Goal: Task Accomplishment & Management: Use online tool/utility

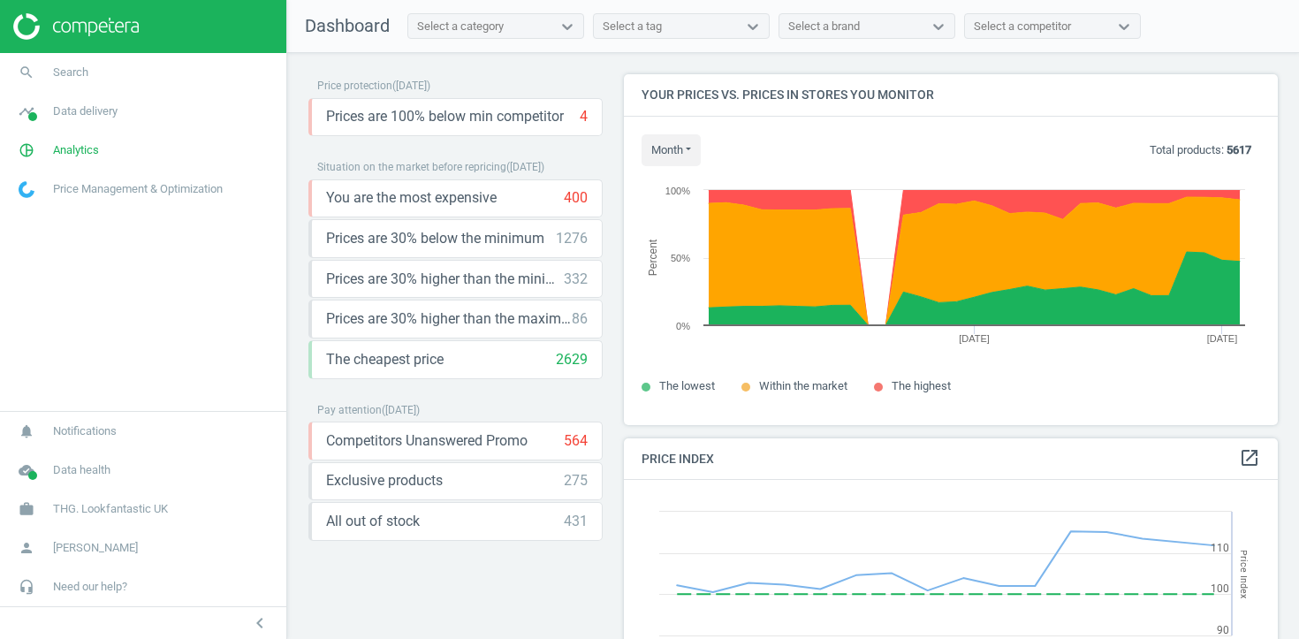
scroll to position [407, 655]
click at [72, 146] on span "Analytics" at bounding box center [76, 150] width 46 height 16
click at [46, 216] on span "Products" at bounding box center [40, 215] width 42 height 14
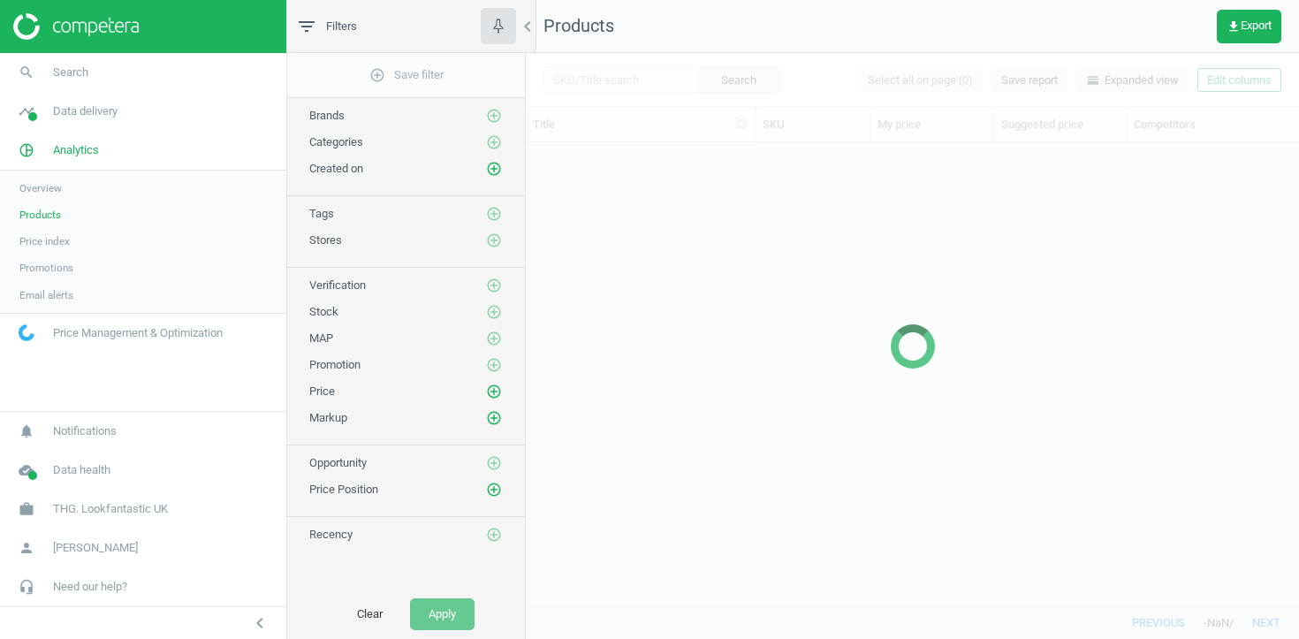
scroll to position [463, 773]
click at [94, 109] on span "Data delivery" at bounding box center [85, 111] width 64 height 16
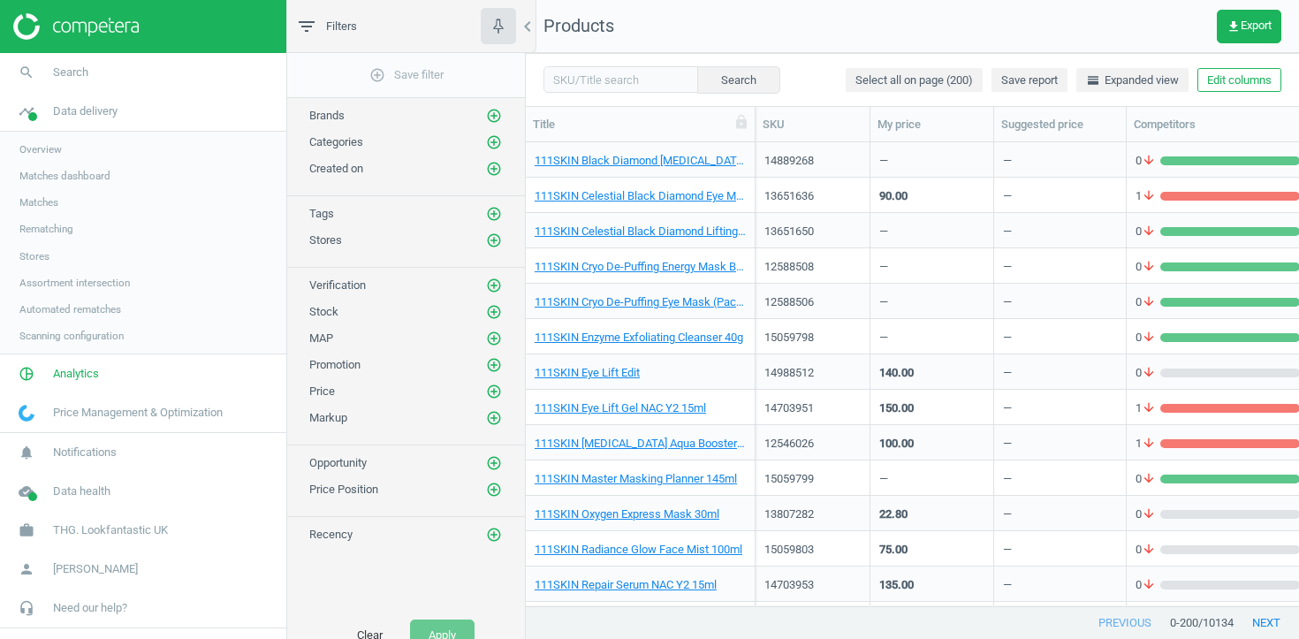
click at [51, 200] on span "Matches" at bounding box center [38, 202] width 39 height 14
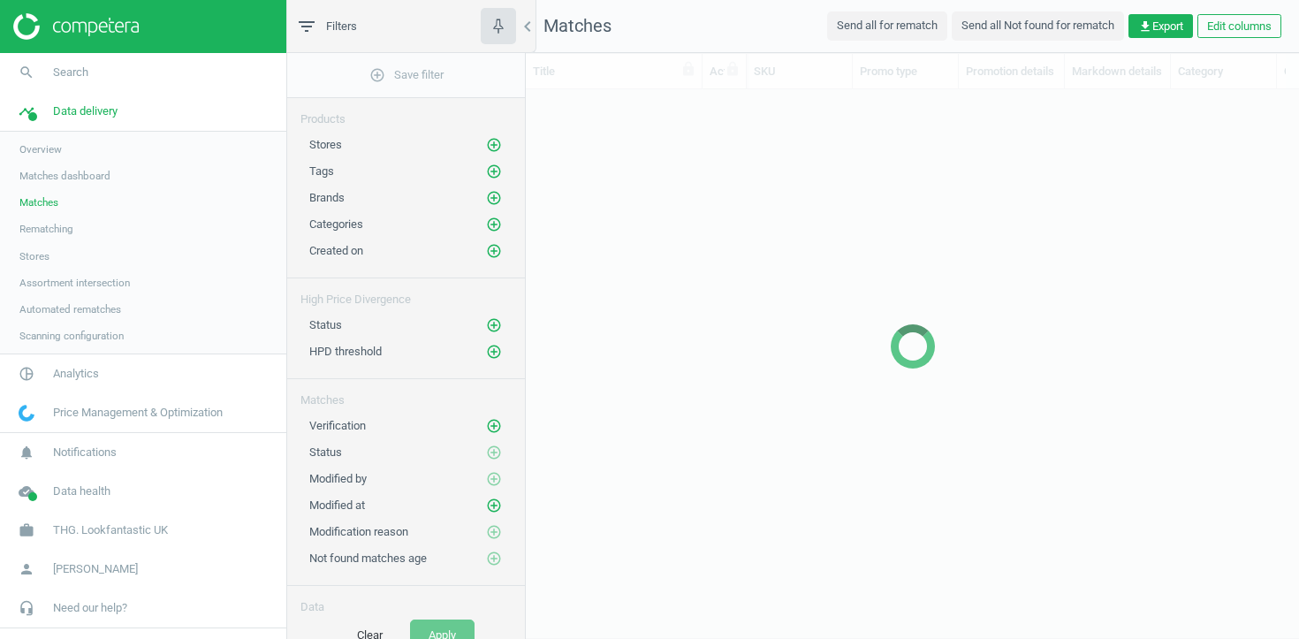
scroll to position [516, 773]
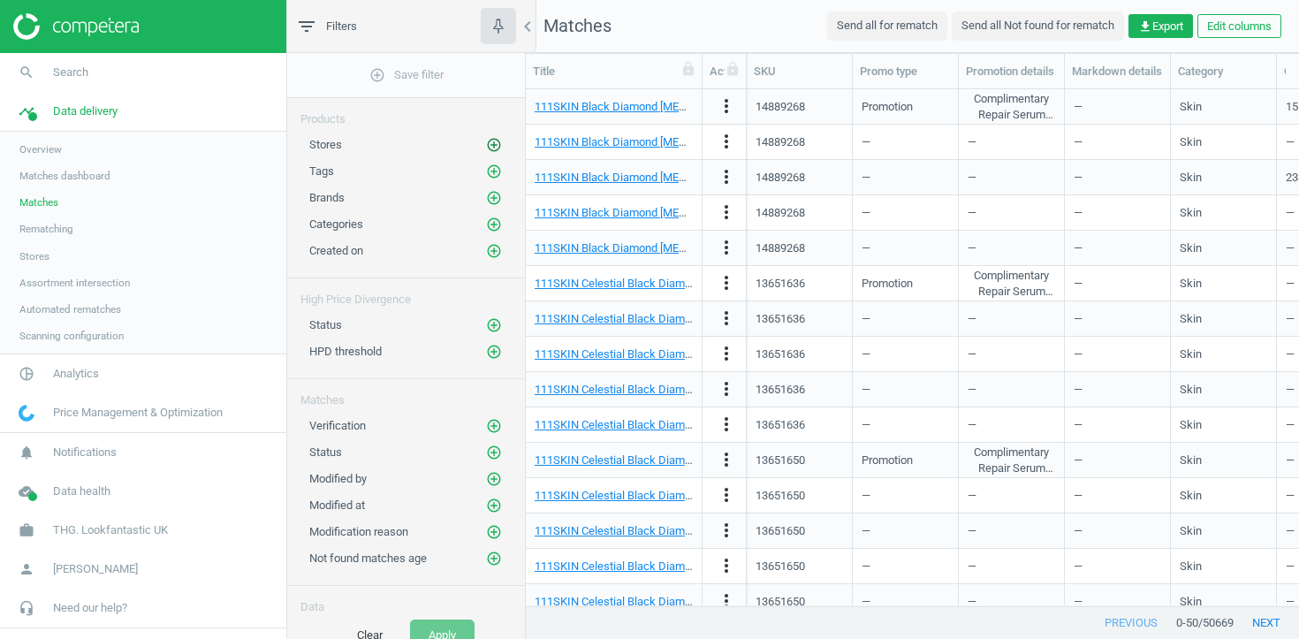
click at [496, 148] on icon "add_circle_outline" at bounding box center [494, 145] width 16 height 16
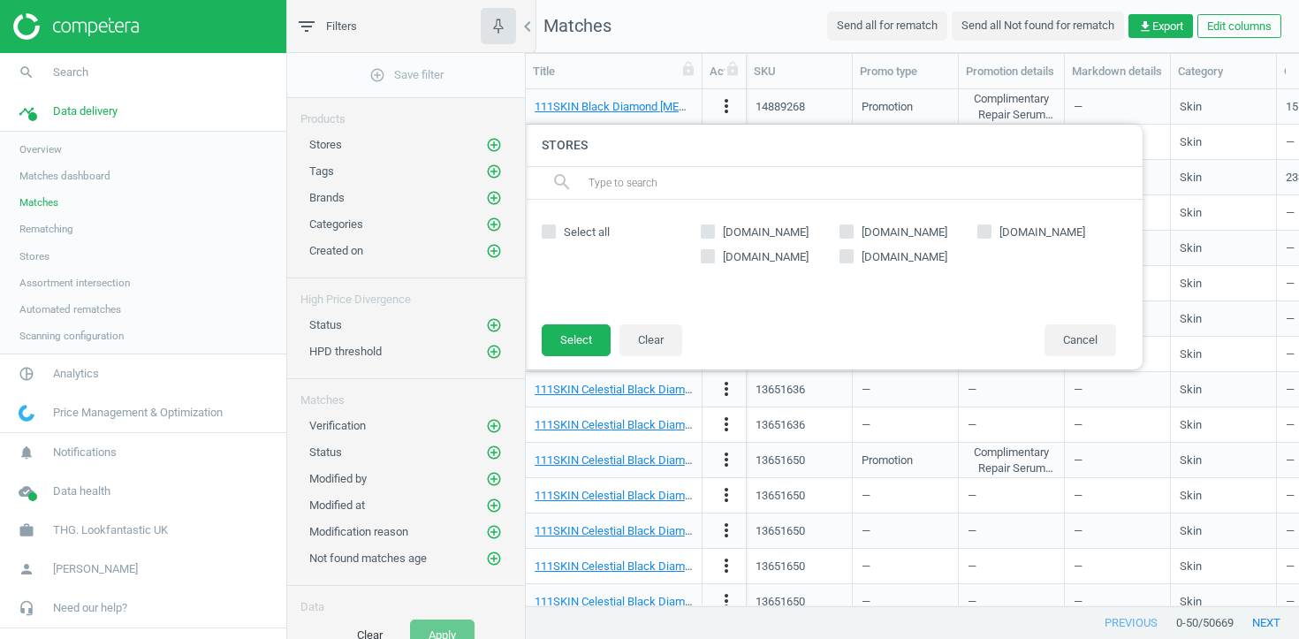
click at [899, 231] on span "[DOMAIN_NAME]" at bounding box center [904, 232] width 93 height 16
click at [852, 231] on input "sephora.co.uk" at bounding box center [845, 230] width 11 height 11
checkbox input "true"
click at [565, 342] on button "Select" at bounding box center [576, 340] width 69 height 32
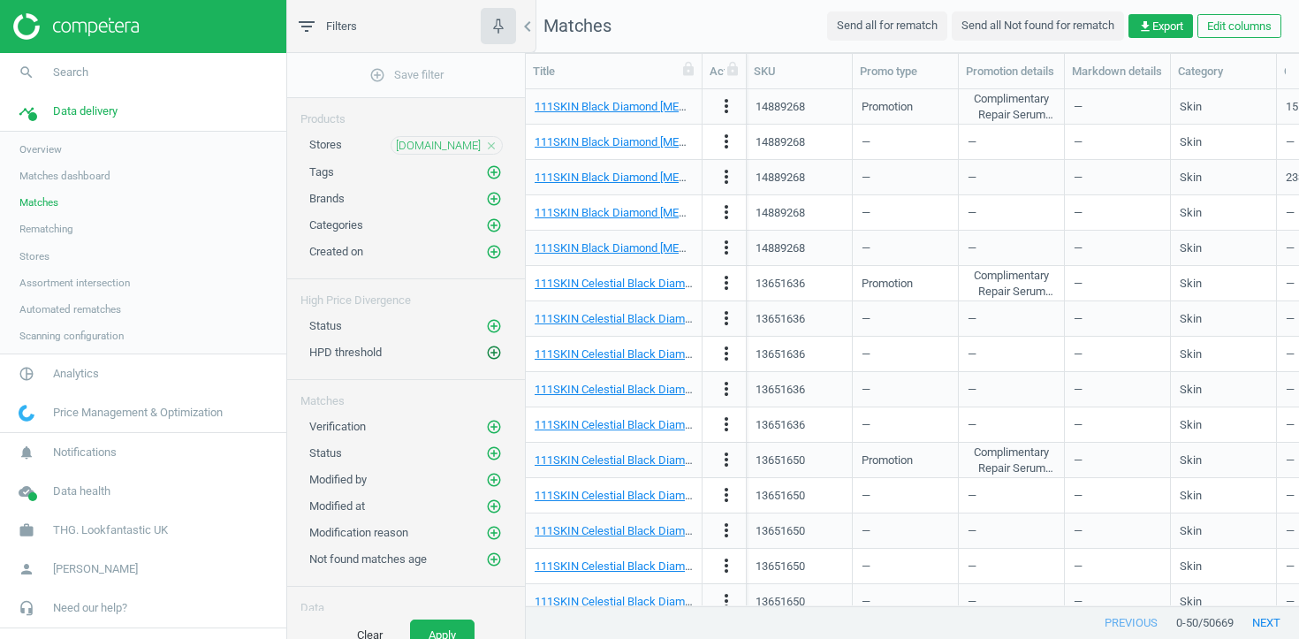
click at [496, 351] on icon "add_circle_outline" at bounding box center [494, 353] width 16 height 16
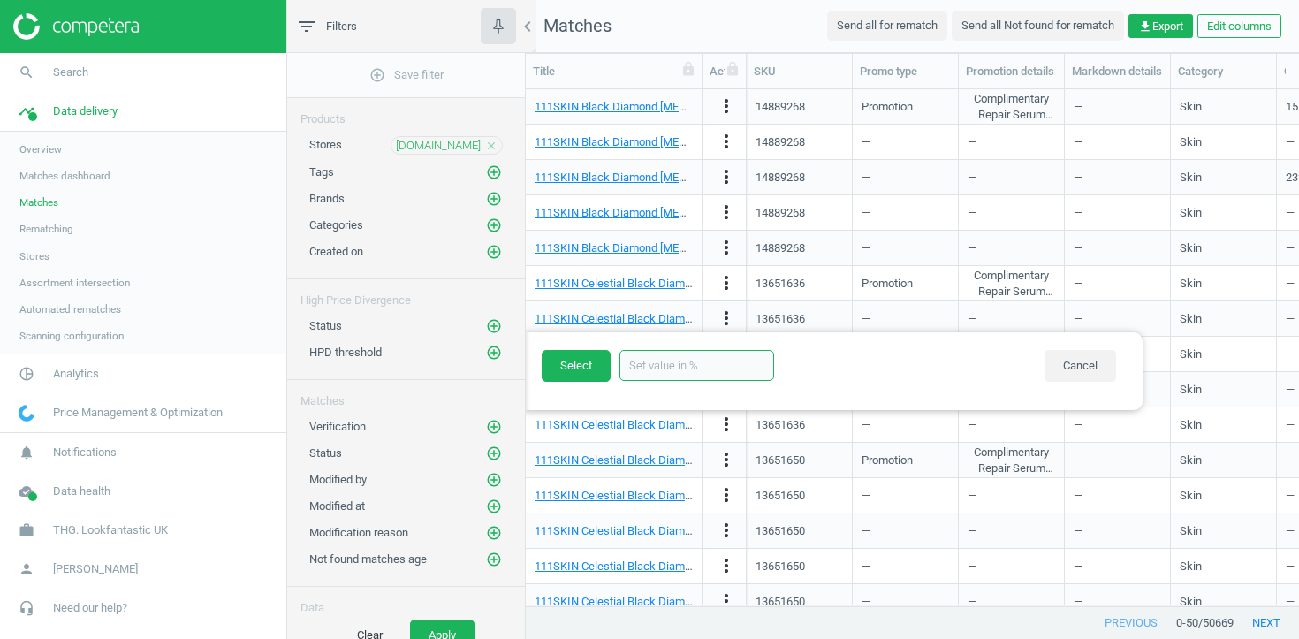
click at [666, 374] on input "text" at bounding box center [696, 365] width 155 height 31
type input "20"
click at [569, 375] on button "Select" at bounding box center [576, 366] width 69 height 32
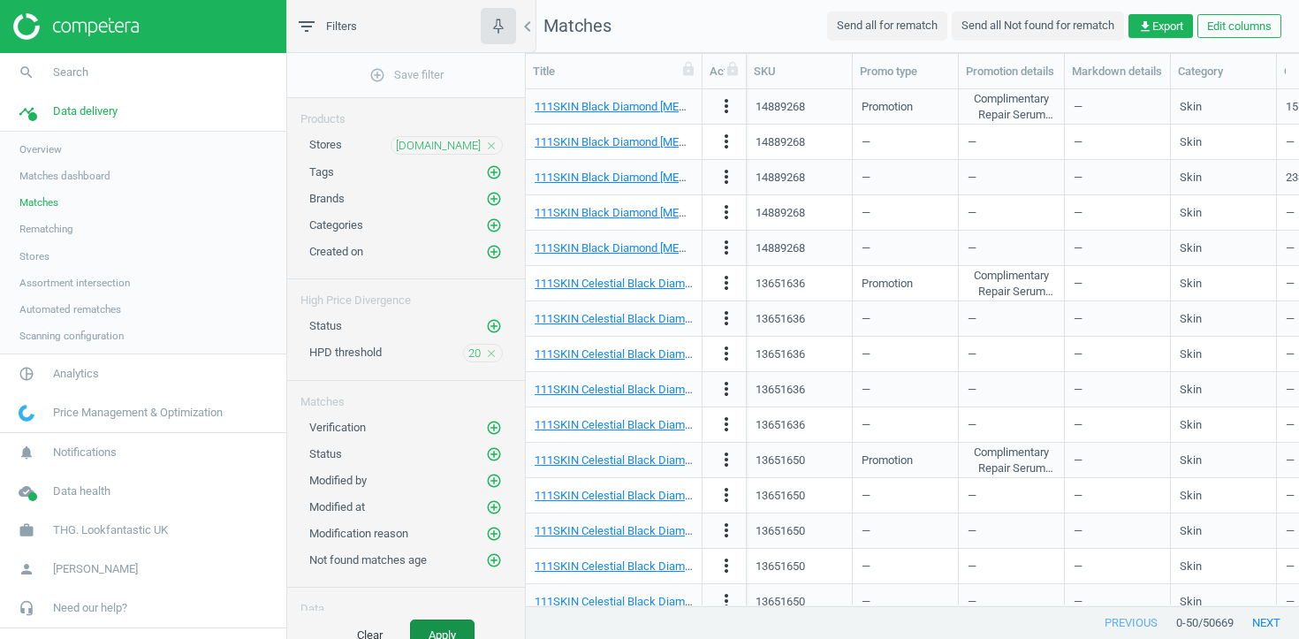
click at [451, 623] on button "Apply" at bounding box center [442, 635] width 64 height 32
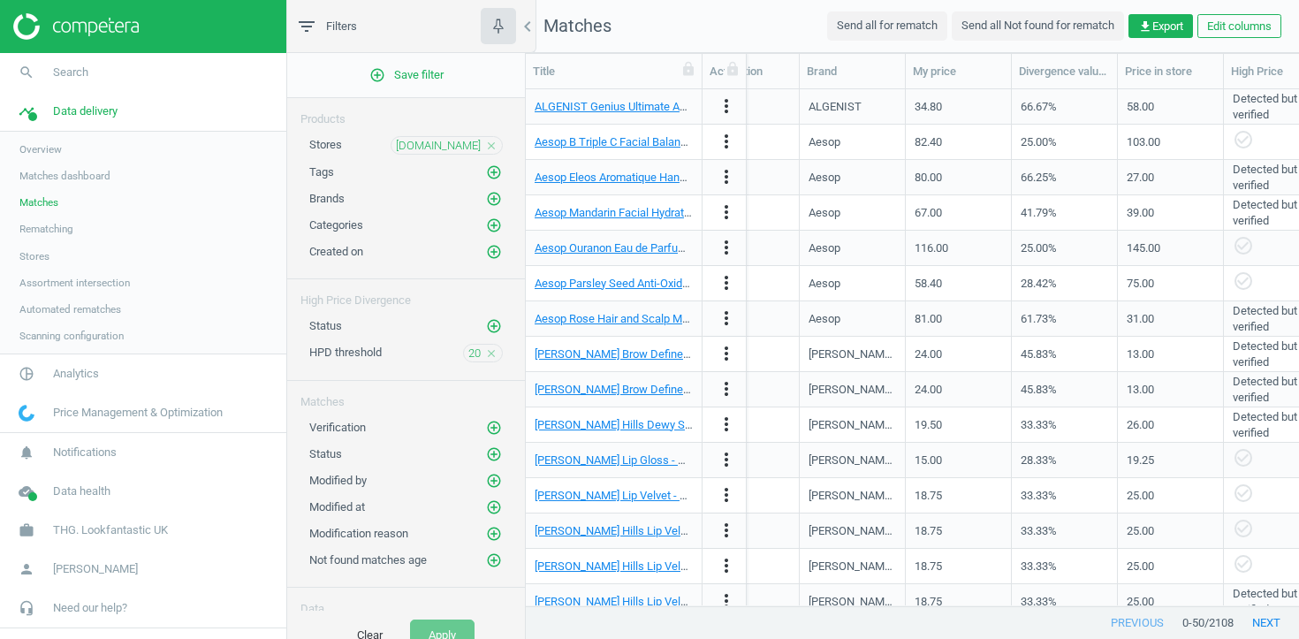
scroll to position [0, 1011]
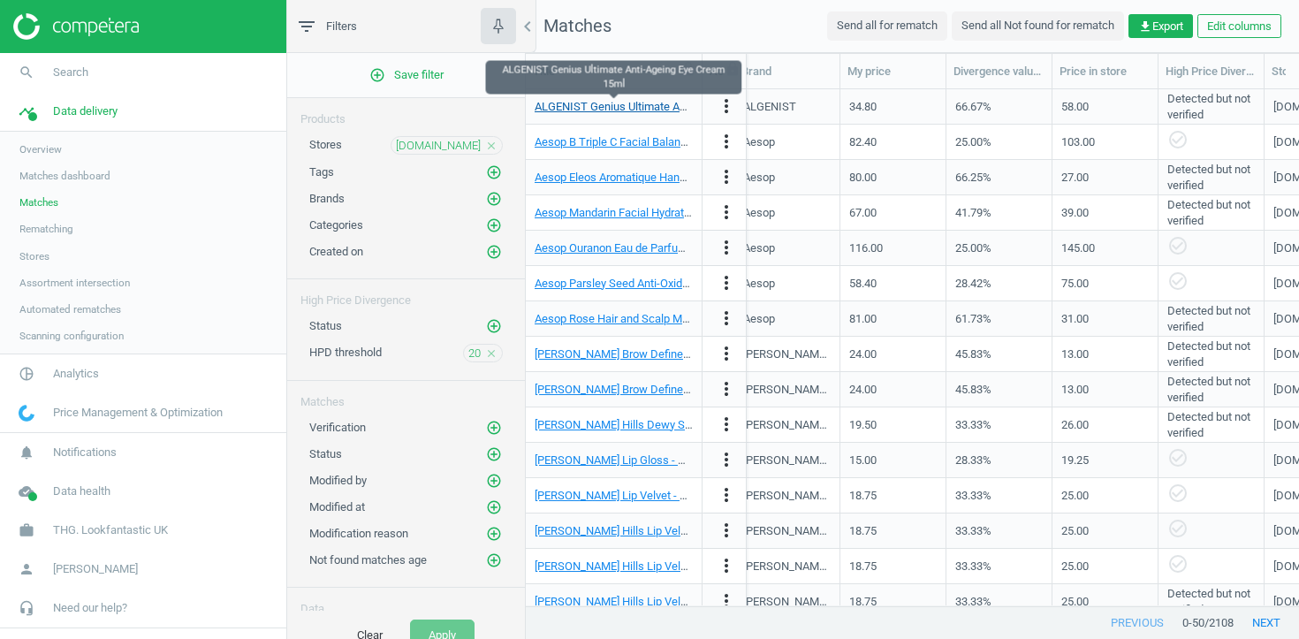
click at [651, 109] on link "ALGENIST Genius Ultimate Anti-Ageing Eye Cream 15ml" at bounding box center [673, 106] width 278 height 13
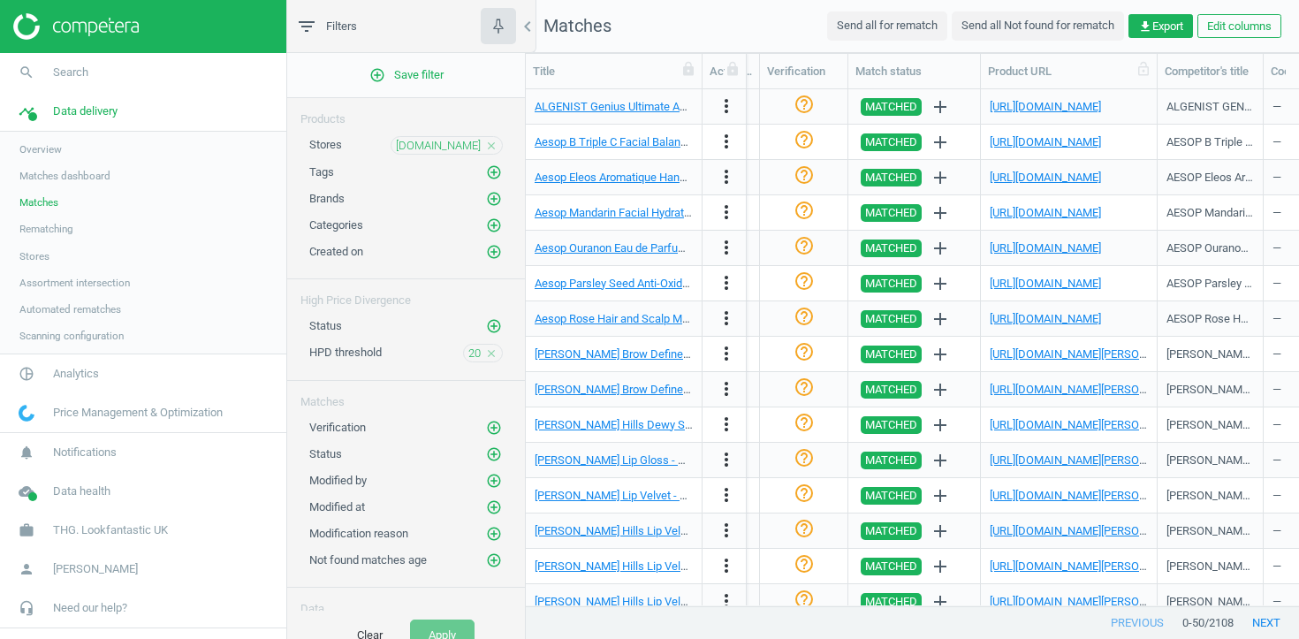
scroll to position [0, 1951]
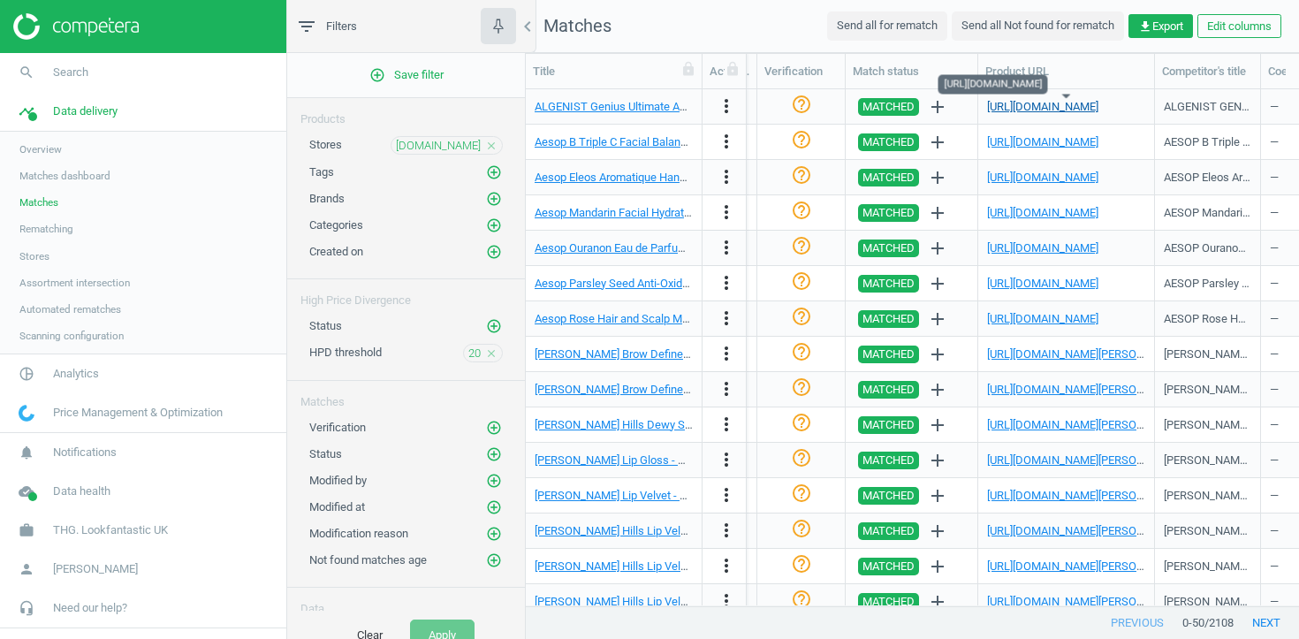
click at [1059, 106] on link "https://www.sephora.co.uk/p/ALGENIST-GENIUS-Ultimate-Anti-Aging-Eye-Cream-15ml?…" at bounding box center [1042, 106] width 111 height 13
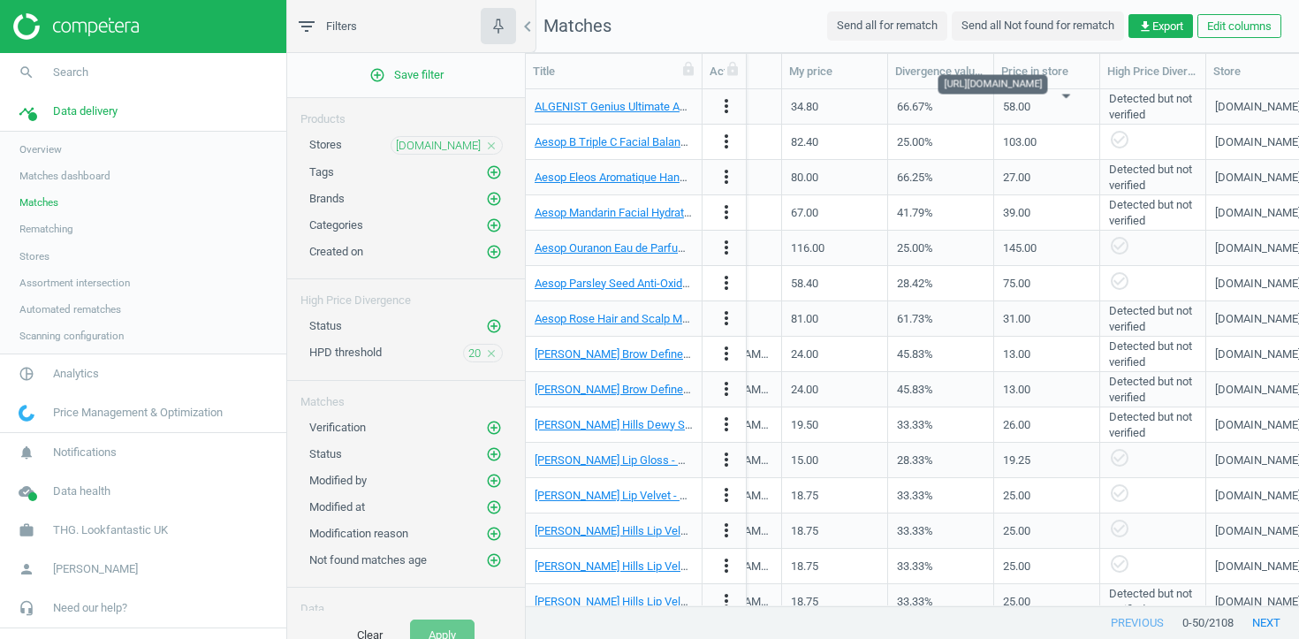
scroll to position [0, 1060]
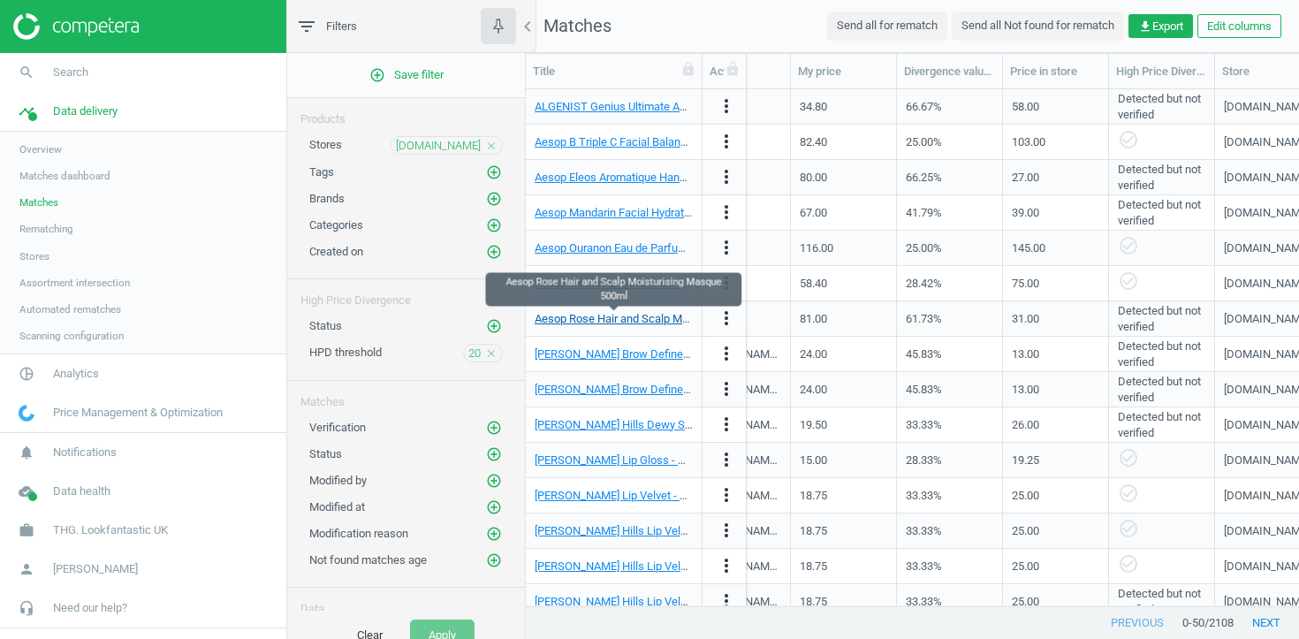
click at [659, 317] on link "Aesop Rose Hair and Scalp Moisturising Masque 500ml" at bounding box center [672, 318] width 277 height 13
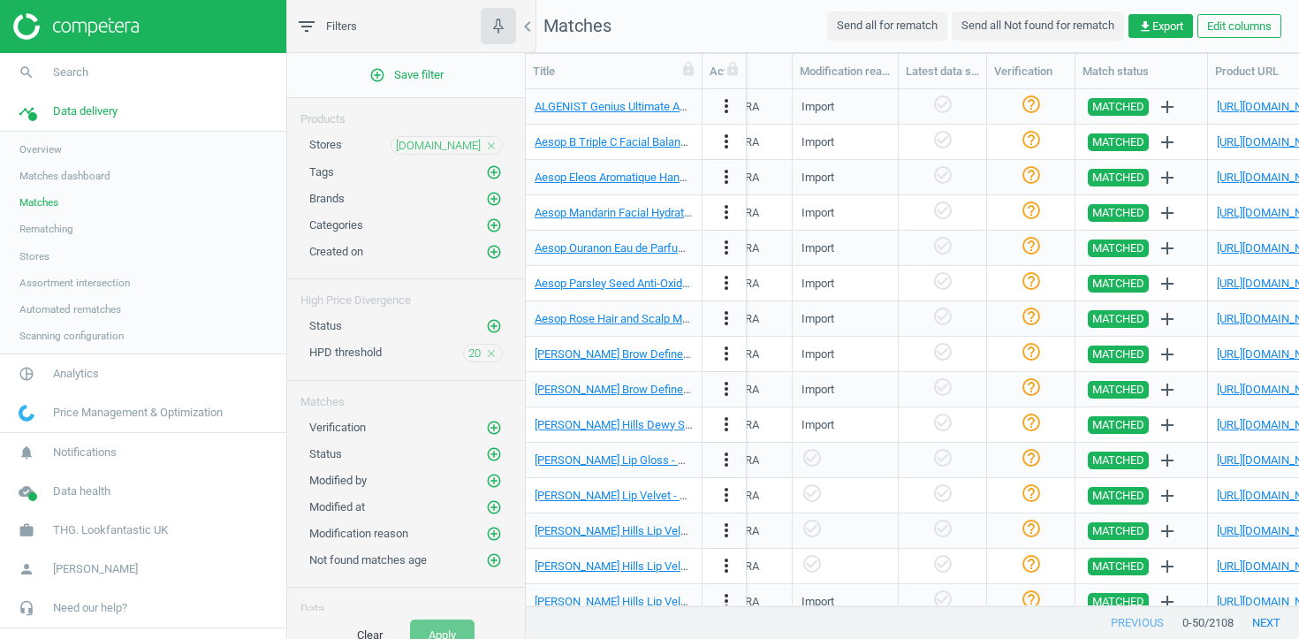
scroll to position [0, 1797]
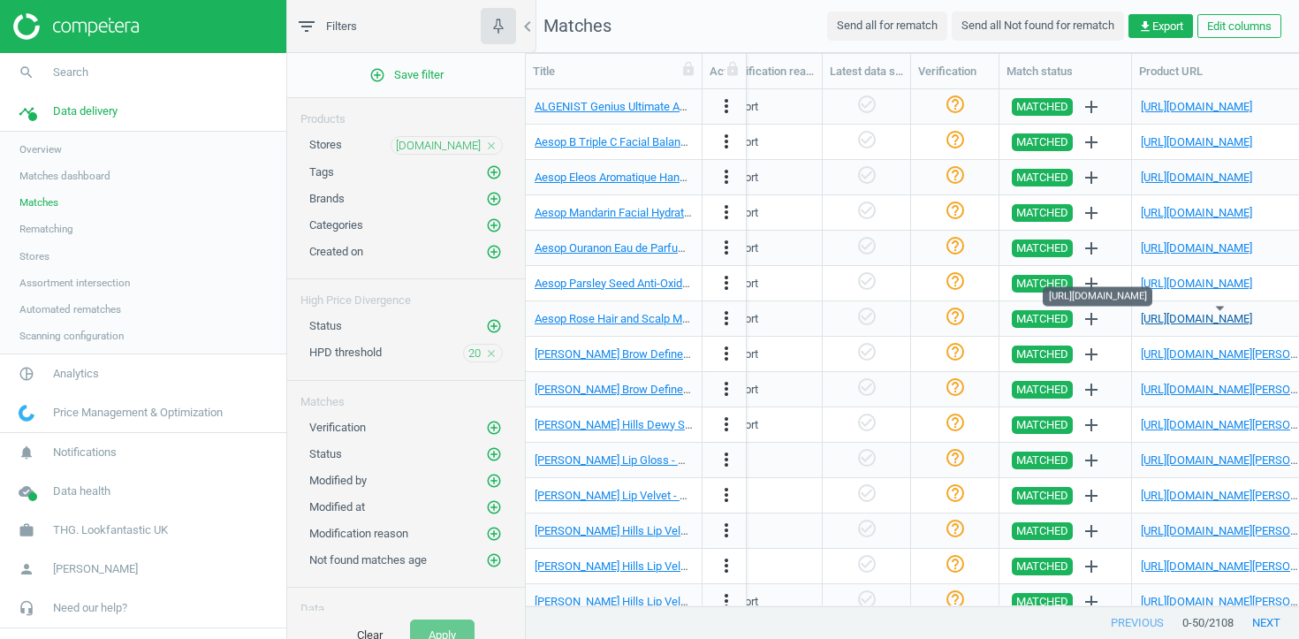
click at [1160, 316] on link "https://www.sephora.co.uk/p/Aesop-Rose-Hair-and-Scalp-Moisturising-Masque-500ml" at bounding box center [1196, 318] width 111 height 13
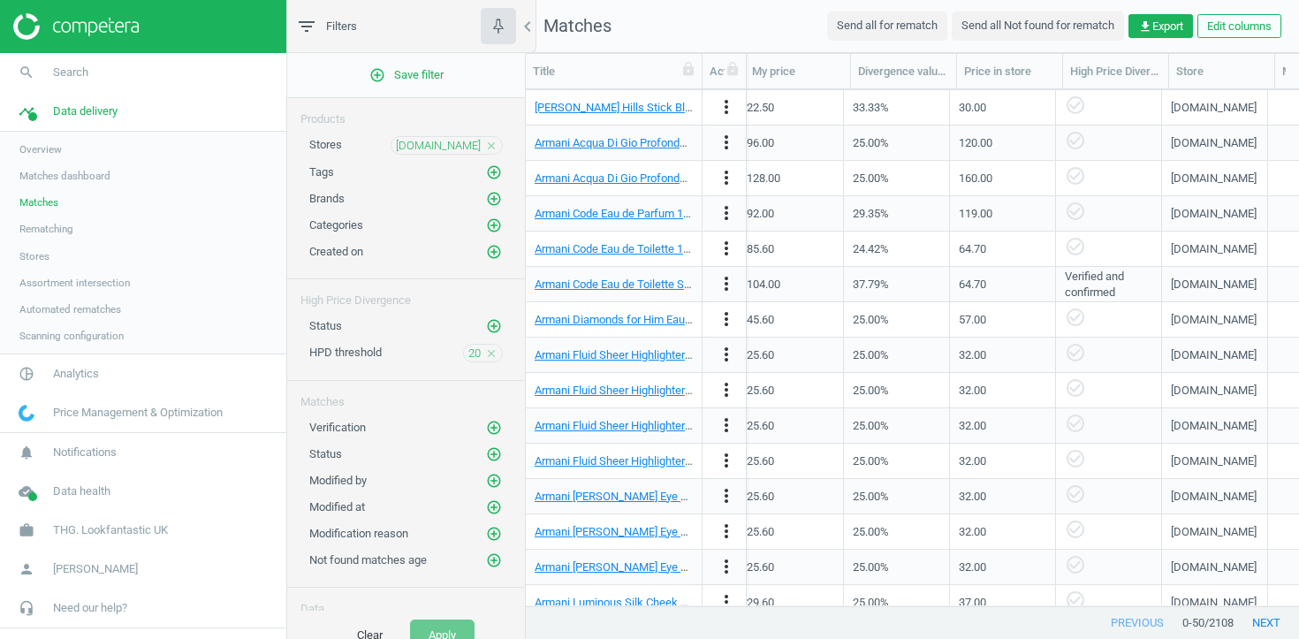
scroll to position [0, 0]
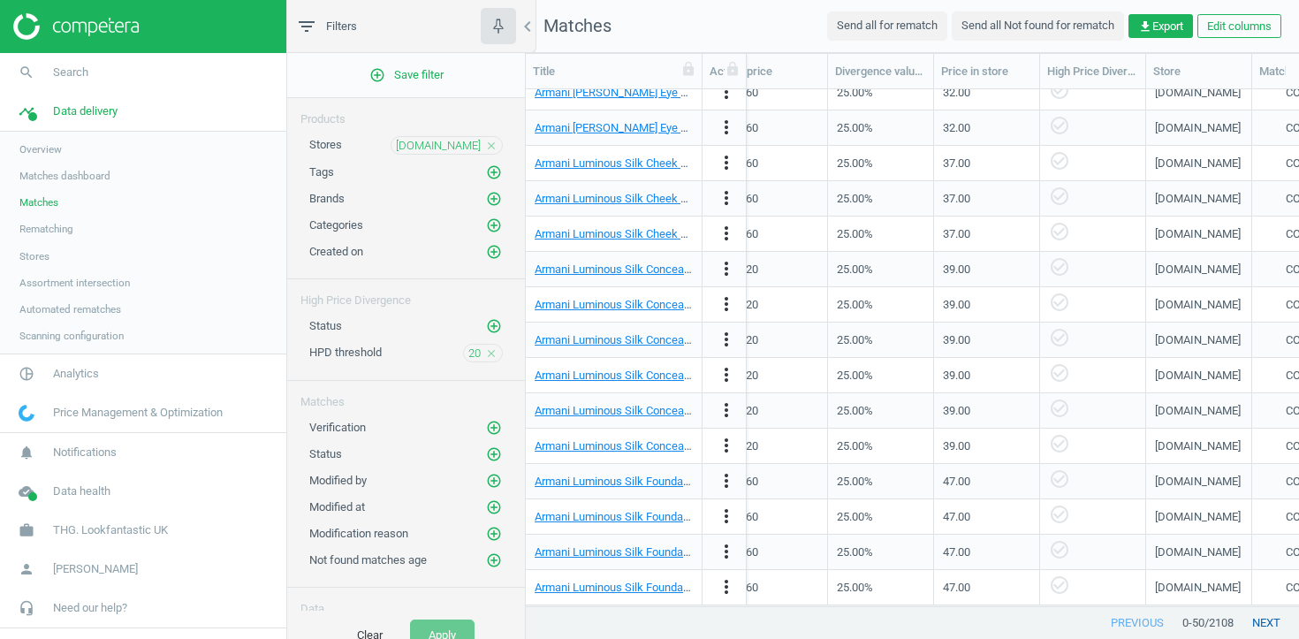
click at [1273, 615] on button "next" at bounding box center [1265, 623] width 65 height 32
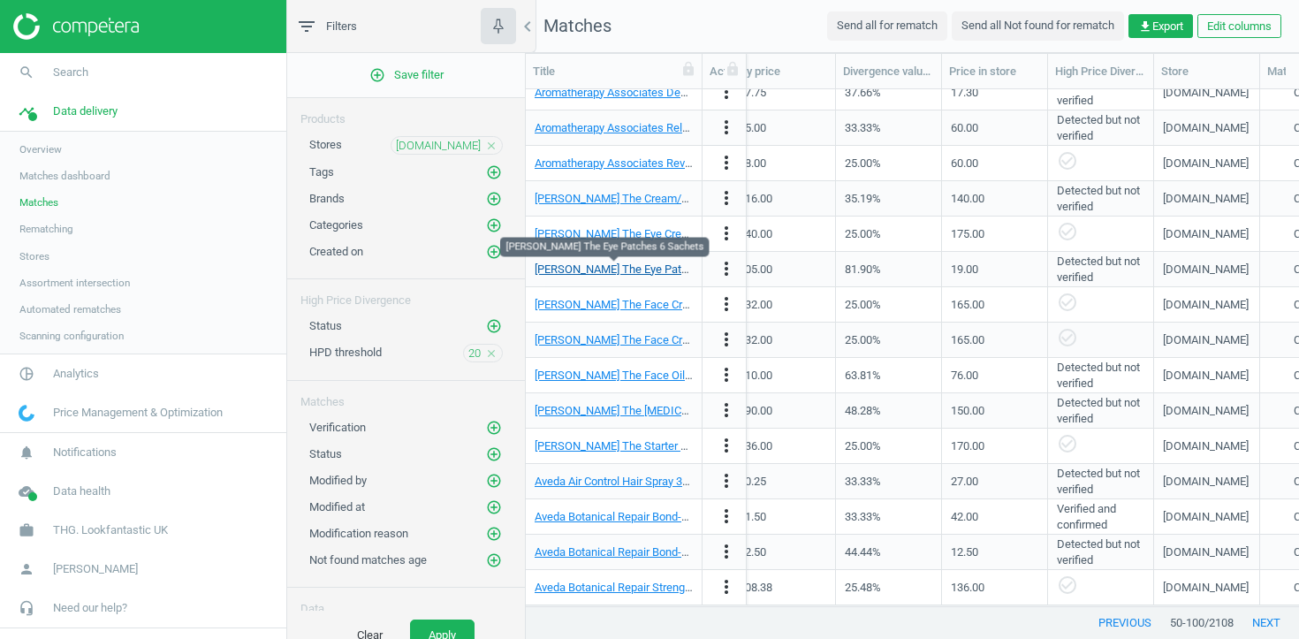
click at [652, 273] on link "Augustinus Bader The Eye Patches 6 Sachets" at bounding box center [646, 268] width 224 height 13
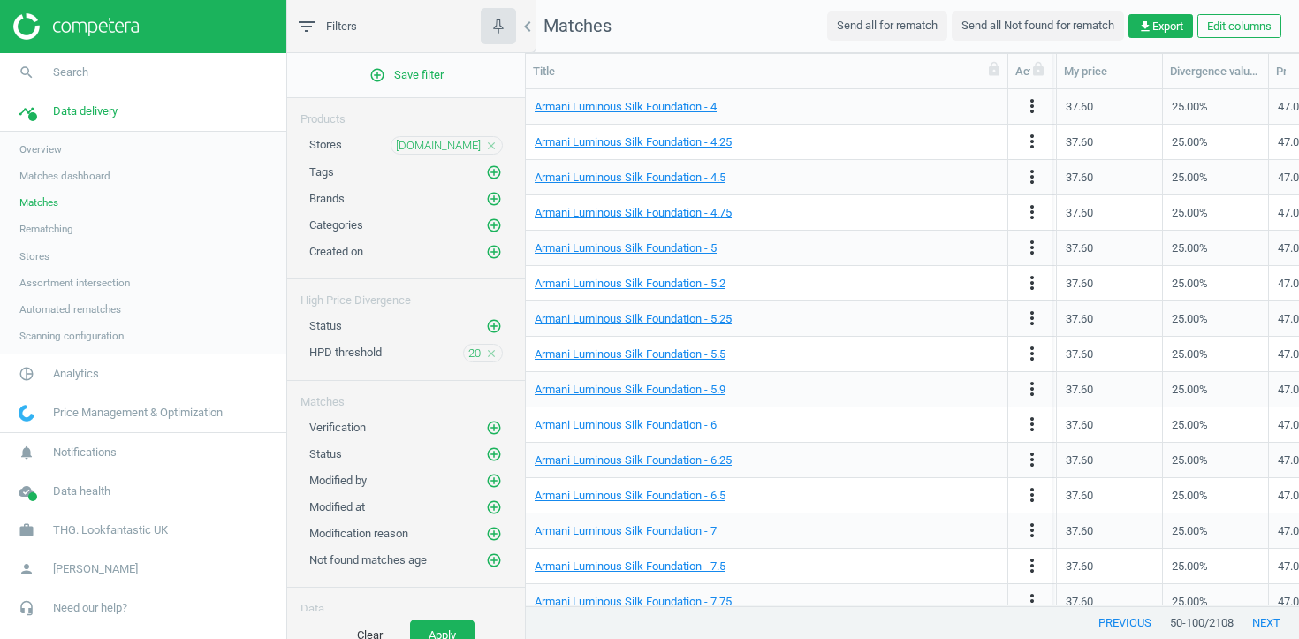
drag, startPoint x: 701, startPoint y: 67, endPoint x: 1007, endPoint y: 78, distance: 305.9
click at [1007, 78] on div at bounding box center [1007, 71] width 18 height 34
click at [1108, 625] on button "previous" at bounding box center [1125, 623] width 90 height 32
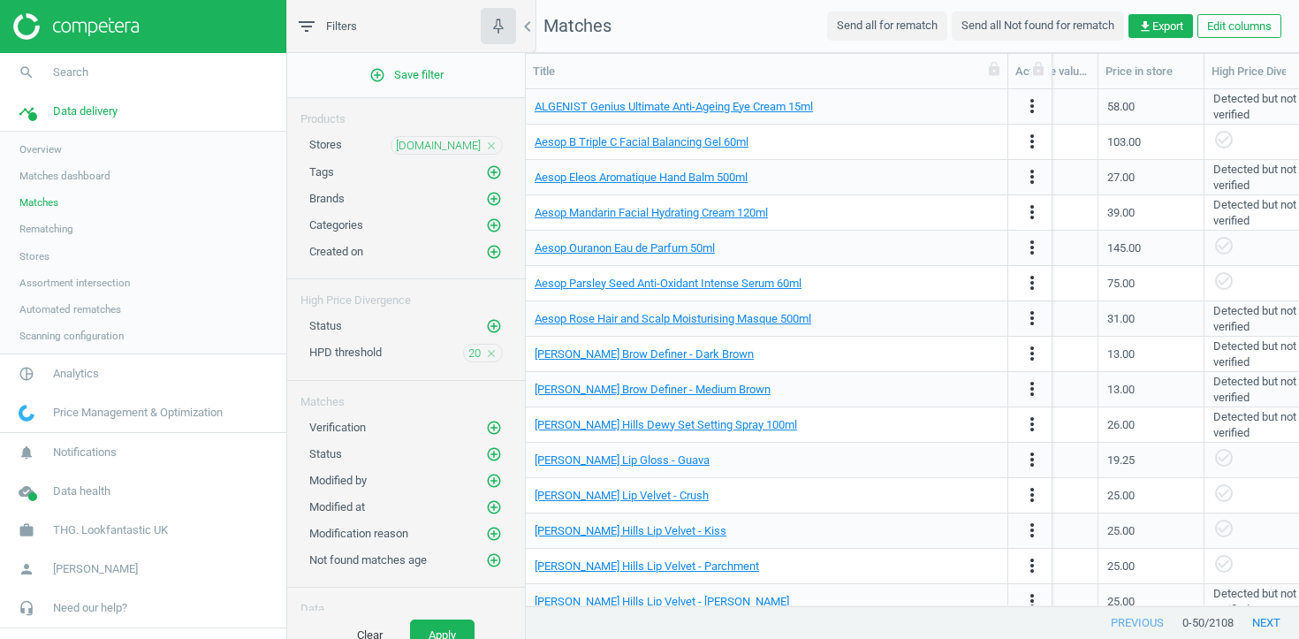
scroll to position [0, 1290]
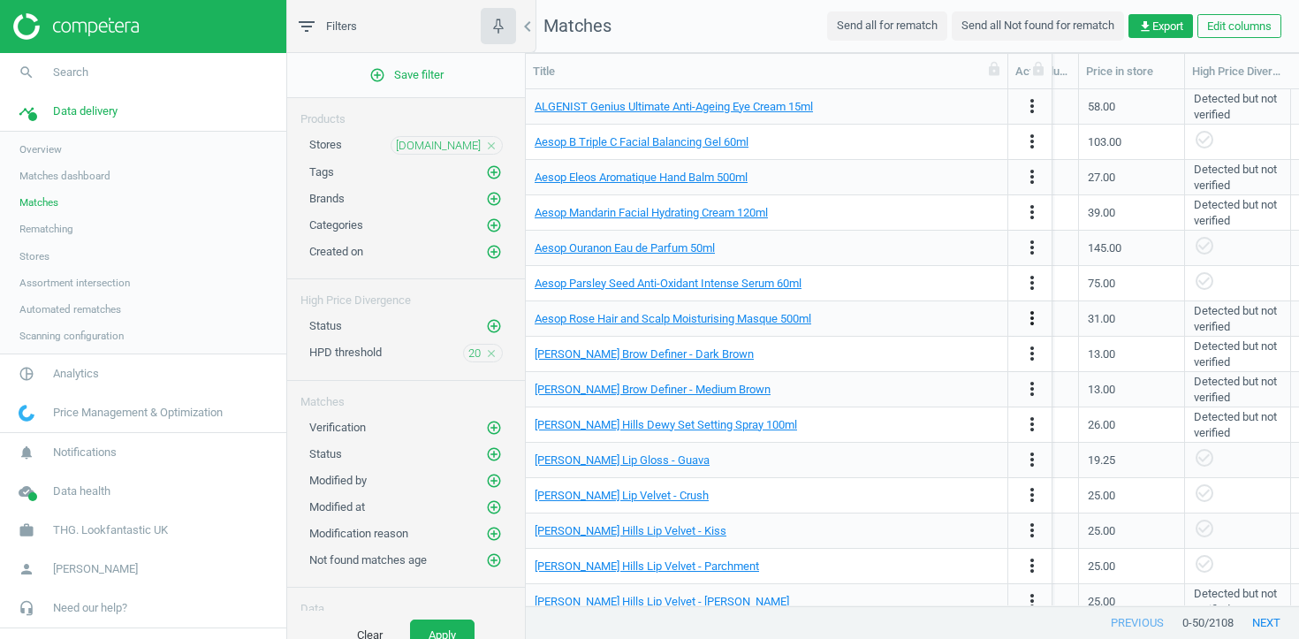
click at [1030, 321] on icon "more_vert" at bounding box center [1031, 317] width 21 height 21
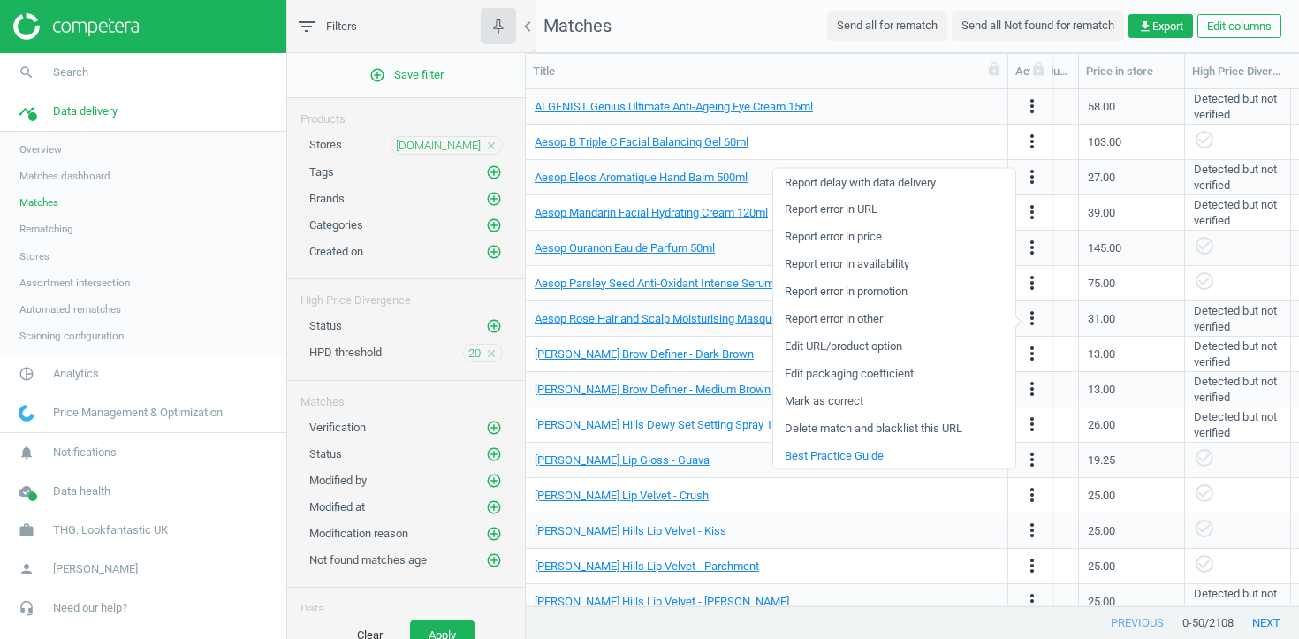
click at [917, 345] on link "Edit URL/product option" at bounding box center [894, 345] width 242 height 27
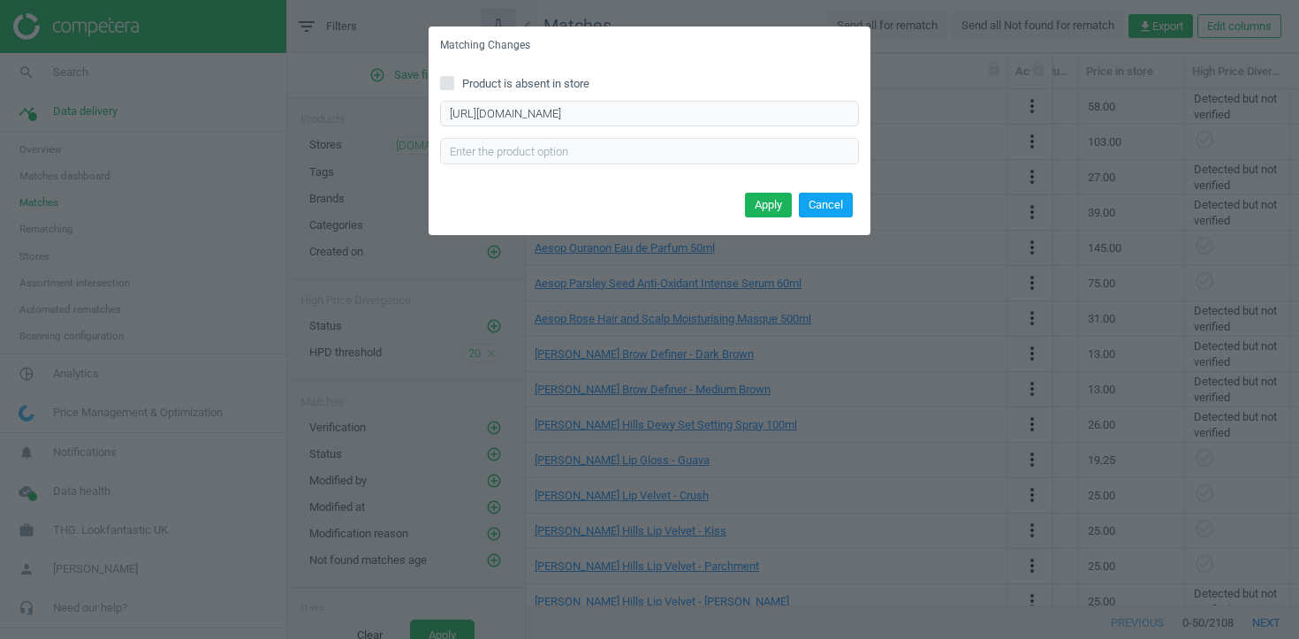
click at [837, 199] on button "Cancel" at bounding box center [826, 205] width 54 height 25
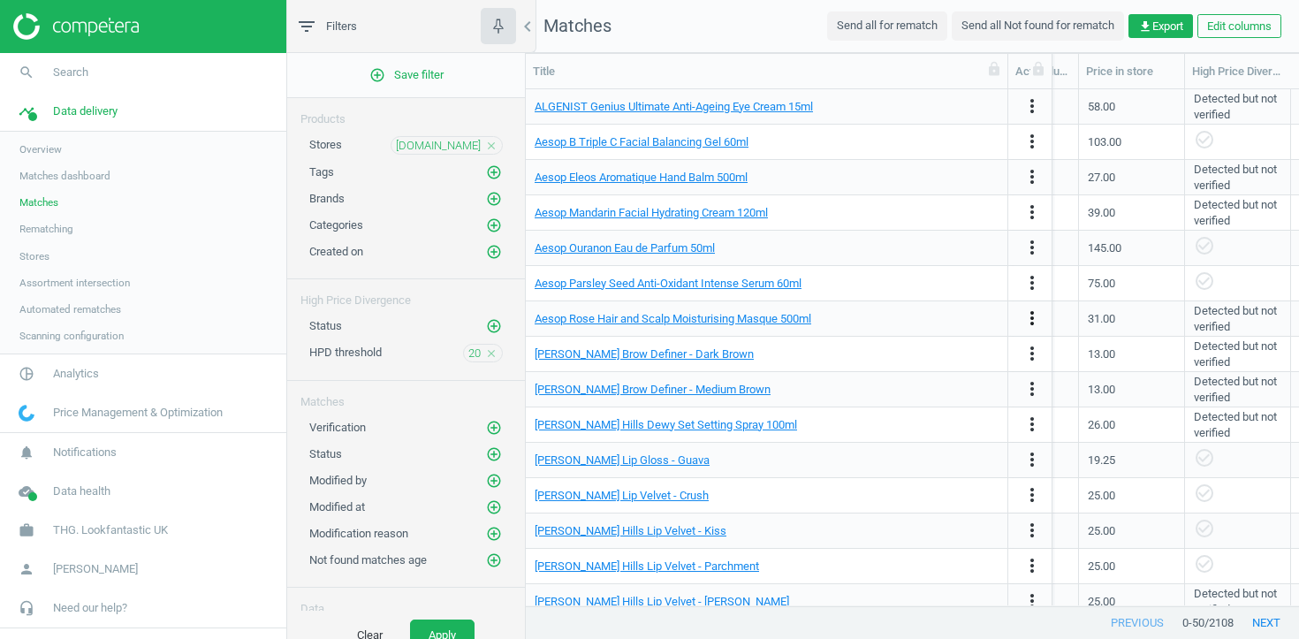
click at [1032, 320] on icon "more_vert" at bounding box center [1031, 317] width 21 height 21
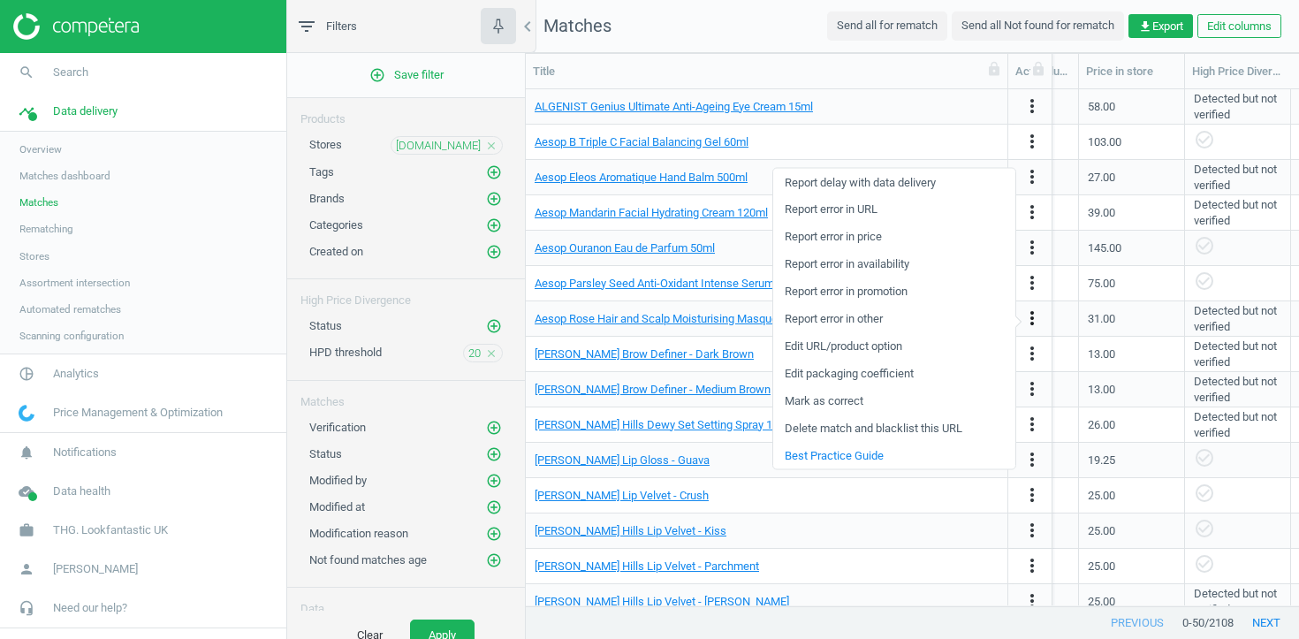
click at [1034, 320] on icon "more_vert" at bounding box center [1031, 317] width 21 height 21
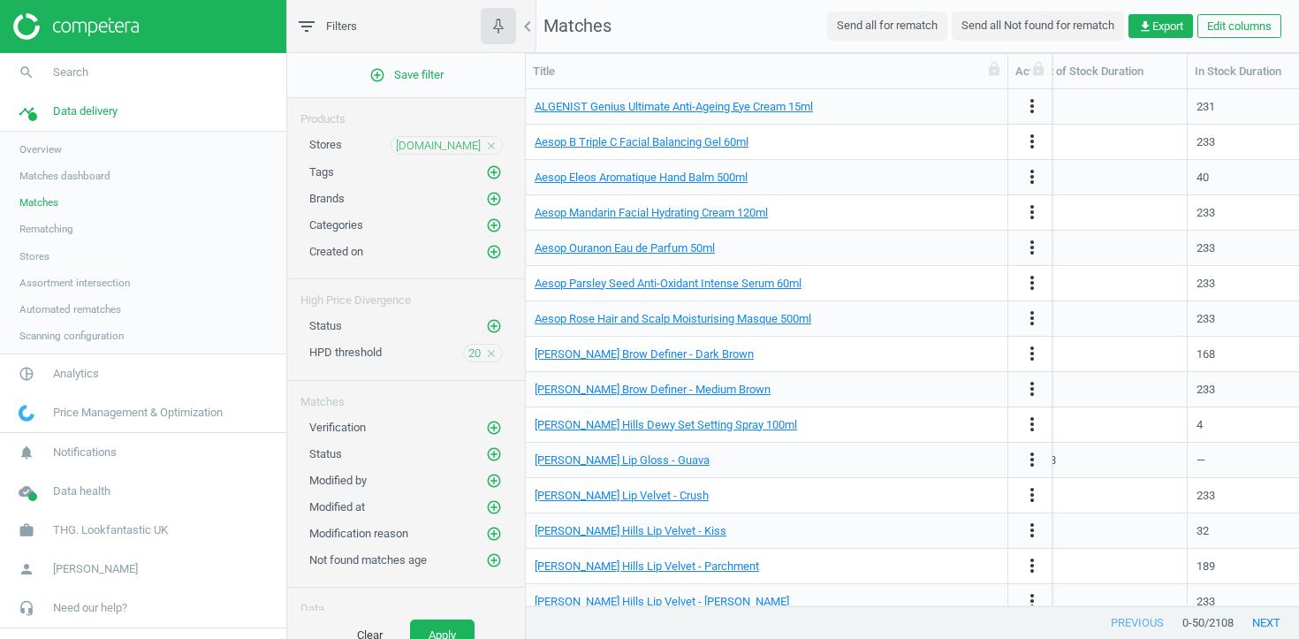
scroll to position [0, 0]
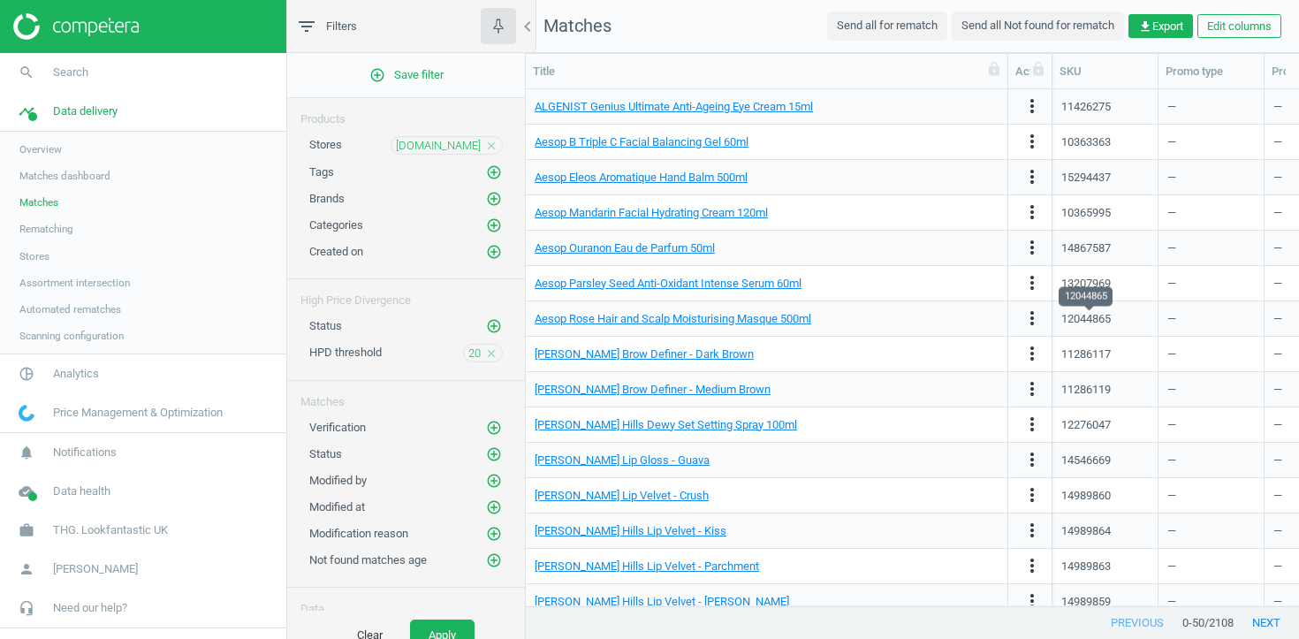
click at [1090, 321] on div "12044865" at bounding box center [1085, 319] width 49 height 16
copy div "12044865"
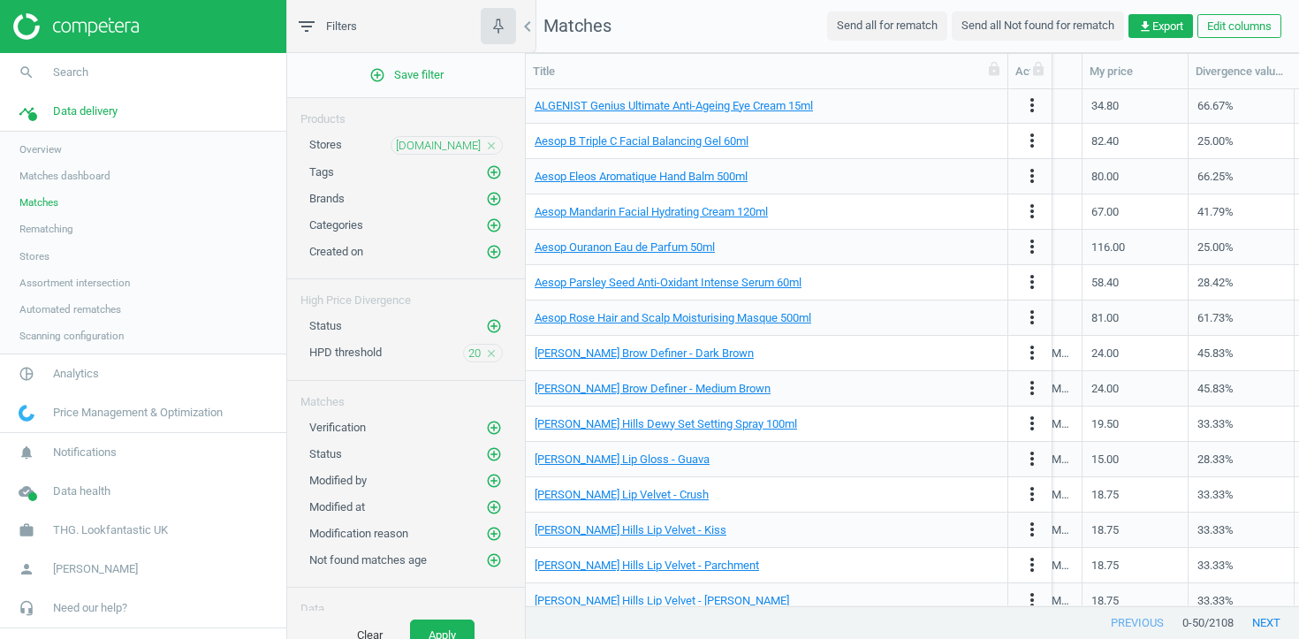
scroll to position [0, 1073]
click at [1265, 623] on button "next" at bounding box center [1265, 623] width 65 height 32
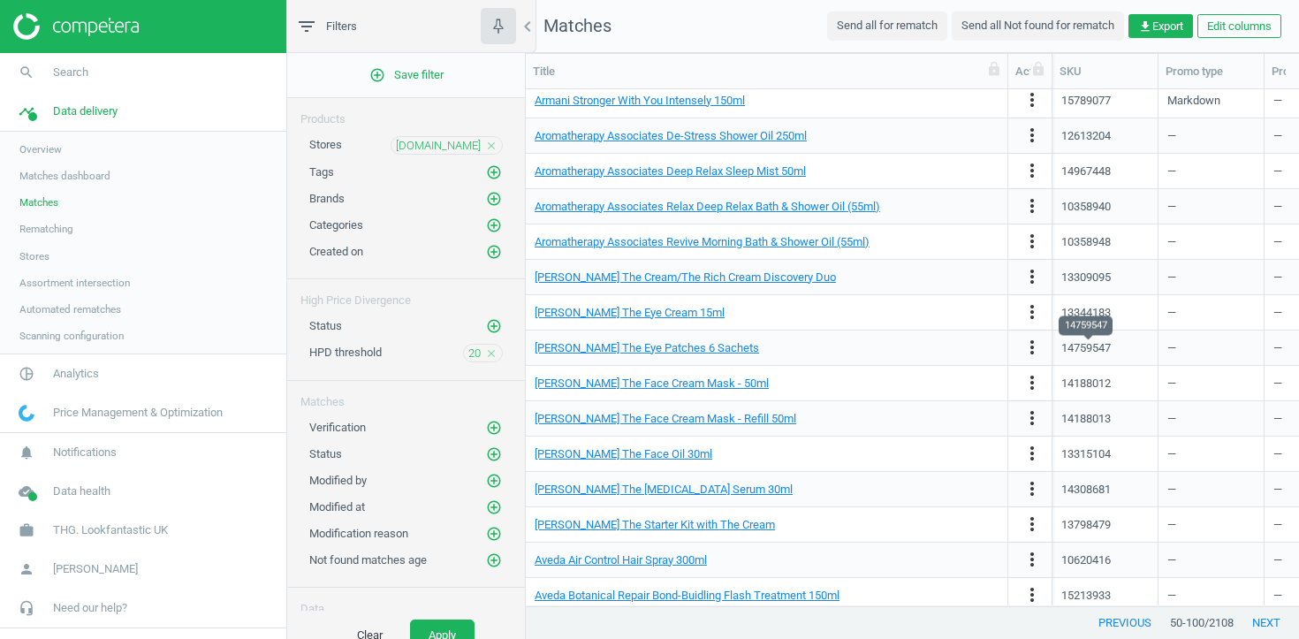
click at [1063, 342] on div "14759547" at bounding box center [1085, 348] width 49 height 16
copy div "14759547"
click at [136, 534] on span "THG. Lookfantastic UK" at bounding box center [110, 530] width 115 height 16
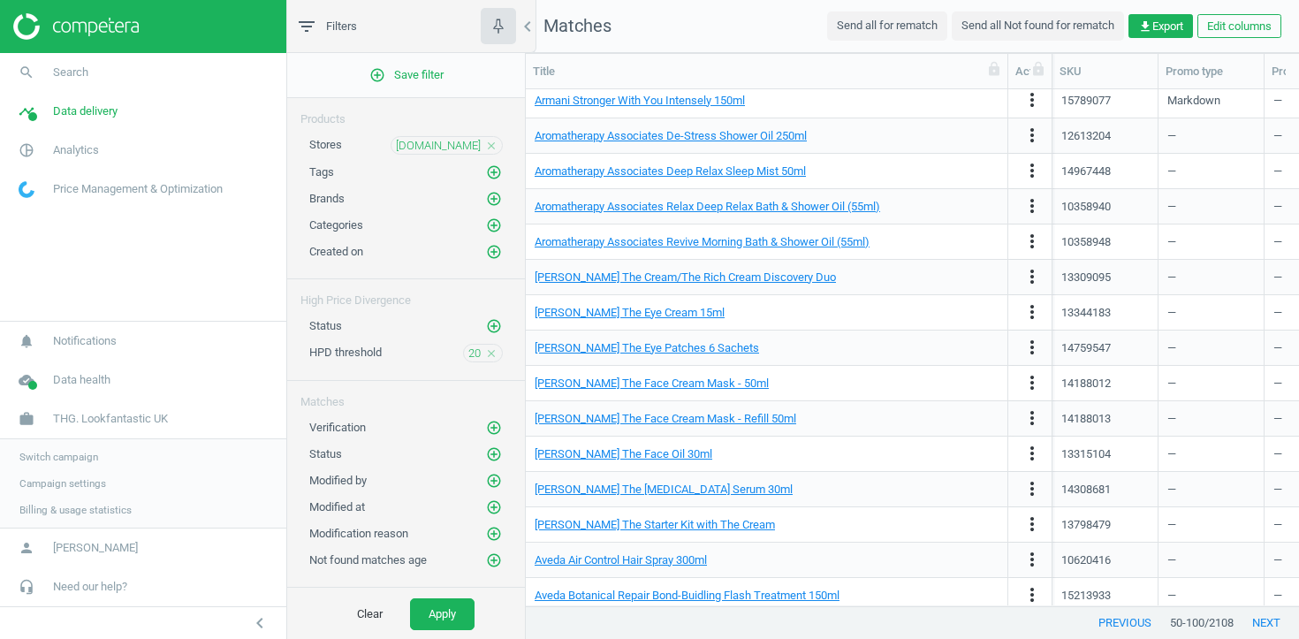
click at [81, 459] on span "Switch campaign" at bounding box center [58, 457] width 79 height 14
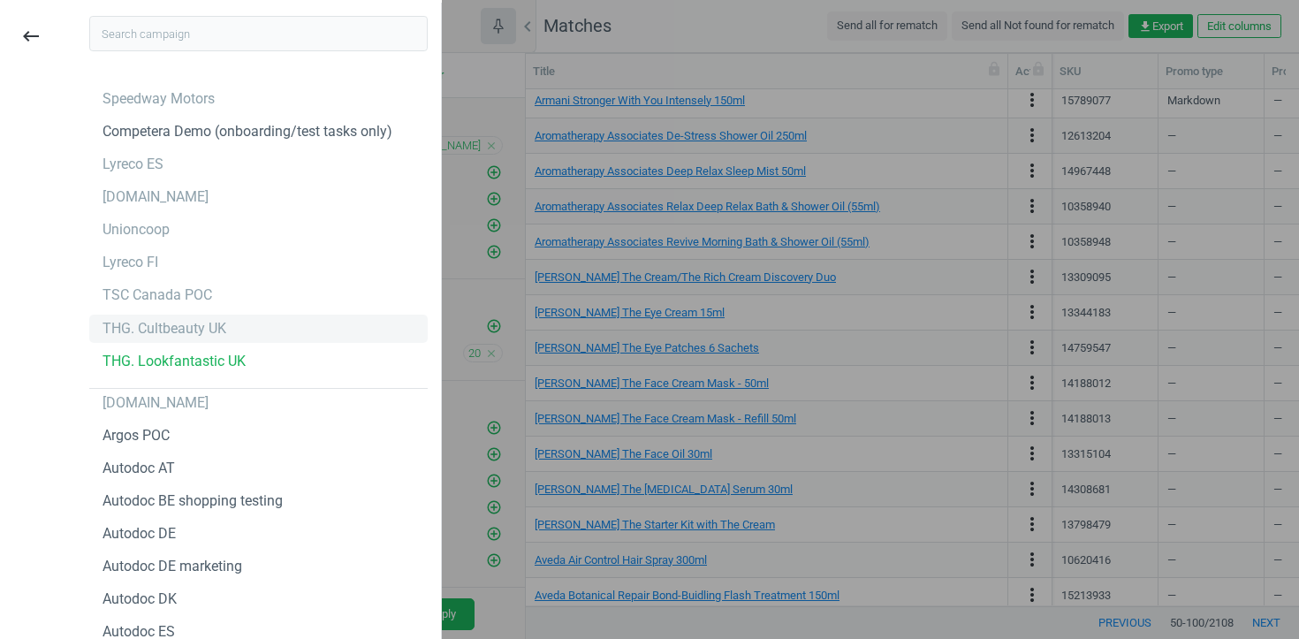
click at [205, 319] on div "THG. Cultbeauty UK" at bounding box center [164, 328] width 124 height 19
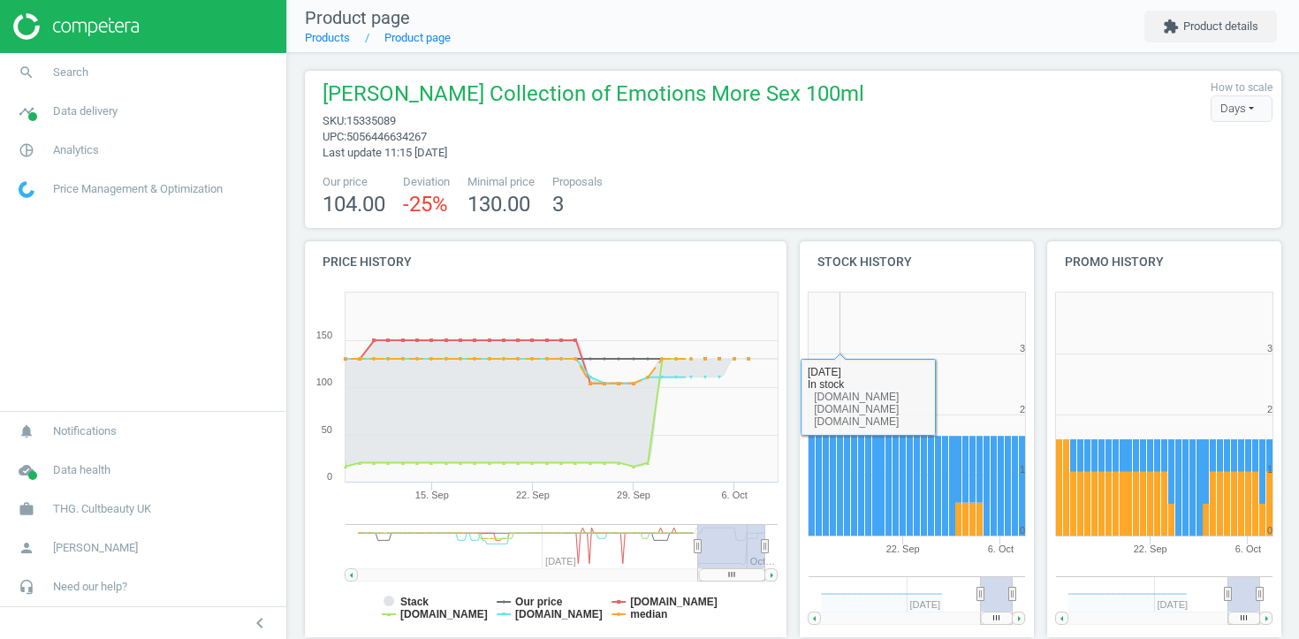
scroll to position [300, 0]
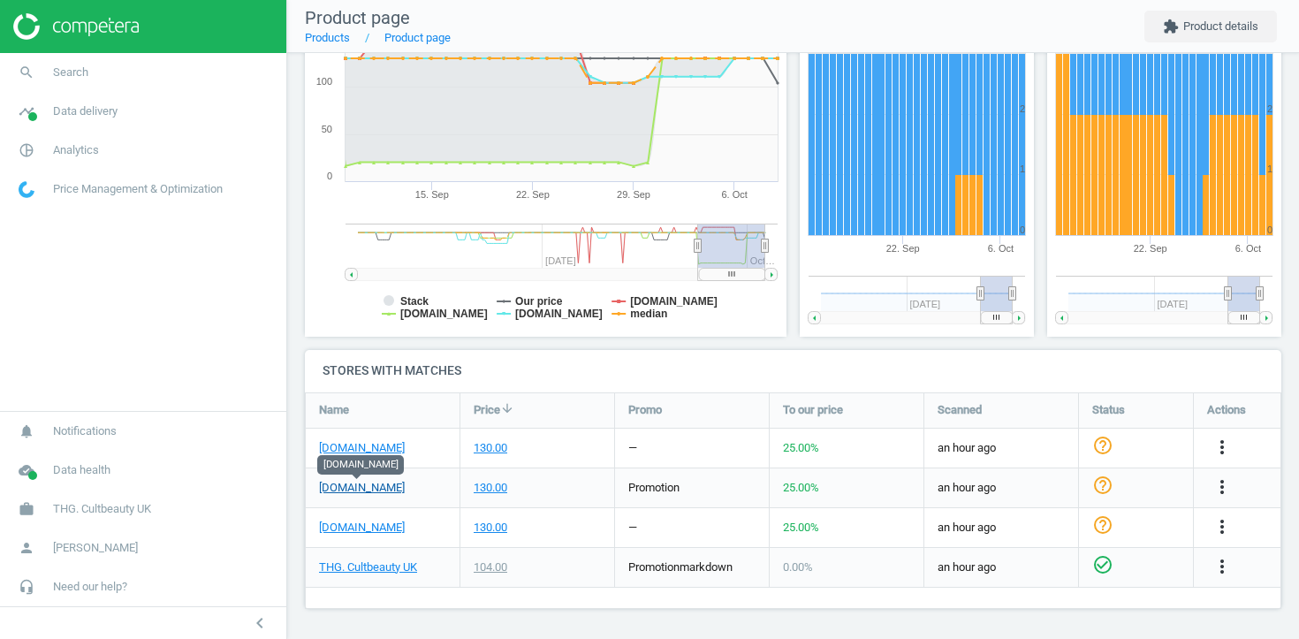
click at [351, 487] on link "sephora.co.uk" at bounding box center [362, 488] width 86 height 16
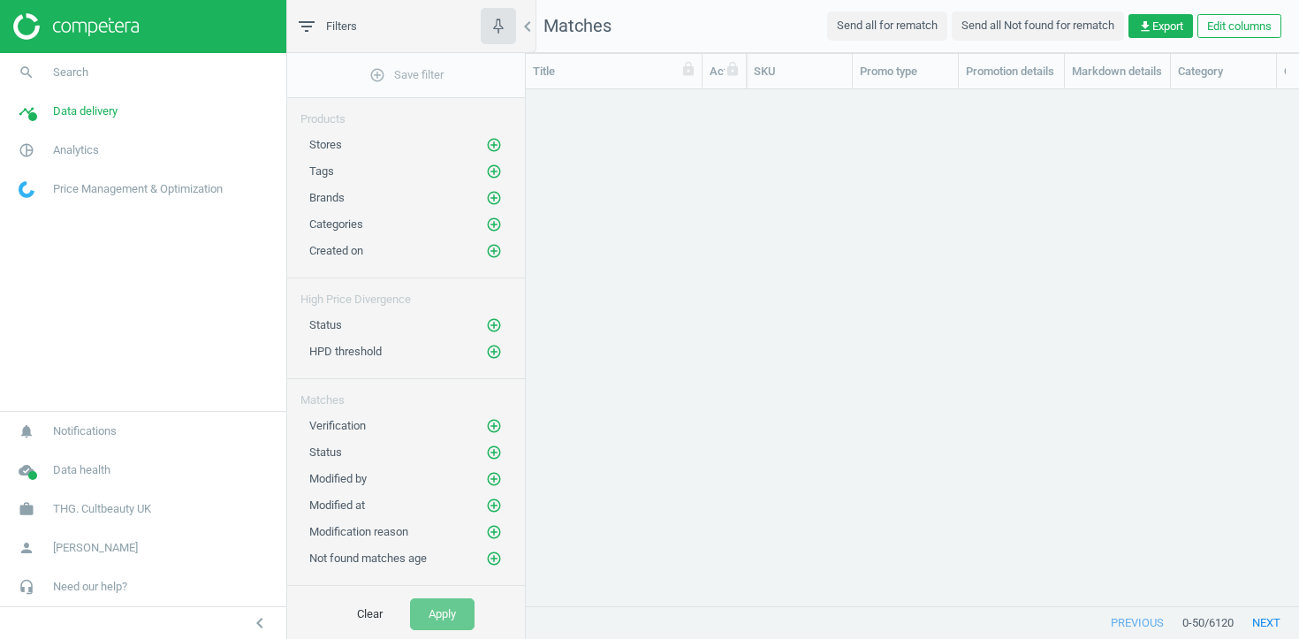
scroll to position [516, 773]
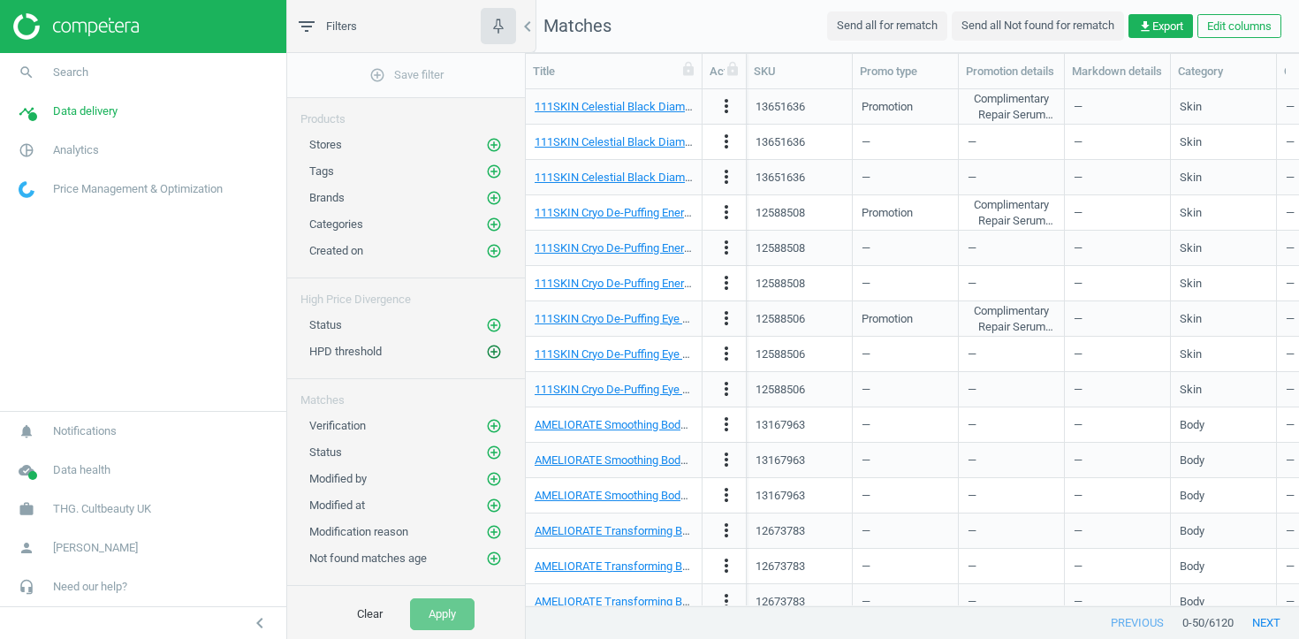
click at [489, 354] on icon "add_circle_outline" at bounding box center [494, 352] width 16 height 16
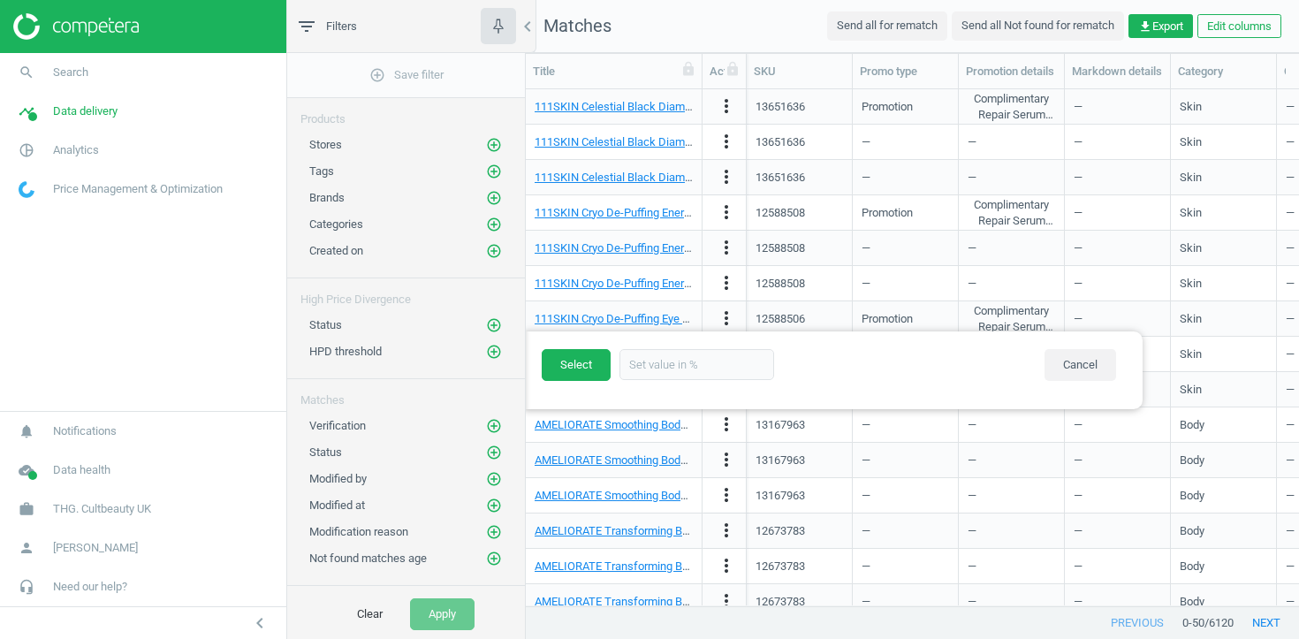
click at [484, 140] on div "Stores add_circle_outline" at bounding box center [405, 145] width 193 height 18
click at [487, 141] on icon "add_circle_outline" at bounding box center [494, 145] width 16 height 16
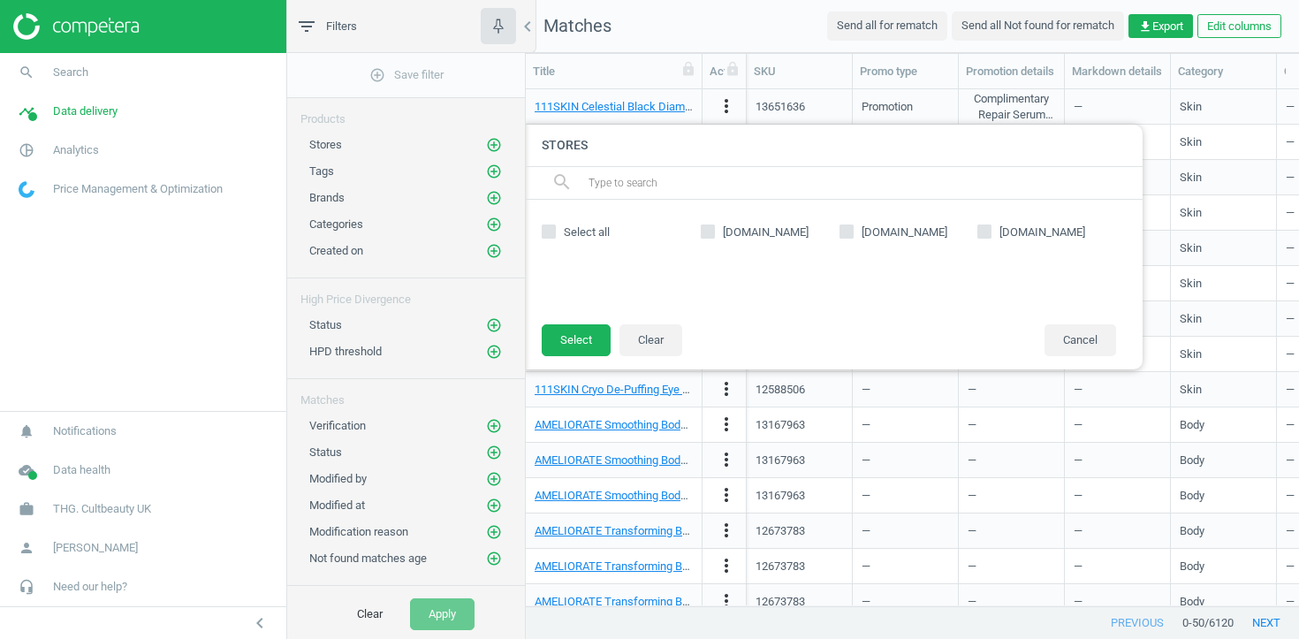
click at [887, 228] on span "[DOMAIN_NAME]" at bounding box center [904, 232] width 93 height 16
click at [852, 228] on input "[DOMAIN_NAME]" at bounding box center [845, 230] width 11 height 11
checkbox input "true"
click at [566, 337] on button "Select" at bounding box center [576, 340] width 69 height 32
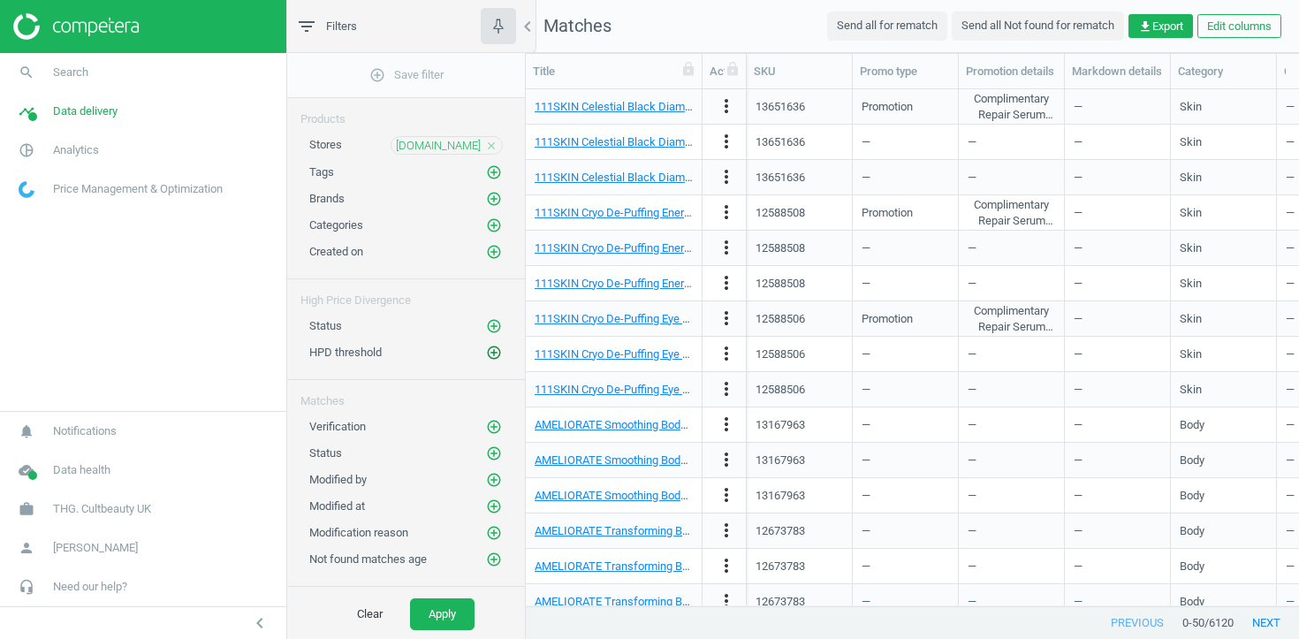
click at [496, 348] on icon "add_circle_outline" at bounding box center [494, 353] width 16 height 16
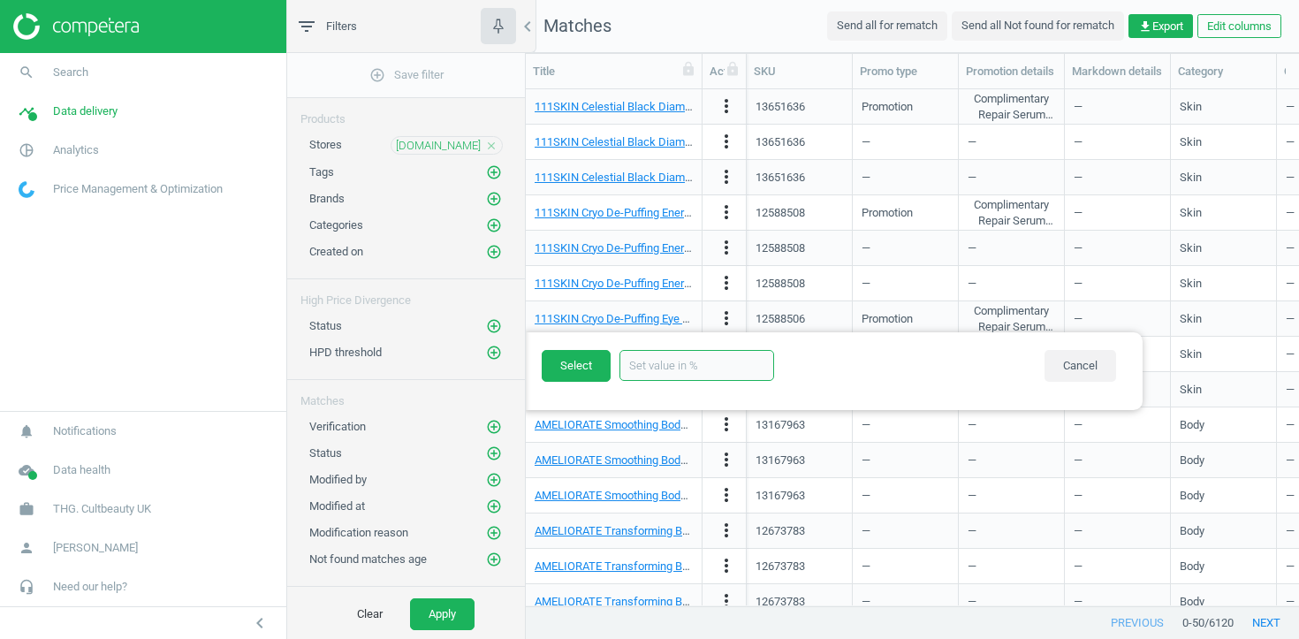
click at [718, 362] on input "text" at bounding box center [696, 365] width 155 height 31
type input "40"
click at [588, 367] on button "Select" at bounding box center [576, 366] width 69 height 32
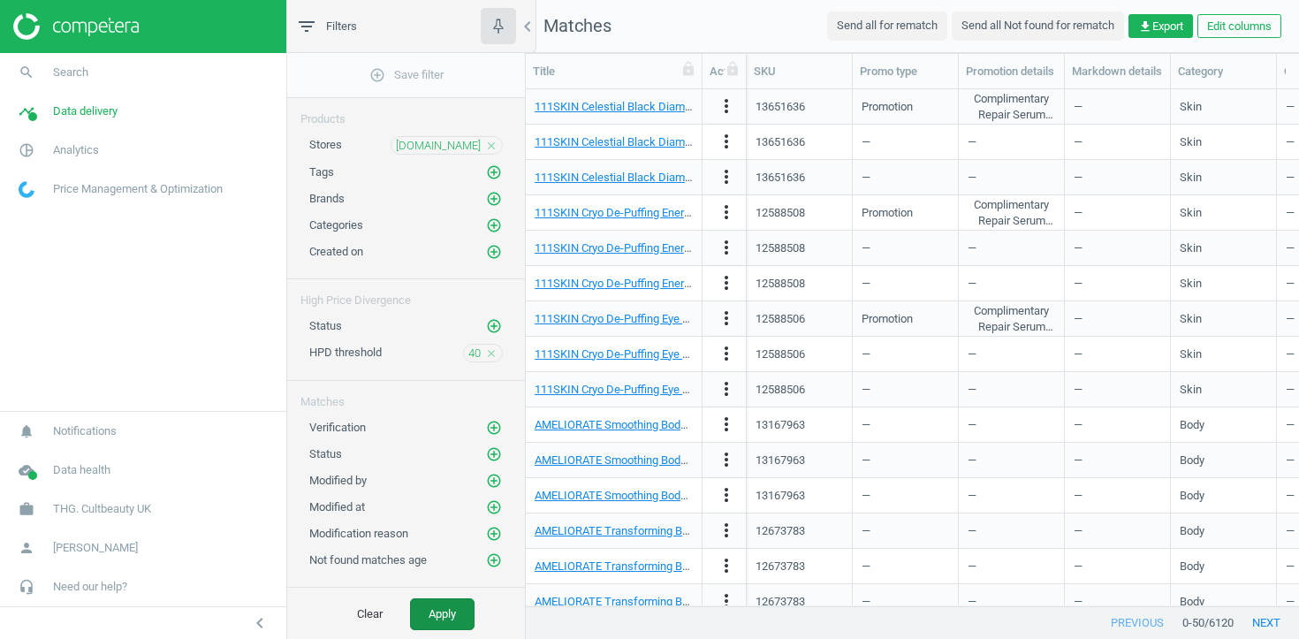
click at [445, 610] on button "Apply" at bounding box center [442, 614] width 64 height 32
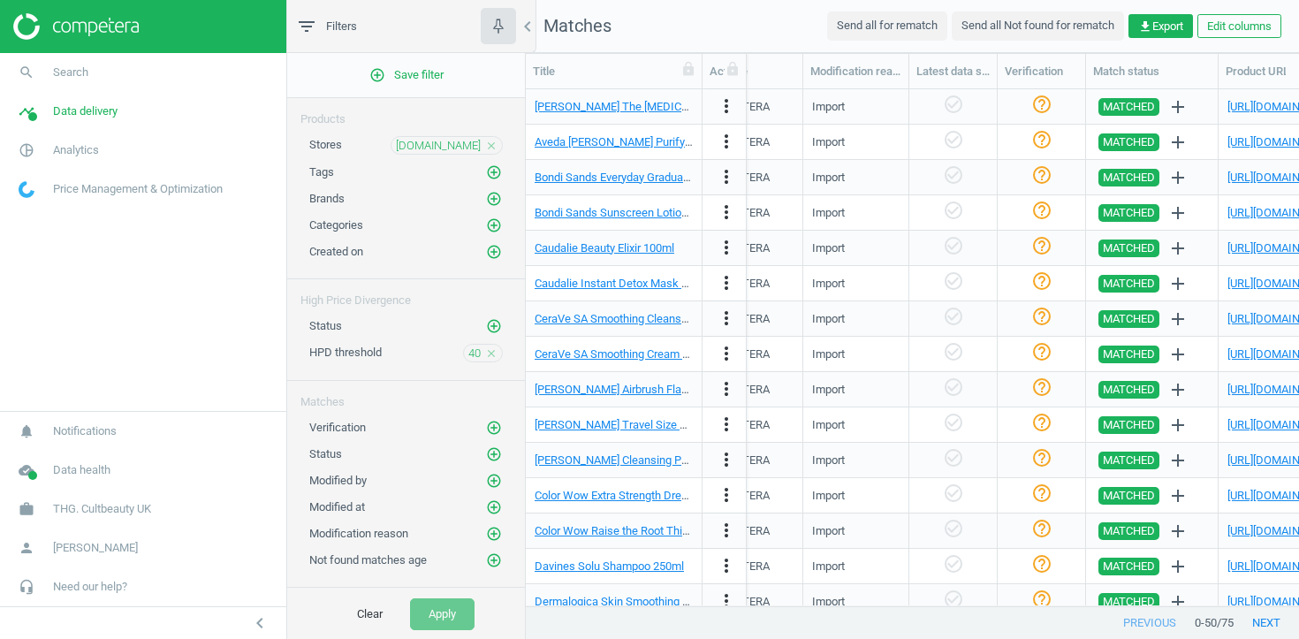
scroll to position [0, 1708]
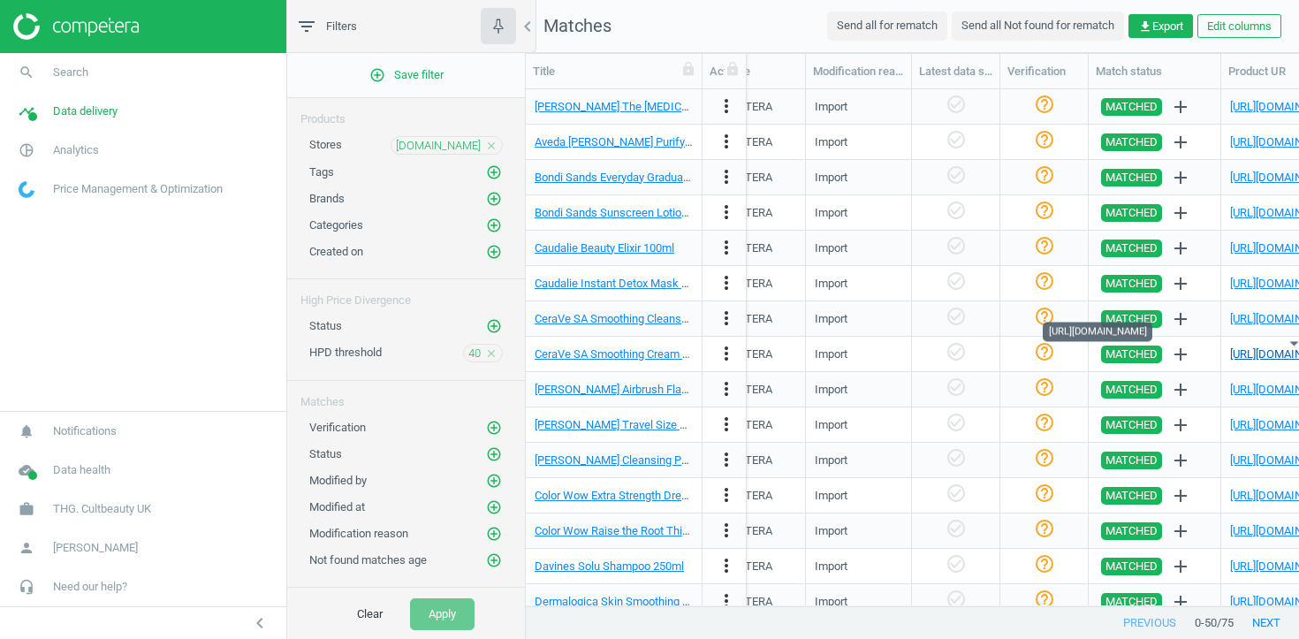
click at [1265, 352] on link "https://www.sephora.co.uk/p/CeraVe-Smoothing-Cream-340g" at bounding box center [1285, 353] width 111 height 13
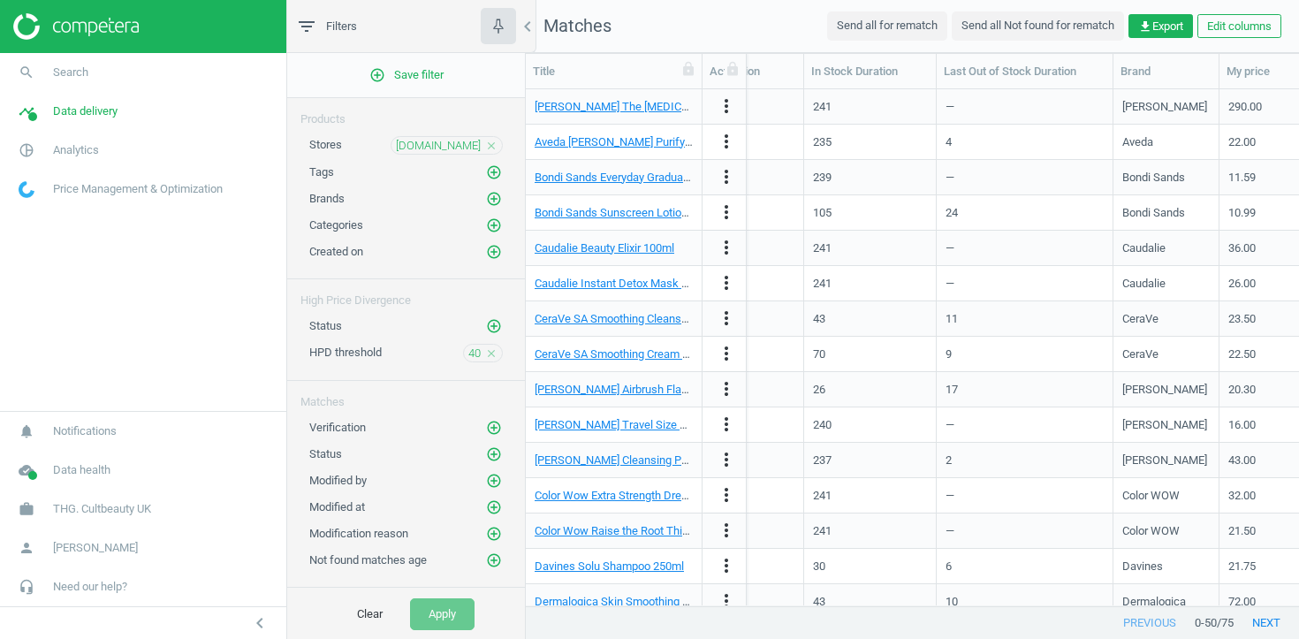
scroll to position [0, 0]
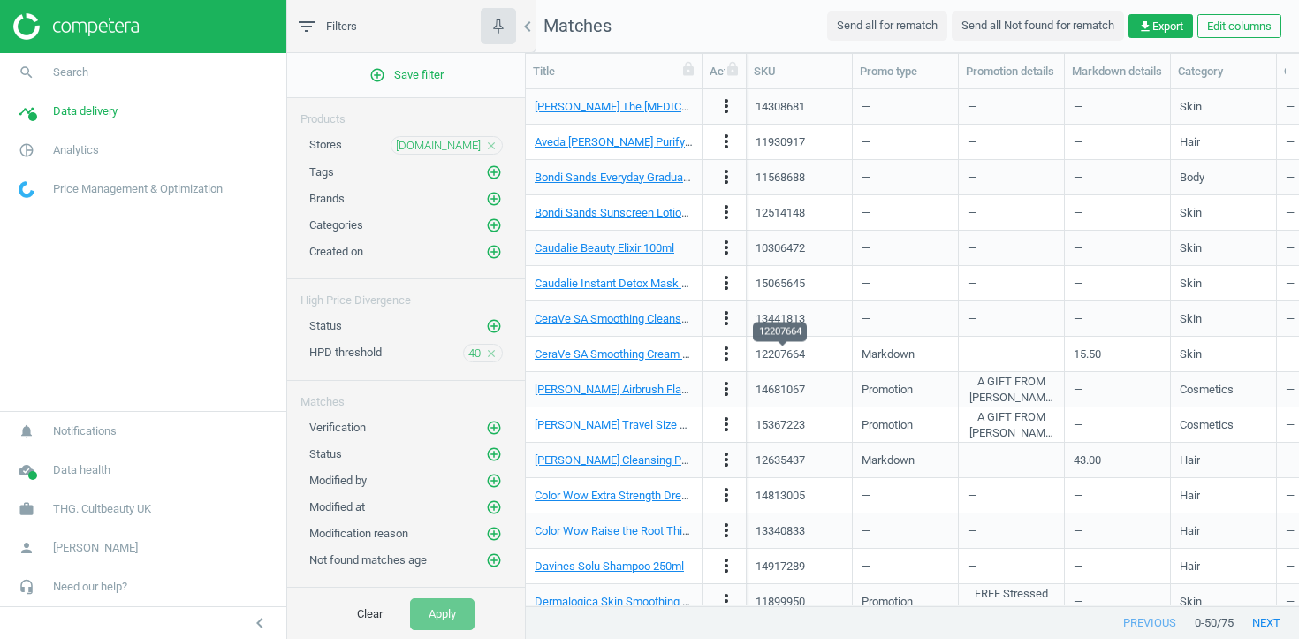
click at [781, 357] on div "12207664" at bounding box center [779, 354] width 49 height 16
copy div "12207664"
click at [724, 428] on icon "more_vert" at bounding box center [726, 423] width 21 height 21
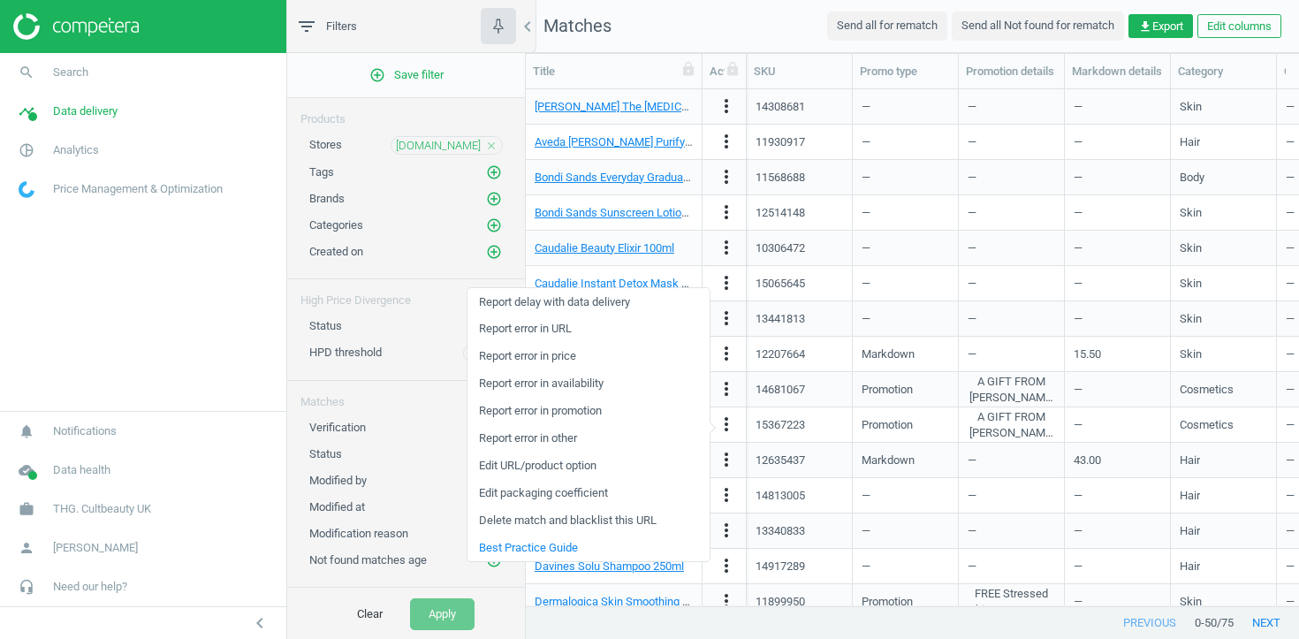
click at [594, 467] on link "Edit URL/product option" at bounding box center [588, 465] width 242 height 27
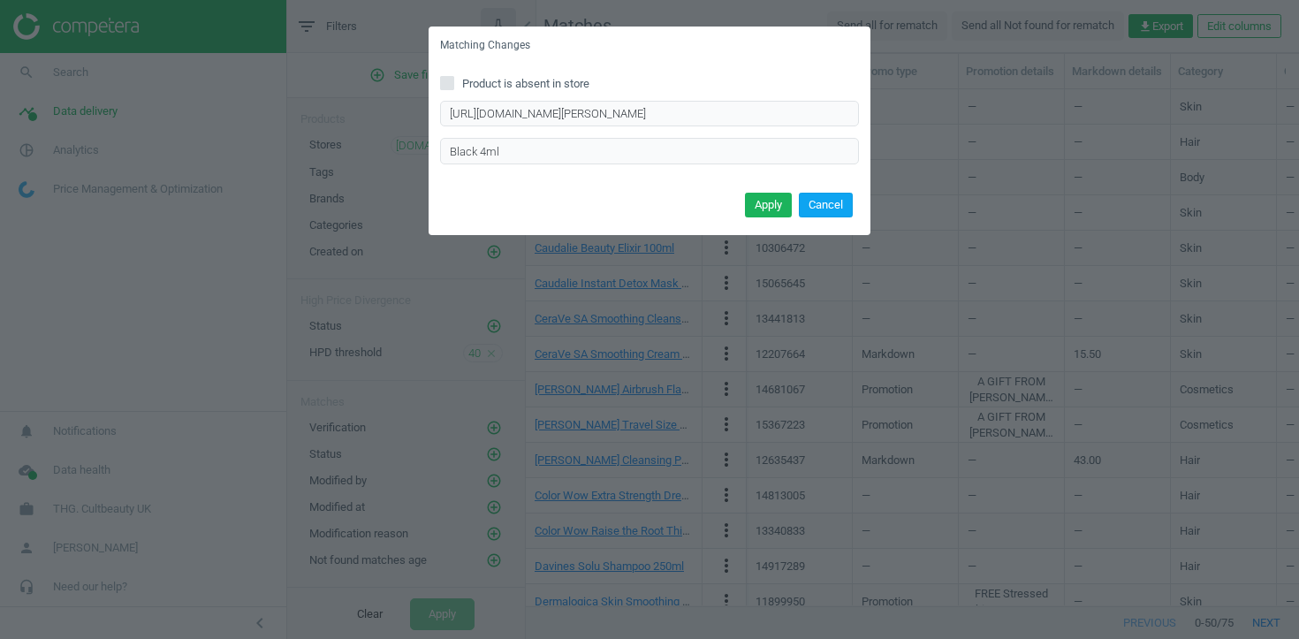
click at [833, 208] on button "Cancel" at bounding box center [826, 205] width 54 height 25
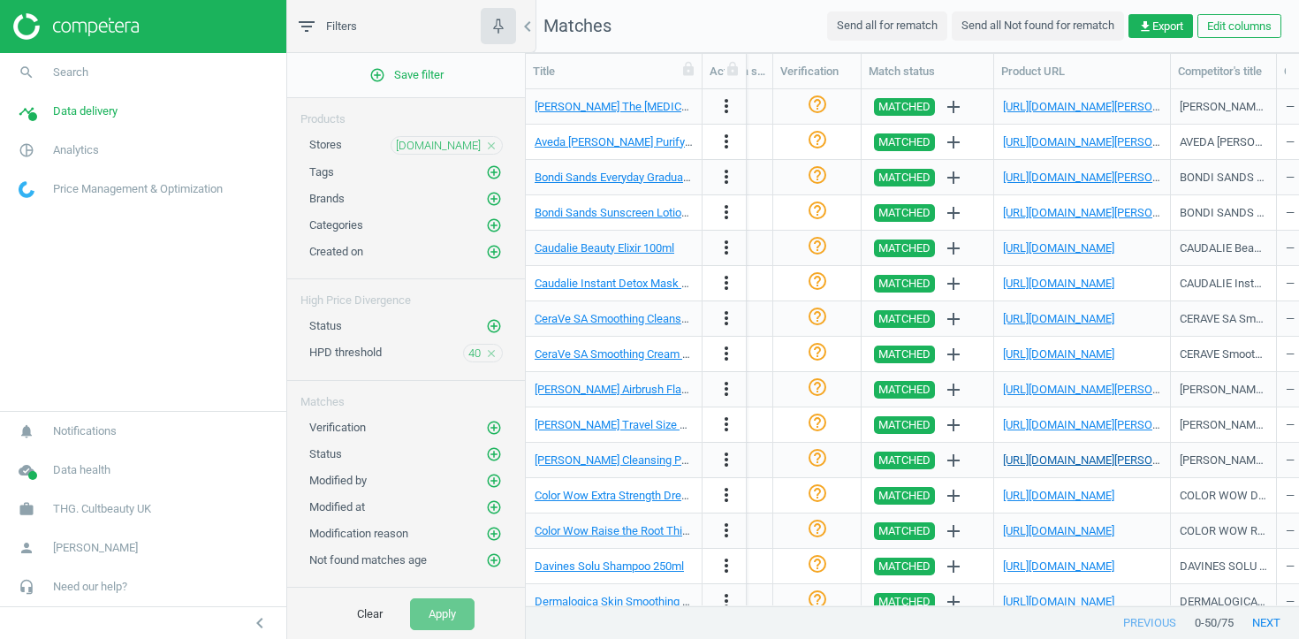
scroll to position [0, 1935]
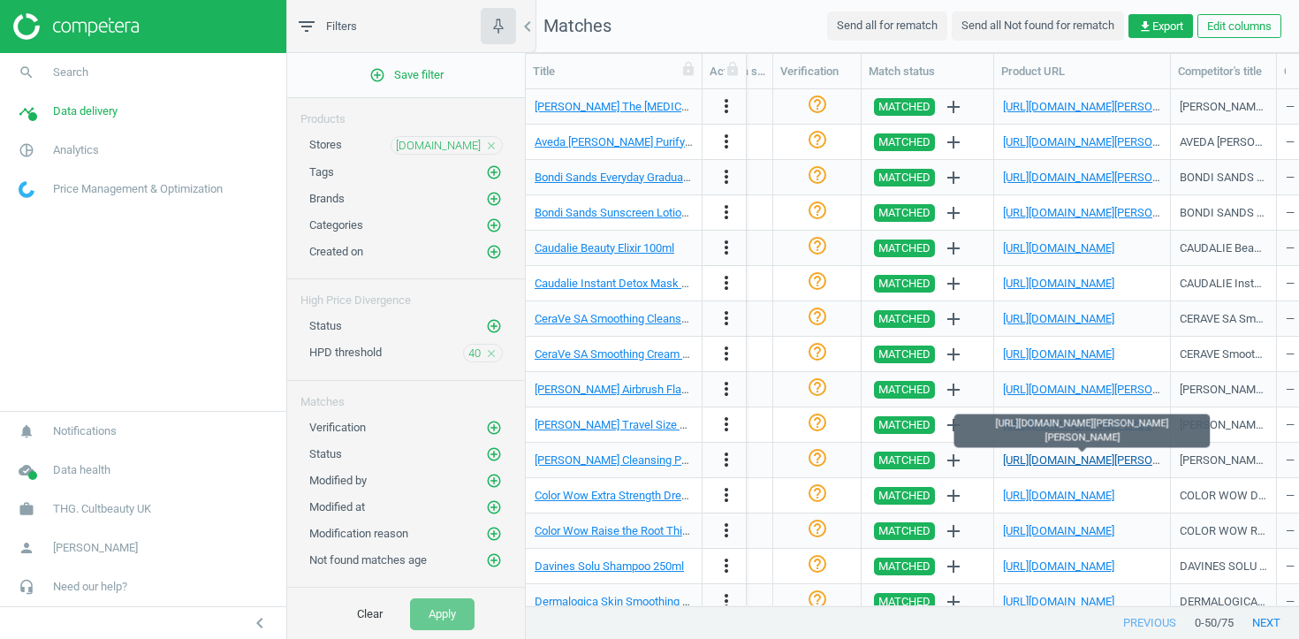
click at [1117, 457] on link "https://www.sephora.co.uk/p/Christophe-Robin-Cleansing-Purifying-Scrub-With-Sea…" at bounding box center [1143, 459] width 281 height 13
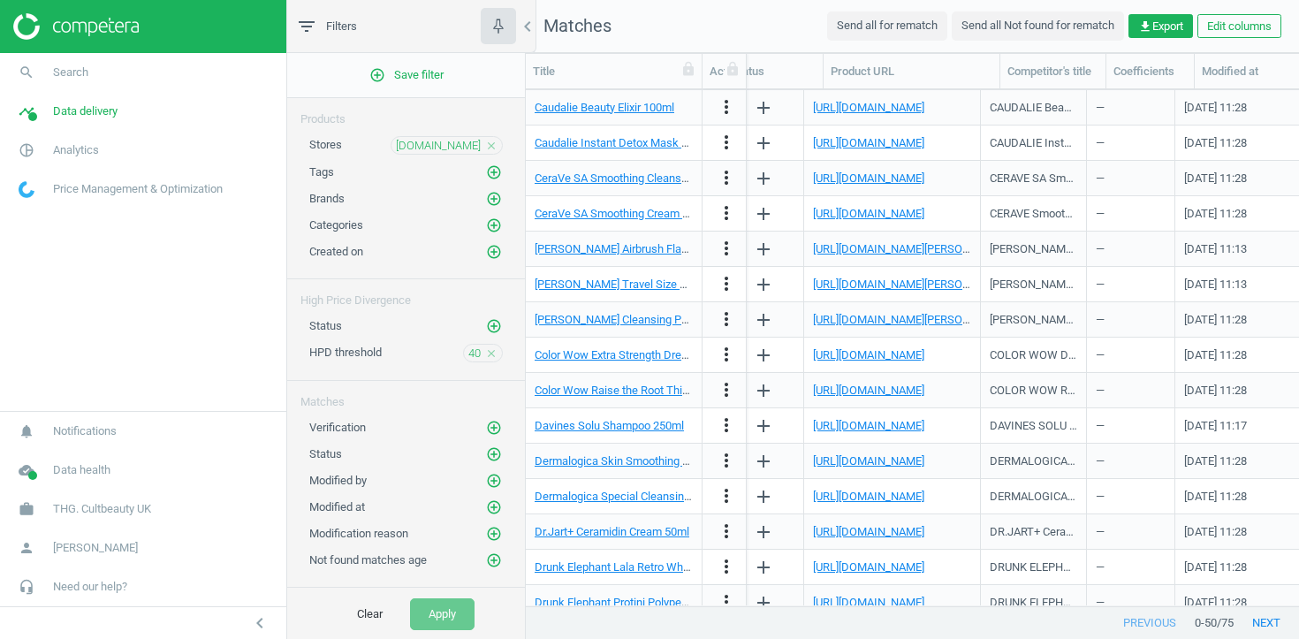
scroll to position [0, 2094]
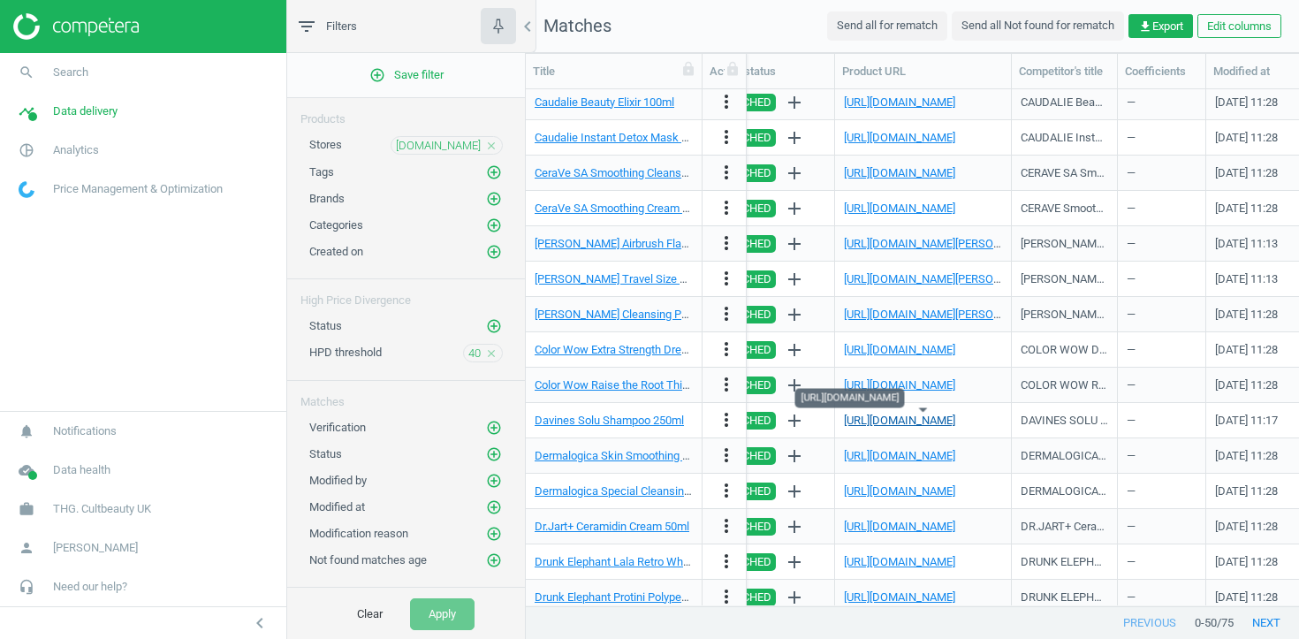
click at [928, 415] on link "https://www.sephora.co.uk/p/Davines-SOLU-Shampoo-250ml?q=Davines%20Solu%20Shamp…" at bounding box center [899, 419] width 111 height 13
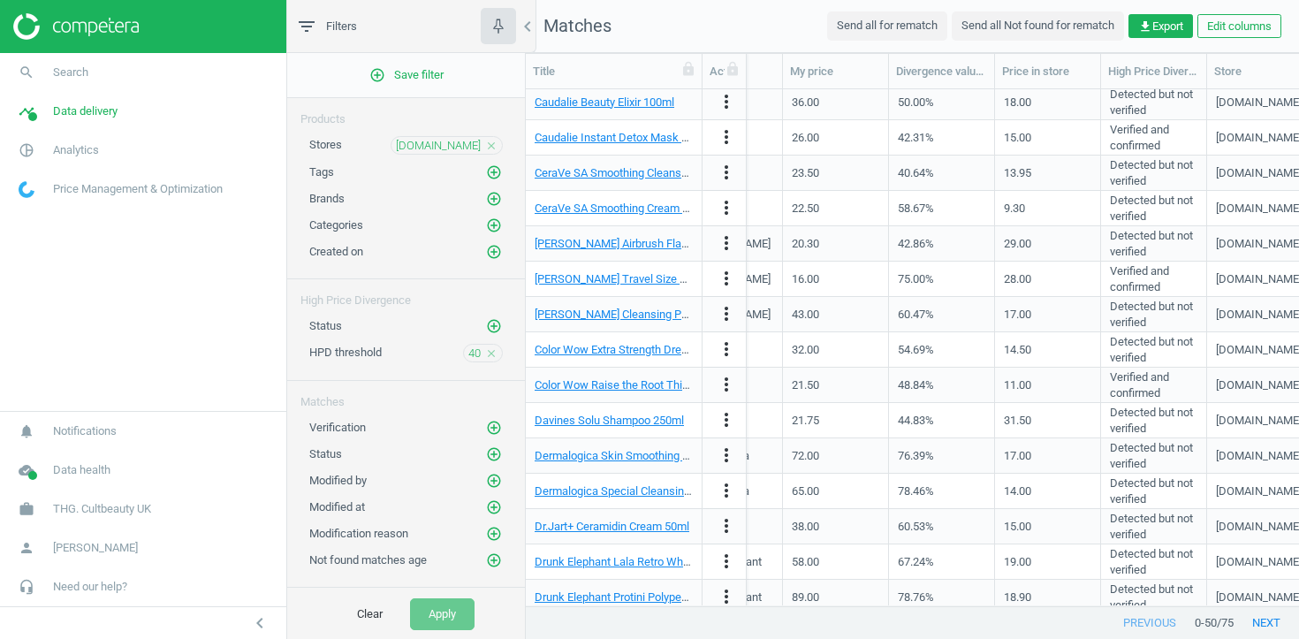
scroll to position [0, 1068]
click at [724, 417] on icon "more_vert" at bounding box center [726, 419] width 21 height 21
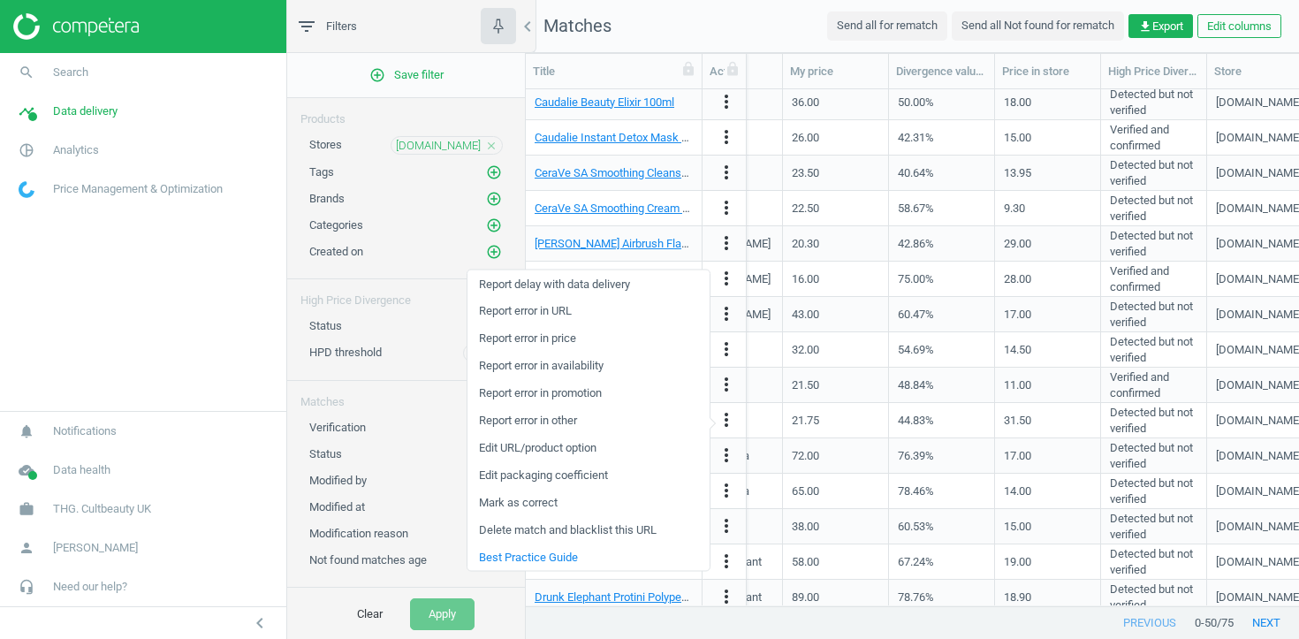
click at [571, 444] on link "Edit URL/product option" at bounding box center [588, 447] width 242 height 27
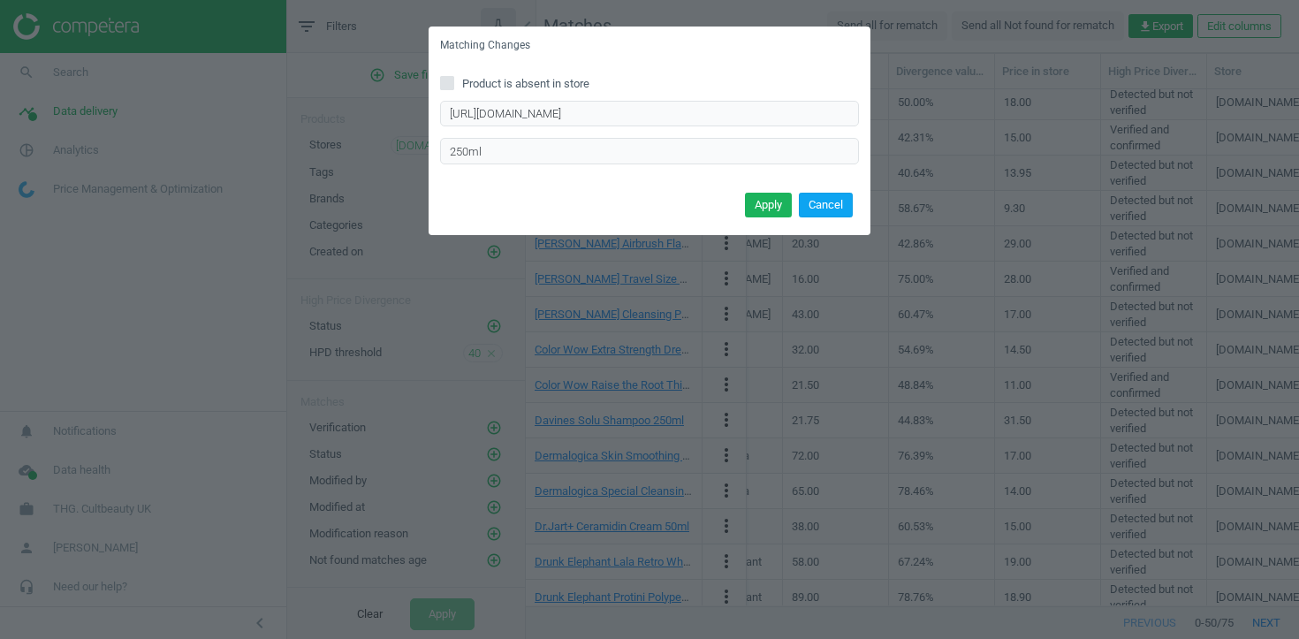
click at [833, 199] on button "Cancel" at bounding box center [826, 205] width 54 height 25
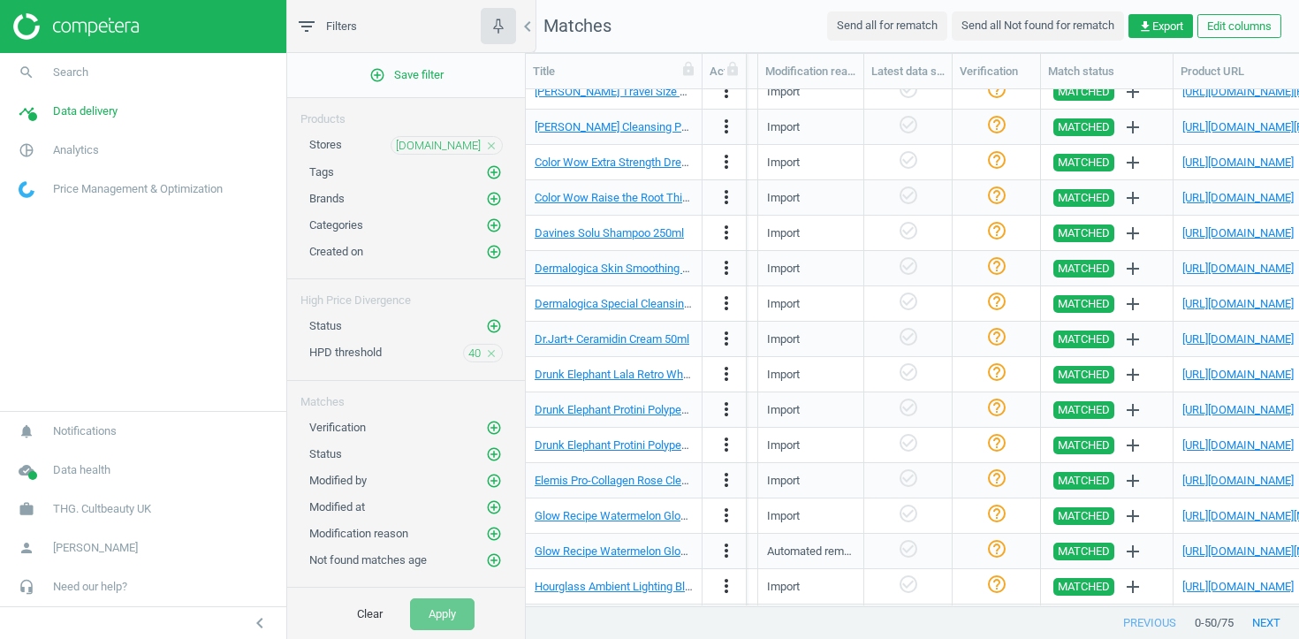
scroll to position [0, 1883]
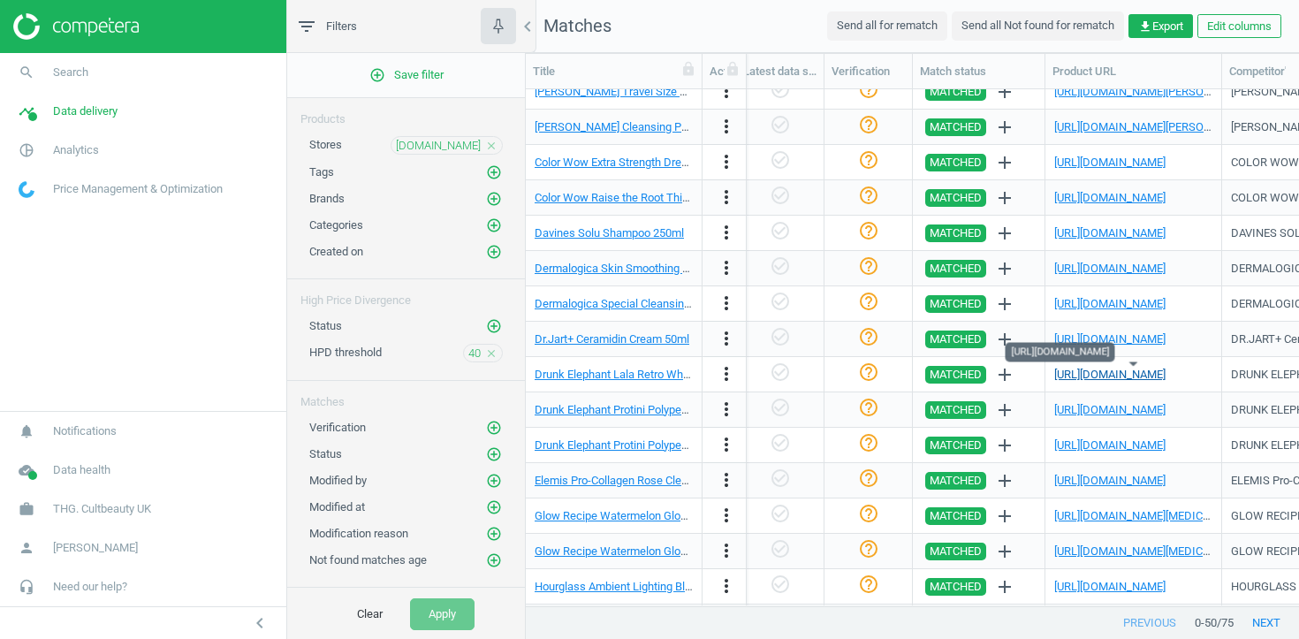
click at [1159, 375] on link "https://www.sephora.co.uk/p/DRUNK-ELEPHANT-Lala-Retro-Whipped-Cream-LALA-RETRO-…" at bounding box center [1109, 374] width 111 height 13
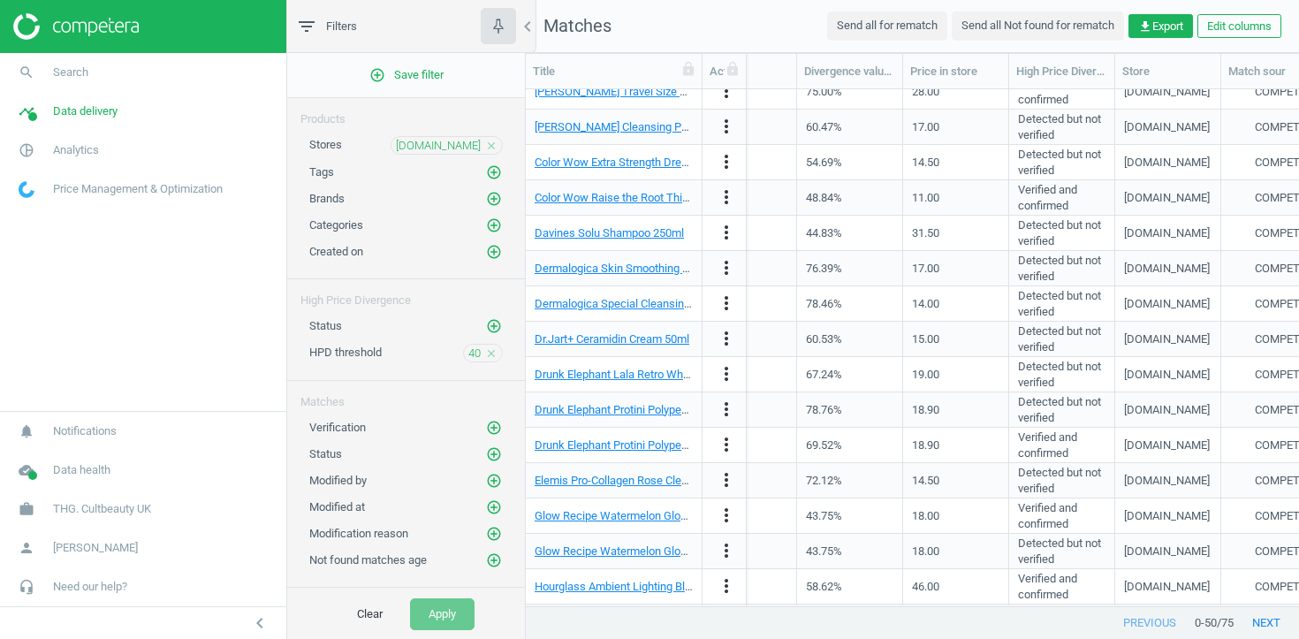
scroll to position [0, 1010]
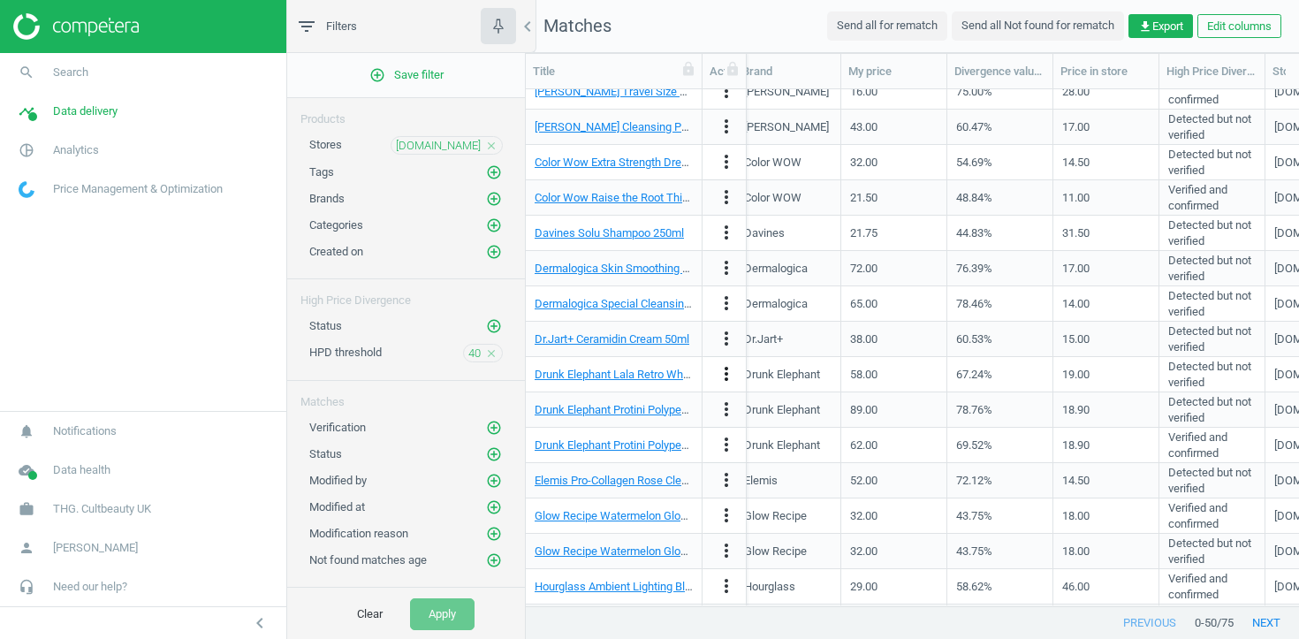
click at [724, 375] on icon "more_vert" at bounding box center [726, 373] width 21 height 21
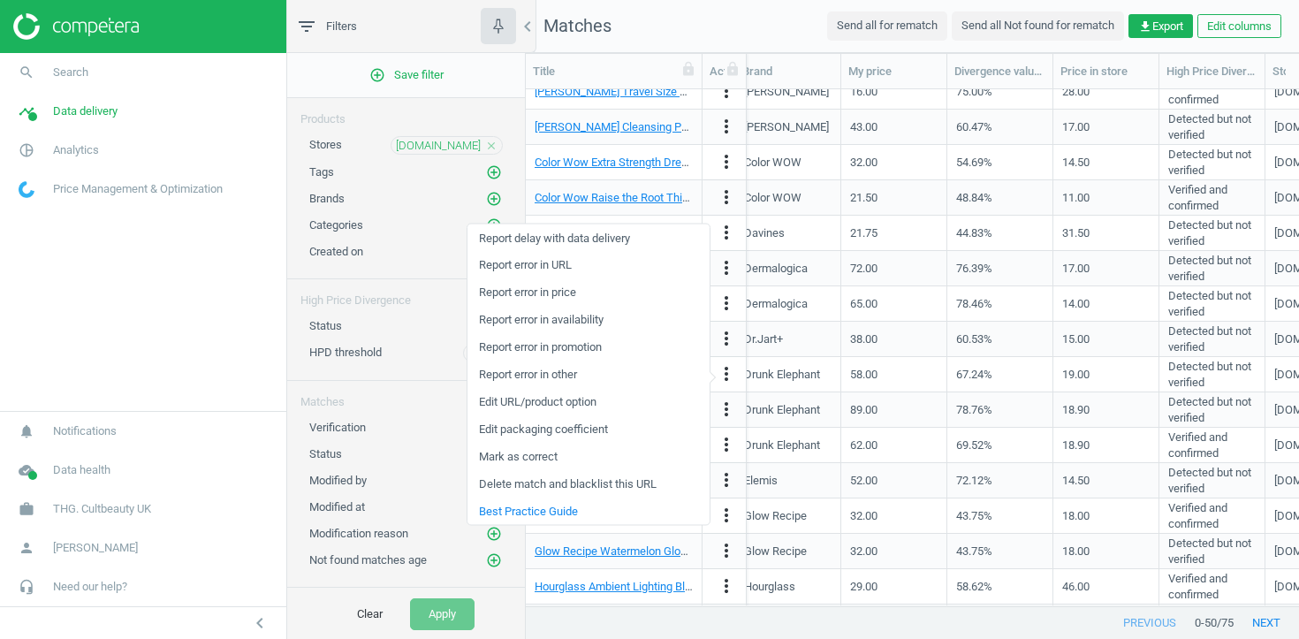
click at [636, 403] on link "Edit URL/product option" at bounding box center [588, 401] width 242 height 27
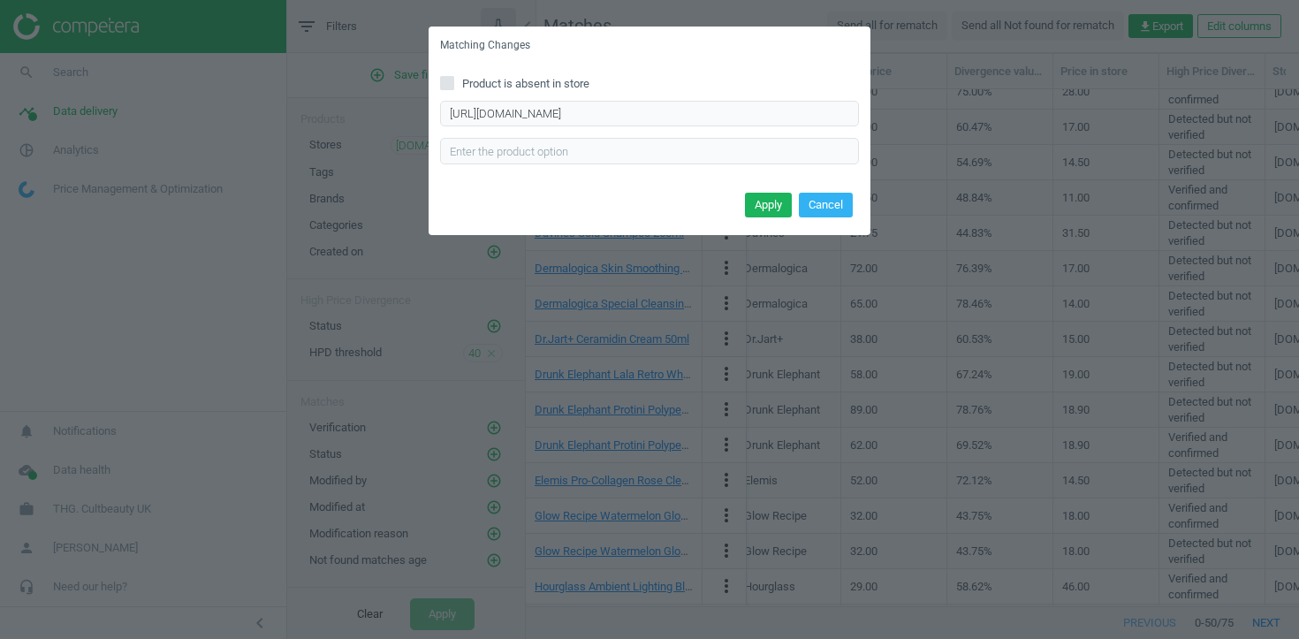
click at [807, 219] on div "Apply Cancel" at bounding box center [649, 211] width 442 height 48
click at [814, 215] on button "Cancel" at bounding box center [826, 205] width 54 height 25
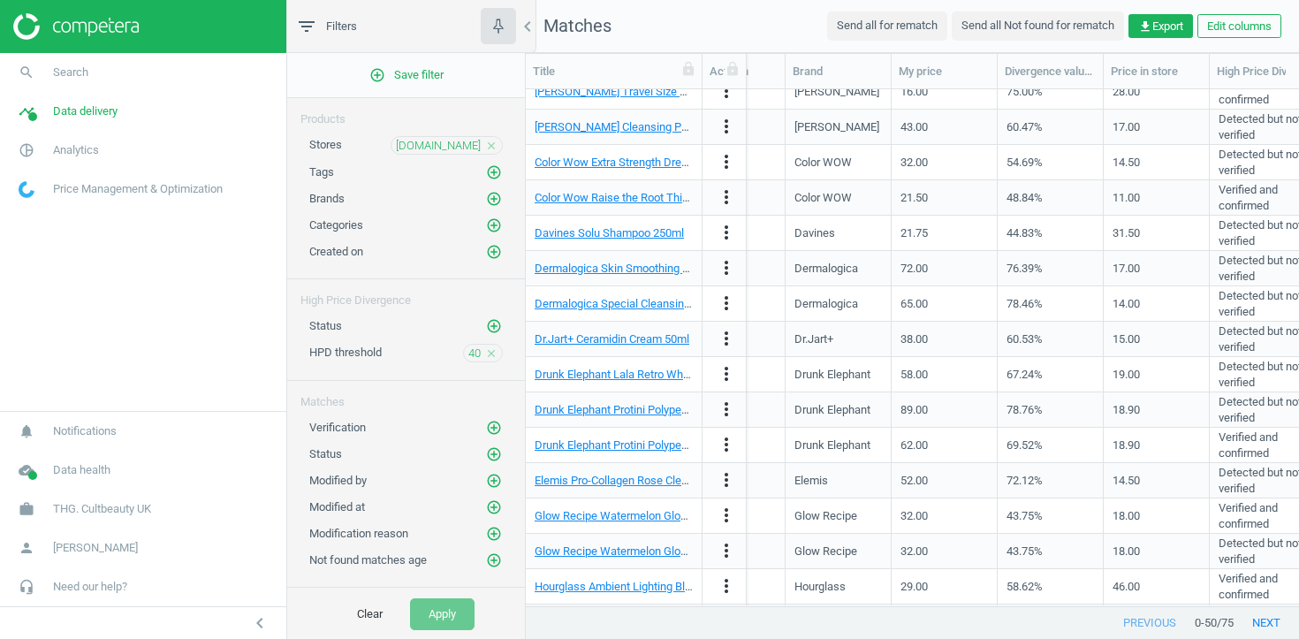
scroll to position [0, 0]
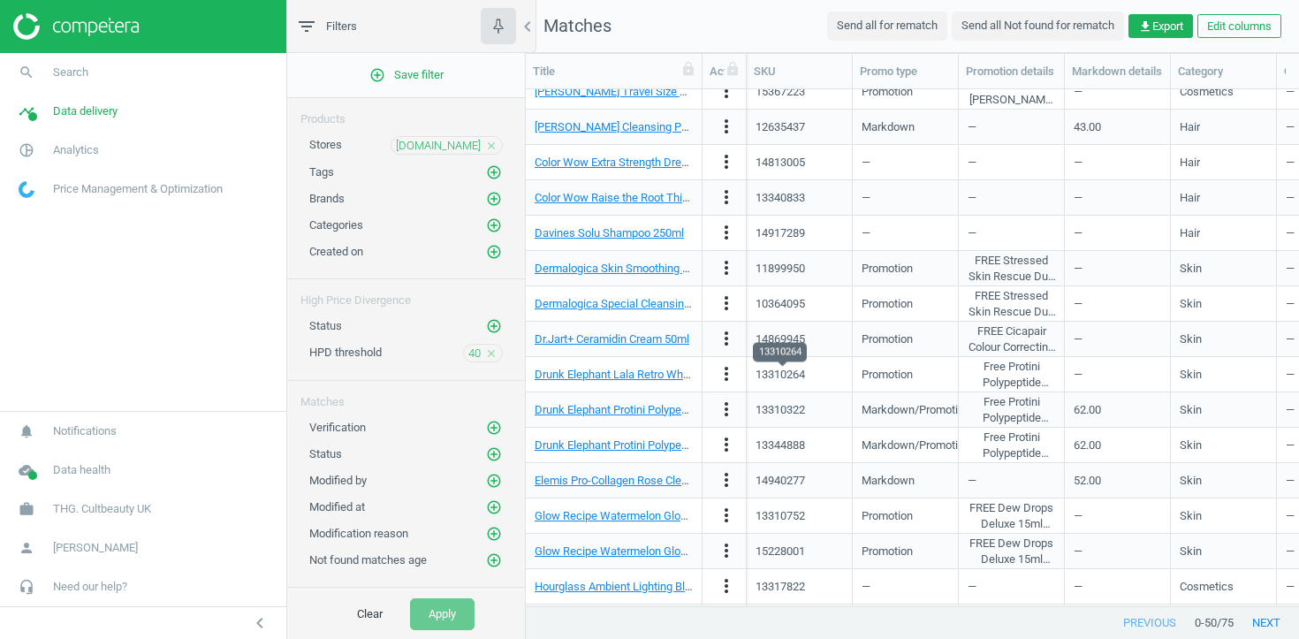
click at [773, 375] on div "13310264" at bounding box center [779, 375] width 49 height 16
copy div "13310264"
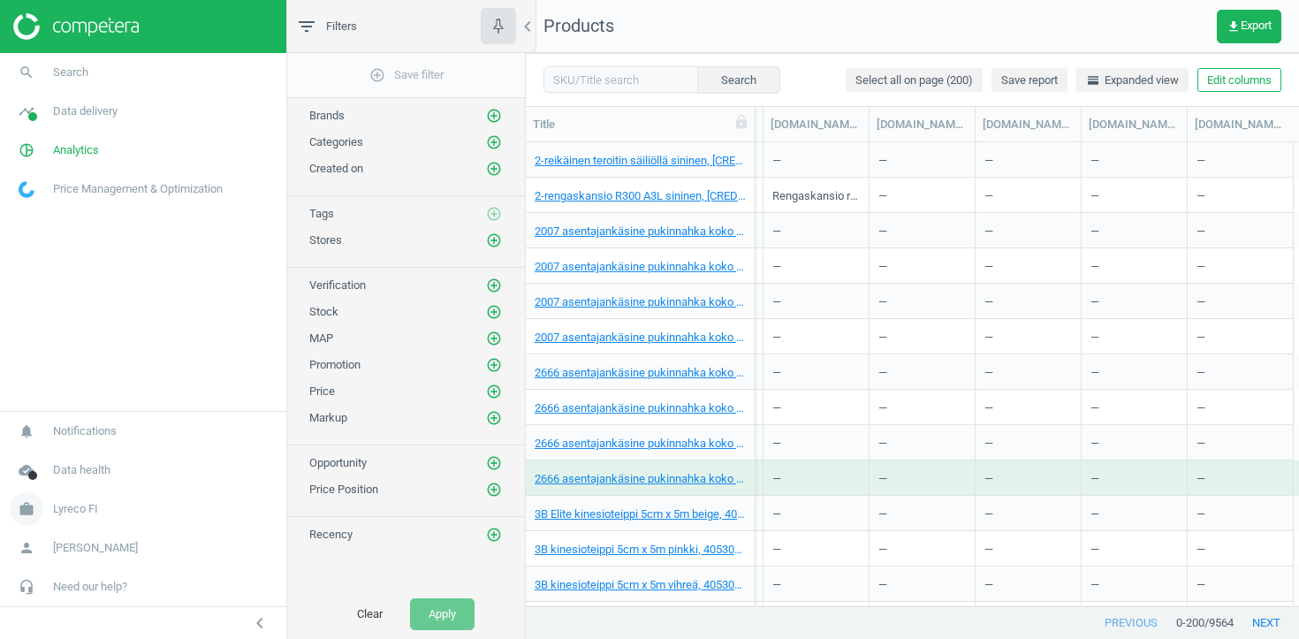
scroll to position [0, 1768]
click at [95, 507] on span "Lyreco FI" at bounding box center [75, 509] width 45 height 16
click at [83, 466] on link "Switch campaign" at bounding box center [143, 456] width 286 height 27
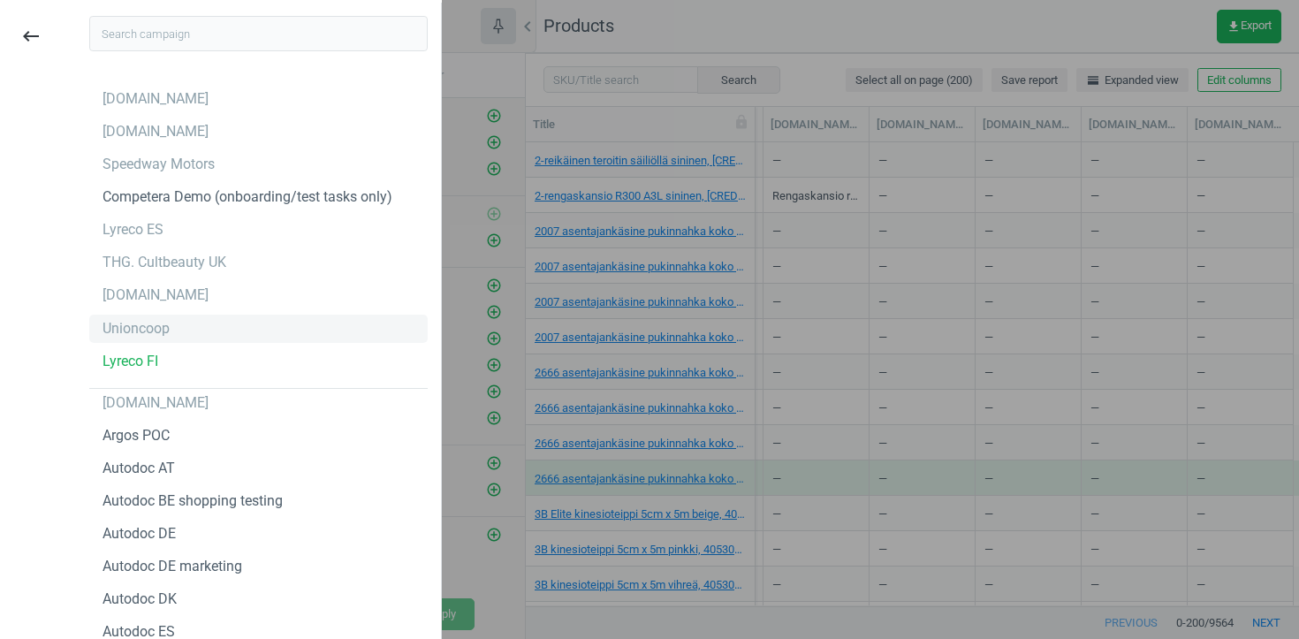
click at [175, 333] on div "Unioncoop" at bounding box center [258, 329] width 338 height 28
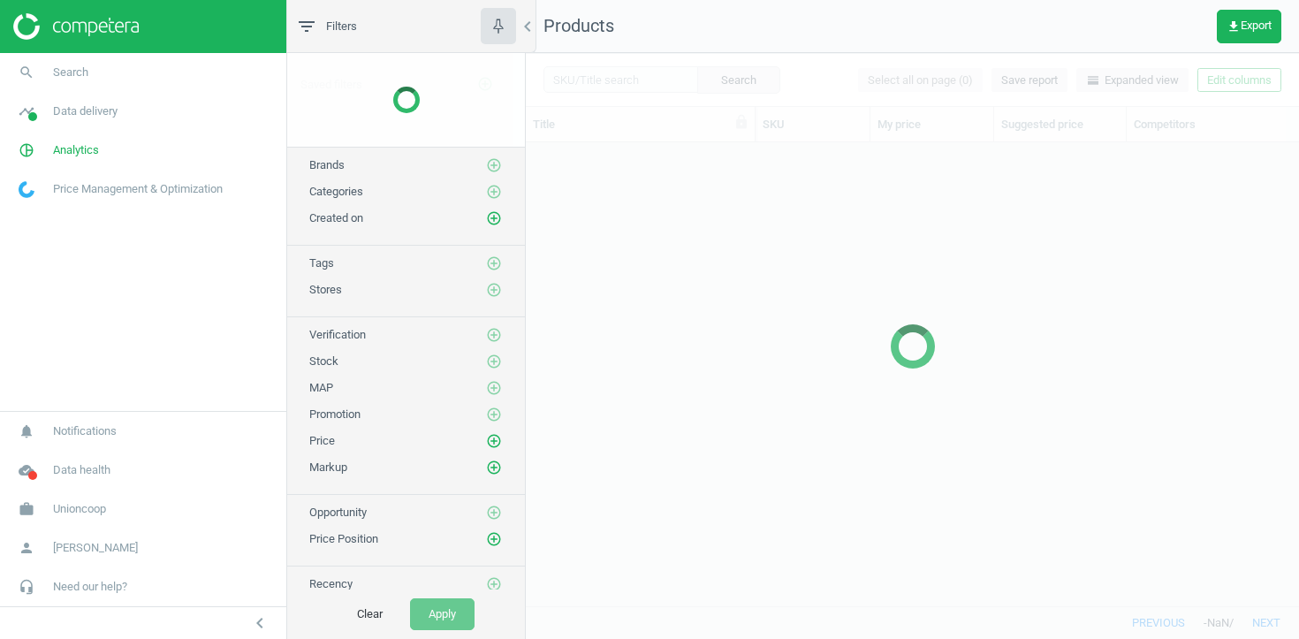
scroll to position [463, 773]
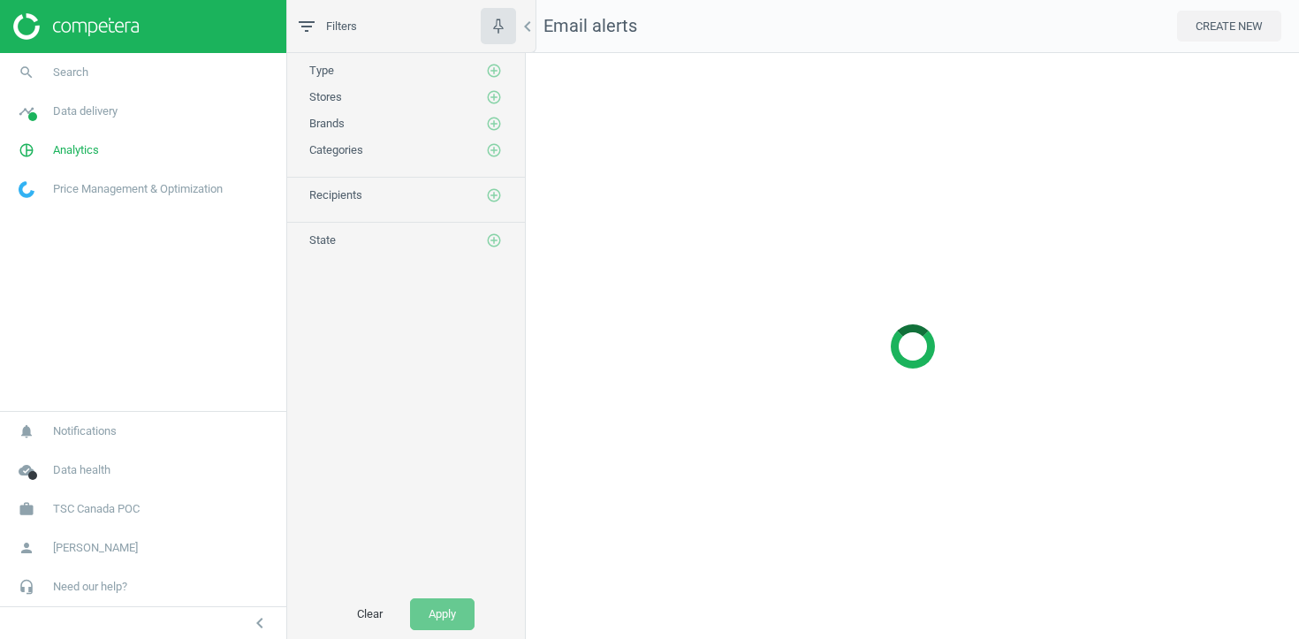
scroll to position [587, 774]
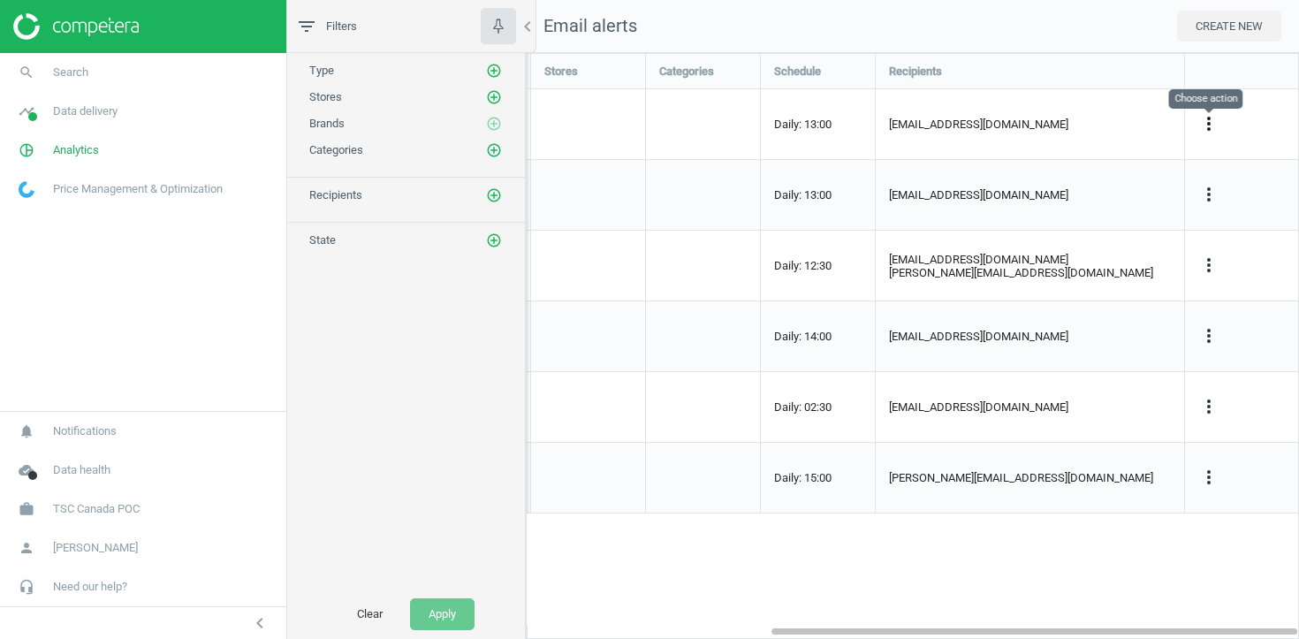
click at [1216, 119] on icon "more_vert" at bounding box center [1208, 123] width 21 height 21
click at [1090, 155] on link "Edit" at bounding box center [1097, 155] width 242 height 27
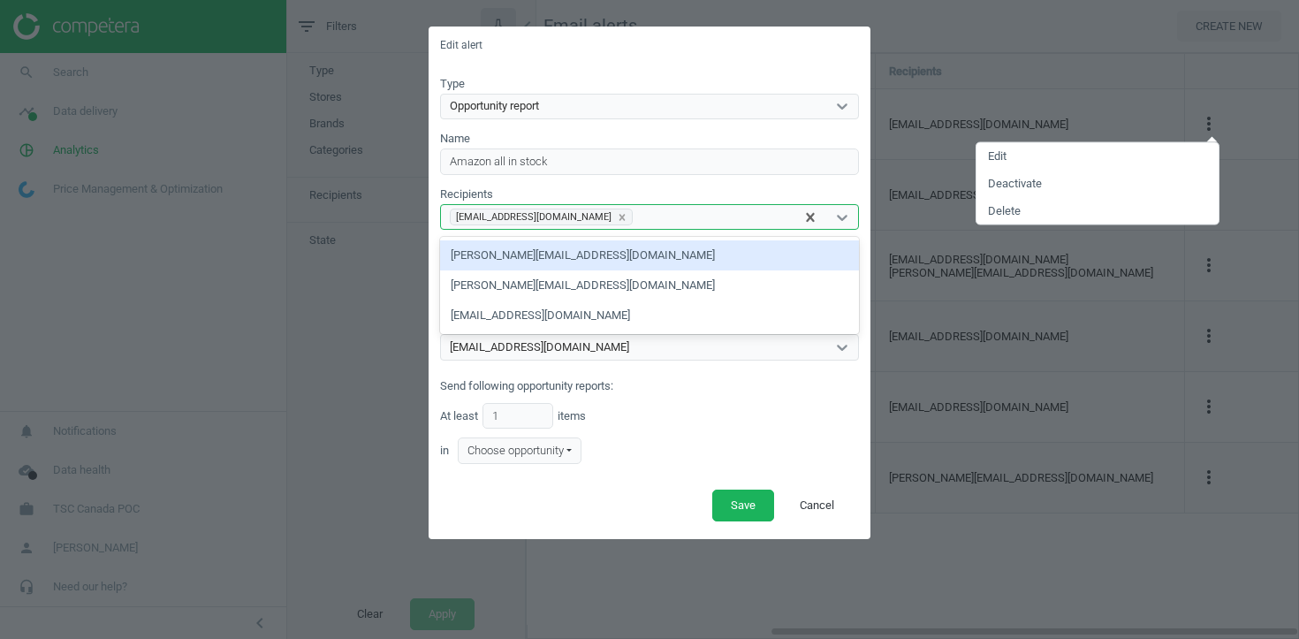
click at [773, 206] on div "[EMAIL_ADDRESS][DOMAIN_NAME]" at bounding box center [617, 217] width 353 height 23
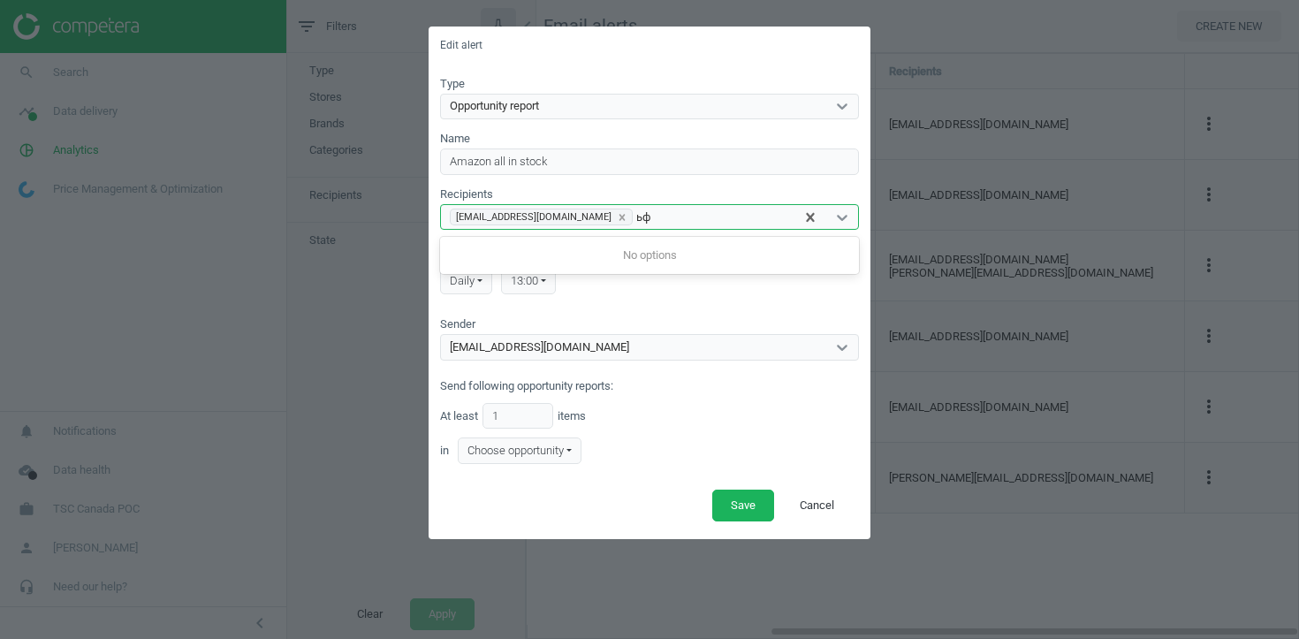
type input "ь"
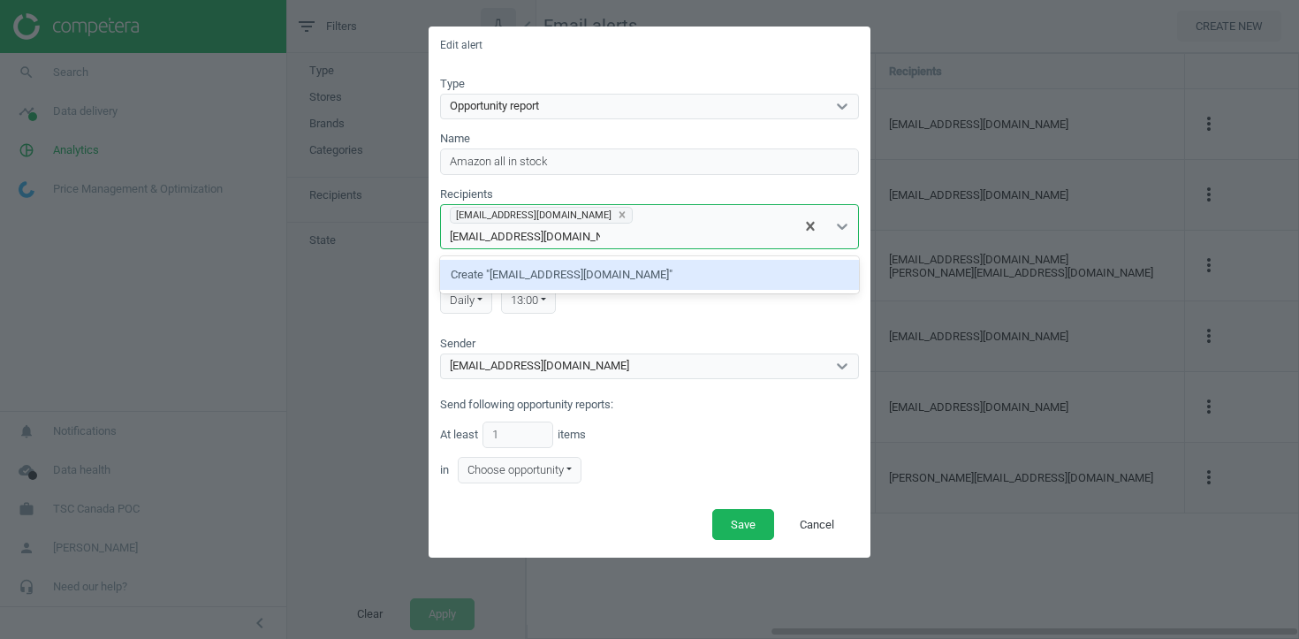
type input "[EMAIL_ADDRESS][DOMAIN_NAME]"
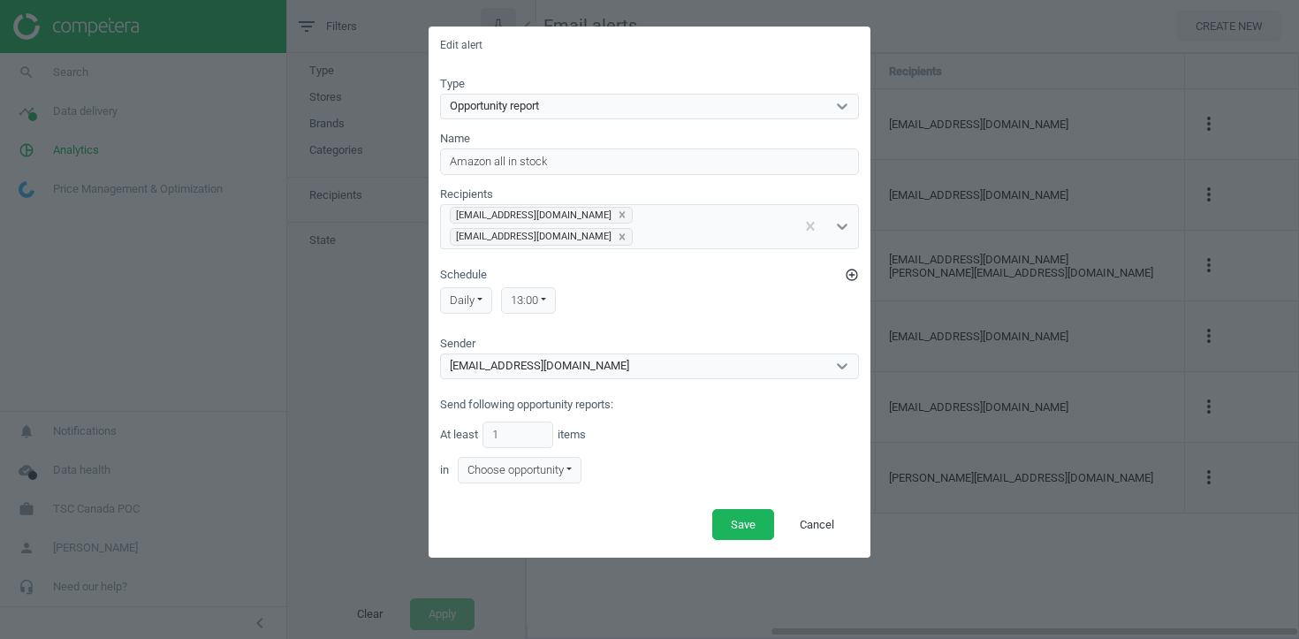
click at [681, 413] on div "Send following opportunity reports: At least 1 items in Choose opportunity" at bounding box center [649, 440] width 419 height 86
click at [625, 373] on div "[EMAIL_ADDRESS][DOMAIN_NAME]" at bounding box center [633, 365] width 385 height 23
click at [629, 331] on form "Type Opportunity report Name Amazon all in stock Recipients [EMAIL_ADDRESS][DOM…" at bounding box center [649, 279] width 419 height 407
click at [535, 296] on div "13:00" at bounding box center [528, 300] width 55 height 27
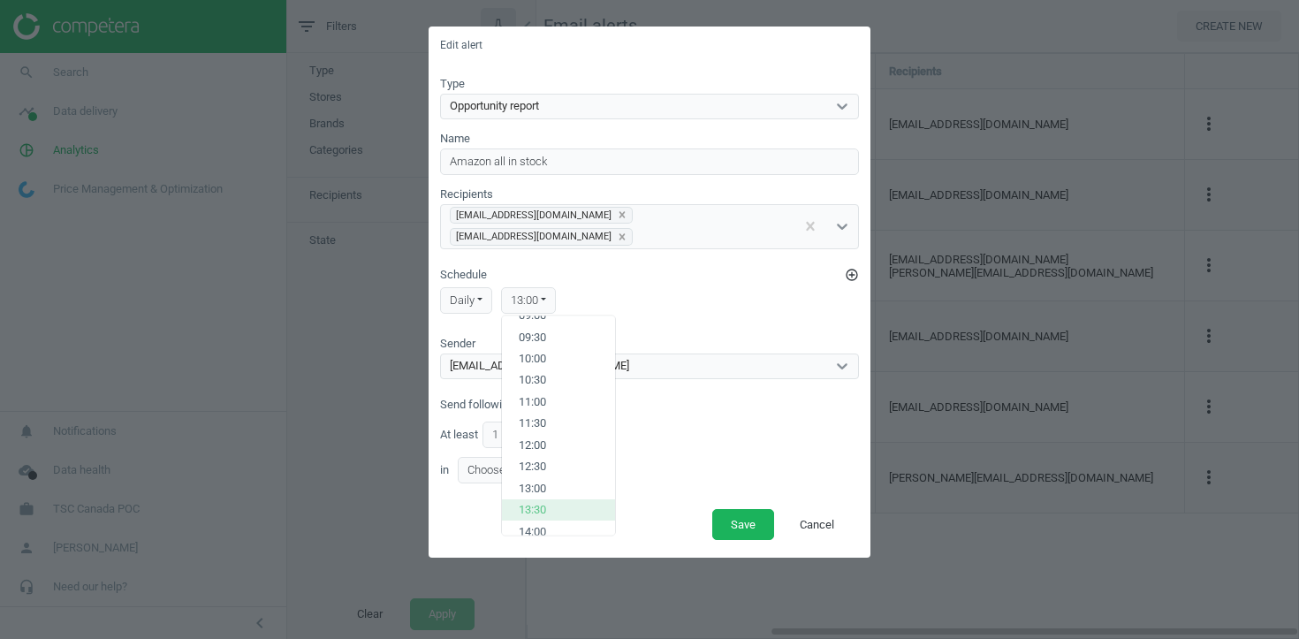
click at [549, 513] on button "13:30" at bounding box center [558, 509] width 113 height 21
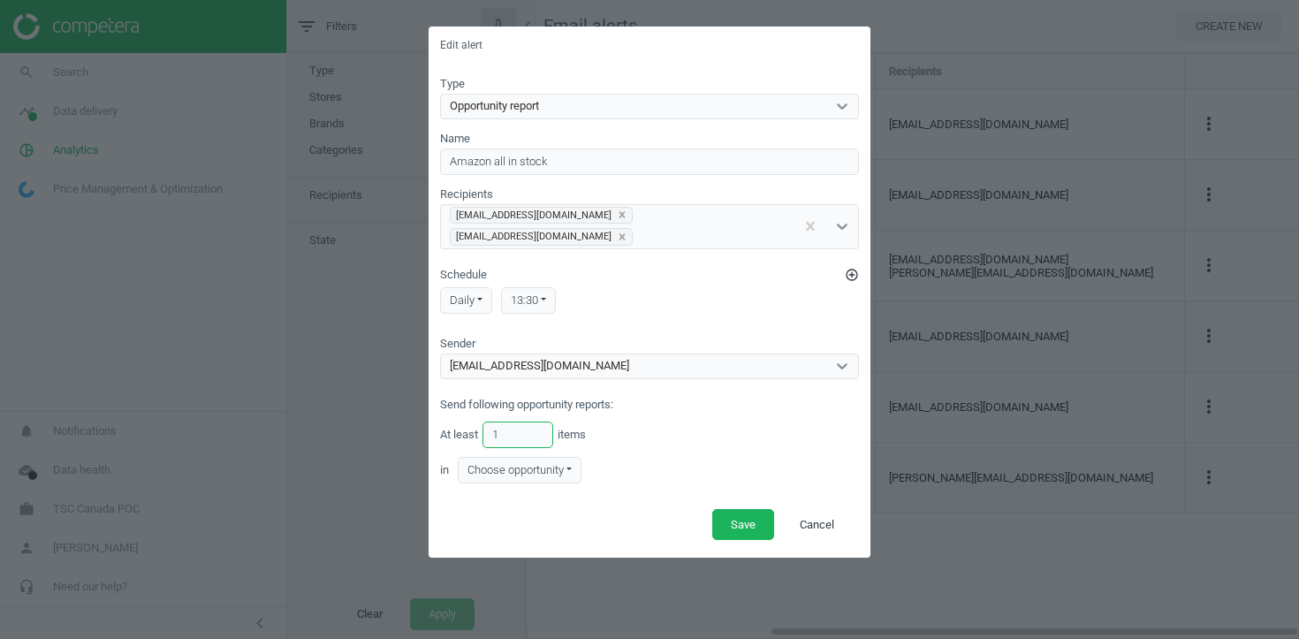
click at [523, 440] on input "1" at bounding box center [517, 434] width 71 height 27
click at [541, 443] on input "1" at bounding box center [517, 434] width 71 height 27
click at [541, 434] on input "2" at bounding box center [517, 434] width 71 height 27
type input "1"
click at [541, 437] on input "1" at bounding box center [517, 434] width 71 height 27
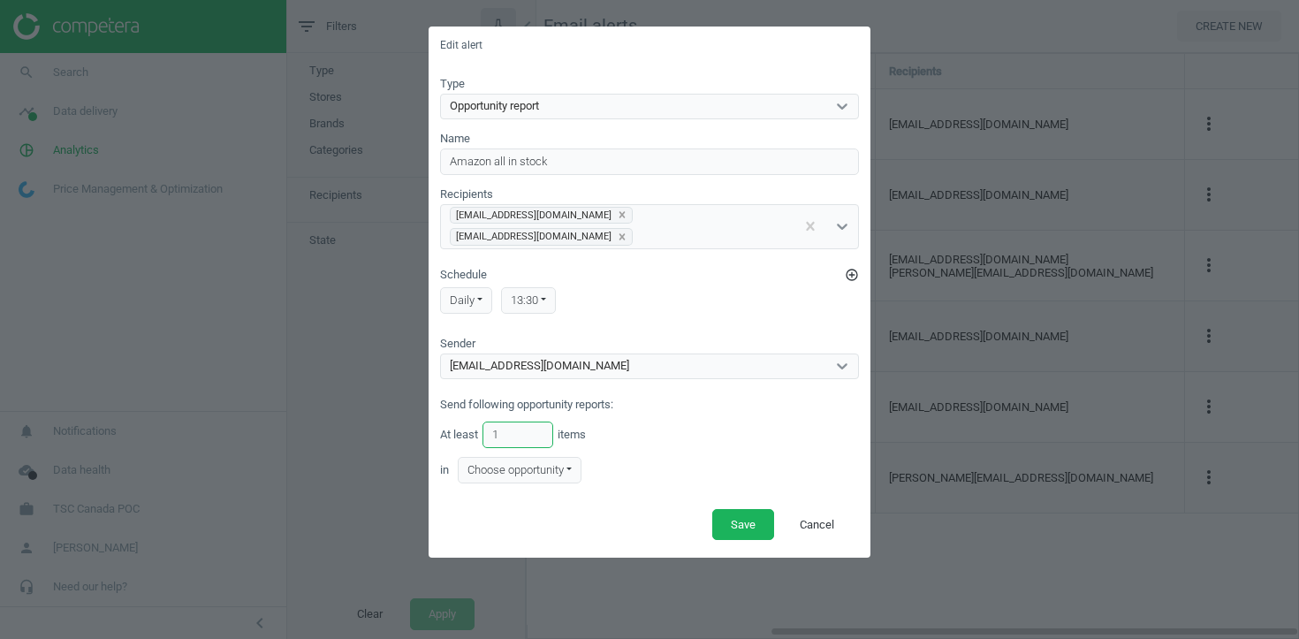
click at [541, 437] on input "1" at bounding box center [517, 434] width 71 height 27
click at [576, 471] on div "Choose opportunity" at bounding box center [520, 470] width 124 height 27
click at [562, 469] on div "Choose opportunity" at bounding box center [520, 470] width 124 height 27
click at [821, 516] on button "Cancel" at bounding box center [817, 525] width 72 height 32
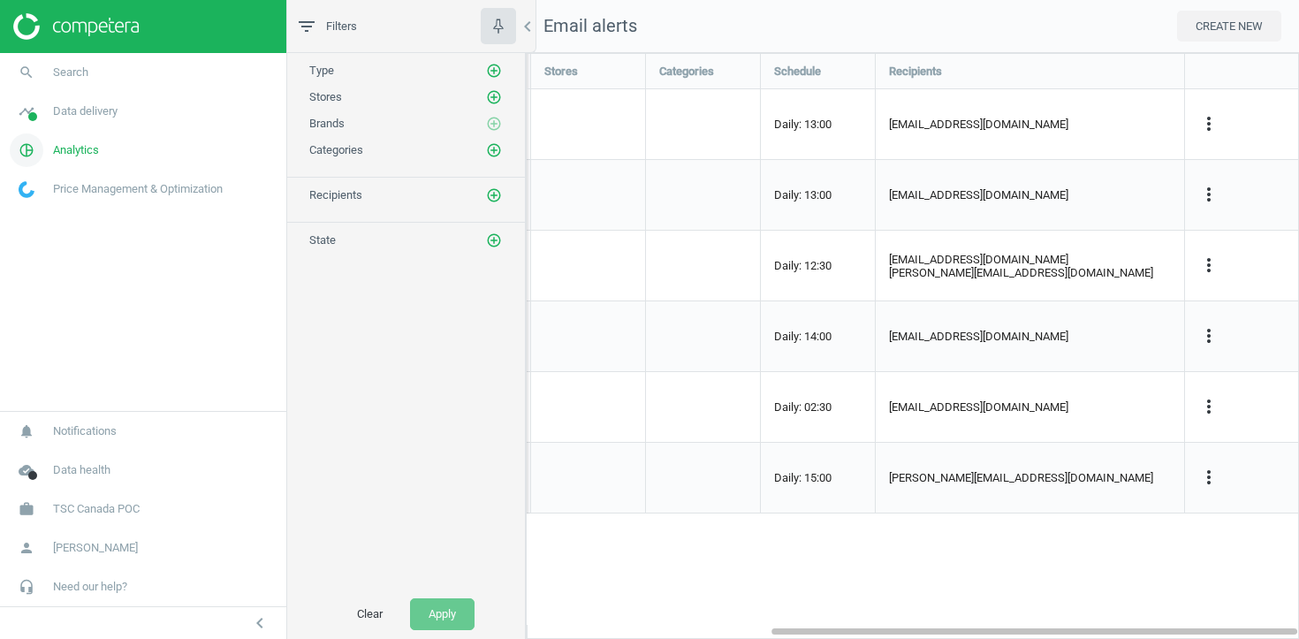
click at [75, 145] on span "Analytics" at bounding box center [76, 150] width 46 height 16
click at [68, 216] on link "Products" at bounding box center [143, 214] width 286 height 27
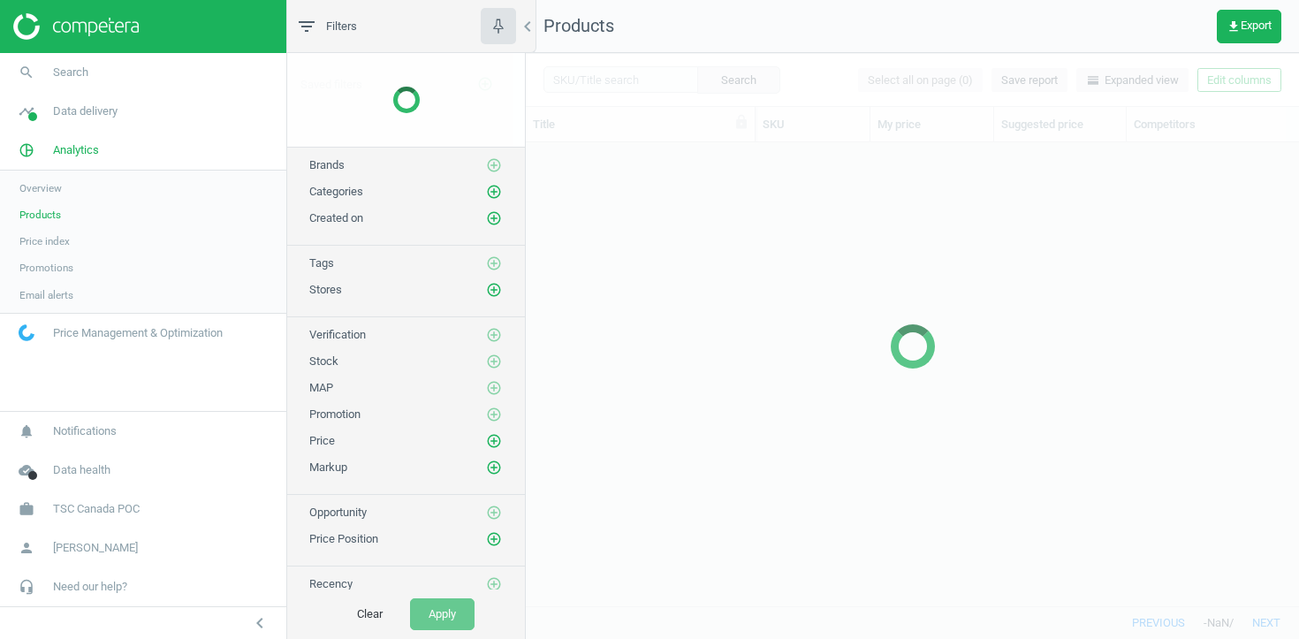
scroll to position [463, 773]
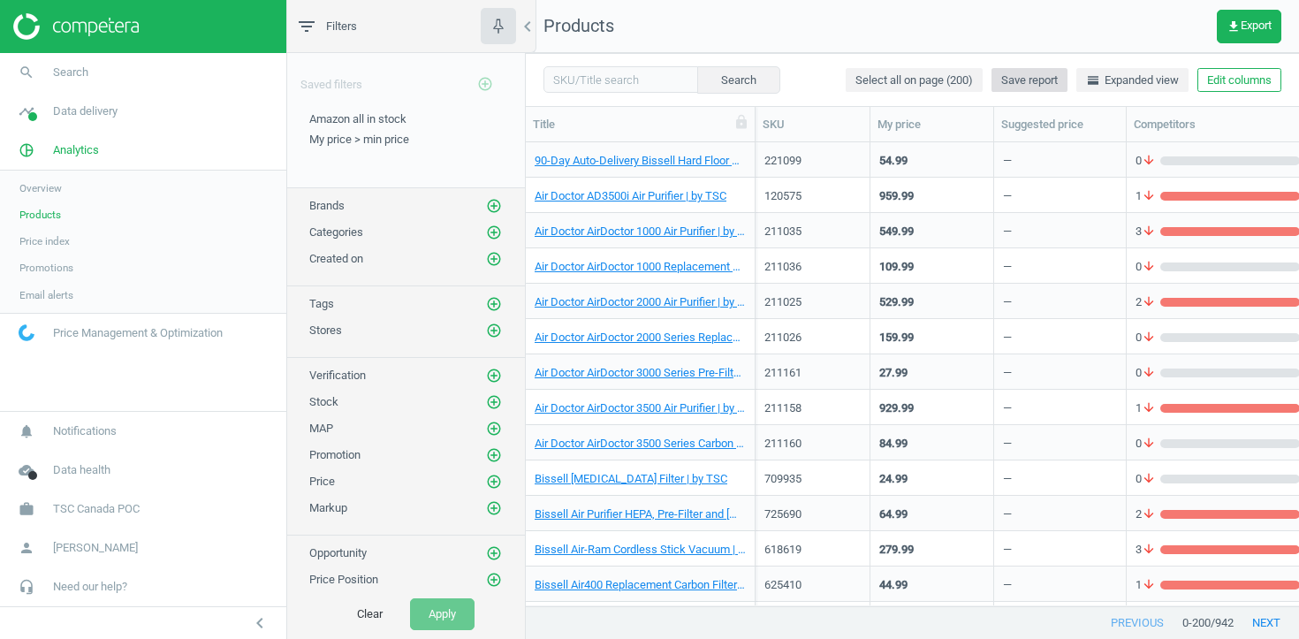
click at [1009, 72] on span "Save report" at bounding box center [1029, 80] width 57 height 16
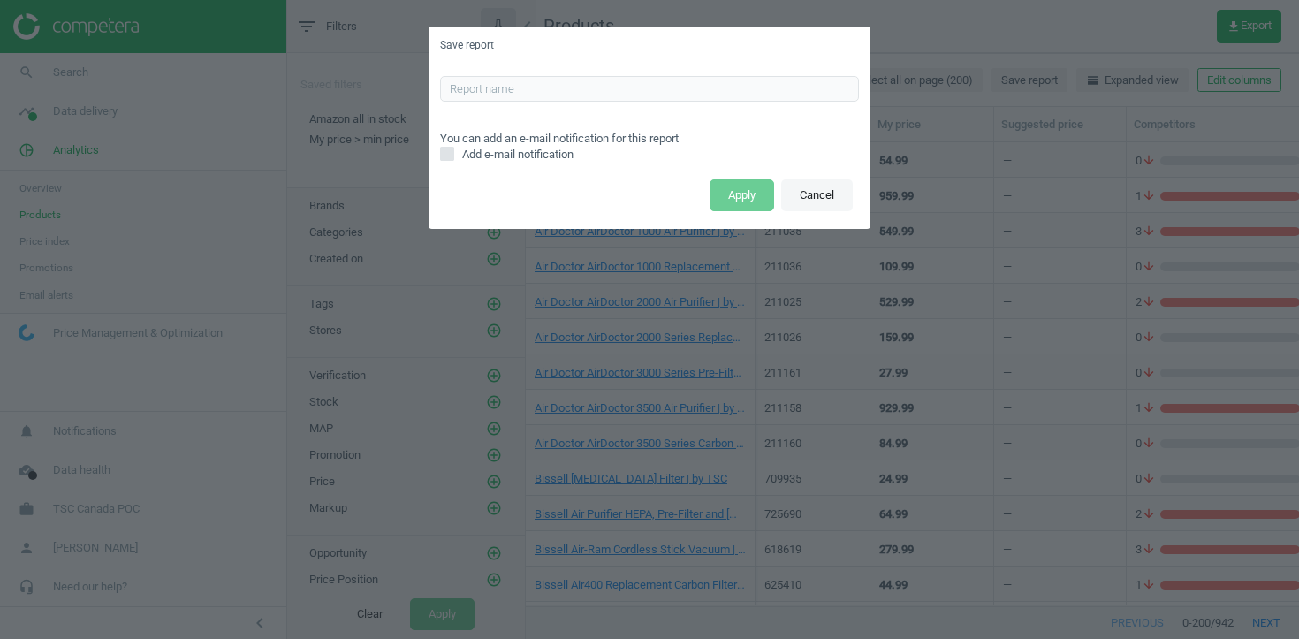
click at [822, 194] on button "Cancel" at bounding box center [817, 195] width 72 height 32
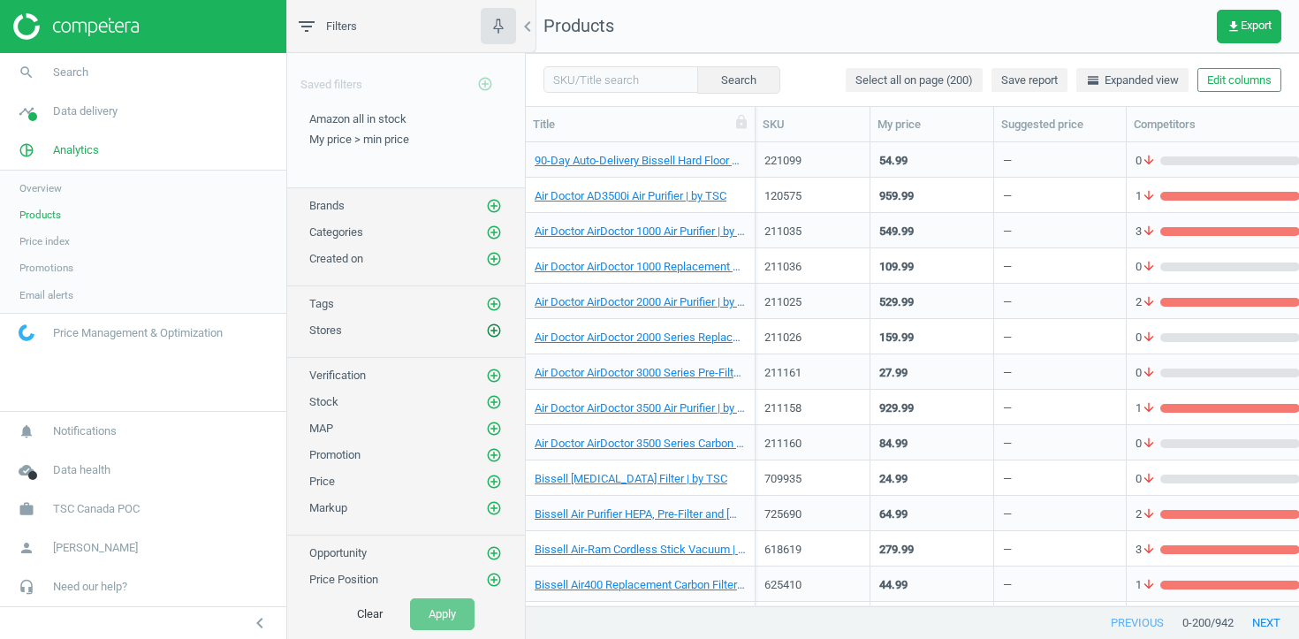
click at [496, 324] on icon "add_circle_outline" at bounding box center [494, 330] width 16 height 16
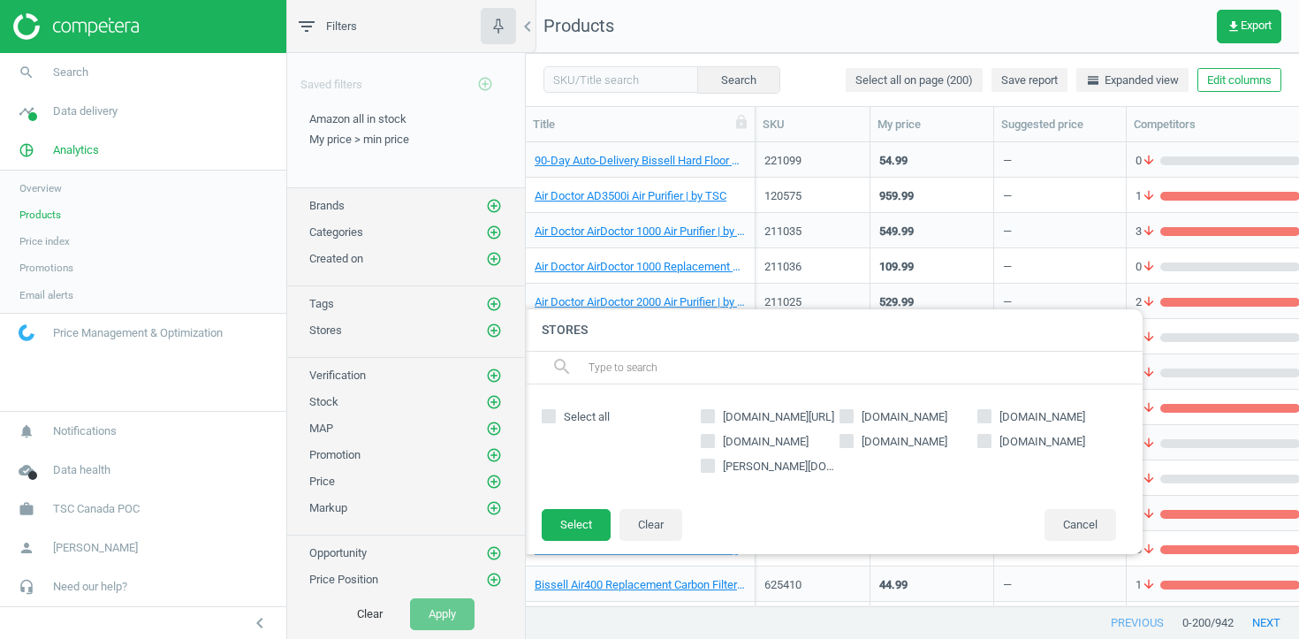
click at [853, 419] on label "amazon.ca" at bounding box center [908, 417] width 139 height 16
click at [852, 419] on input "amazon.ca" at bounding box center [845, 416] width 11 height 11
checkbox input "true"
click at [587, 519] on button "Select" at bounding box center [576, 525] width 69 height 32
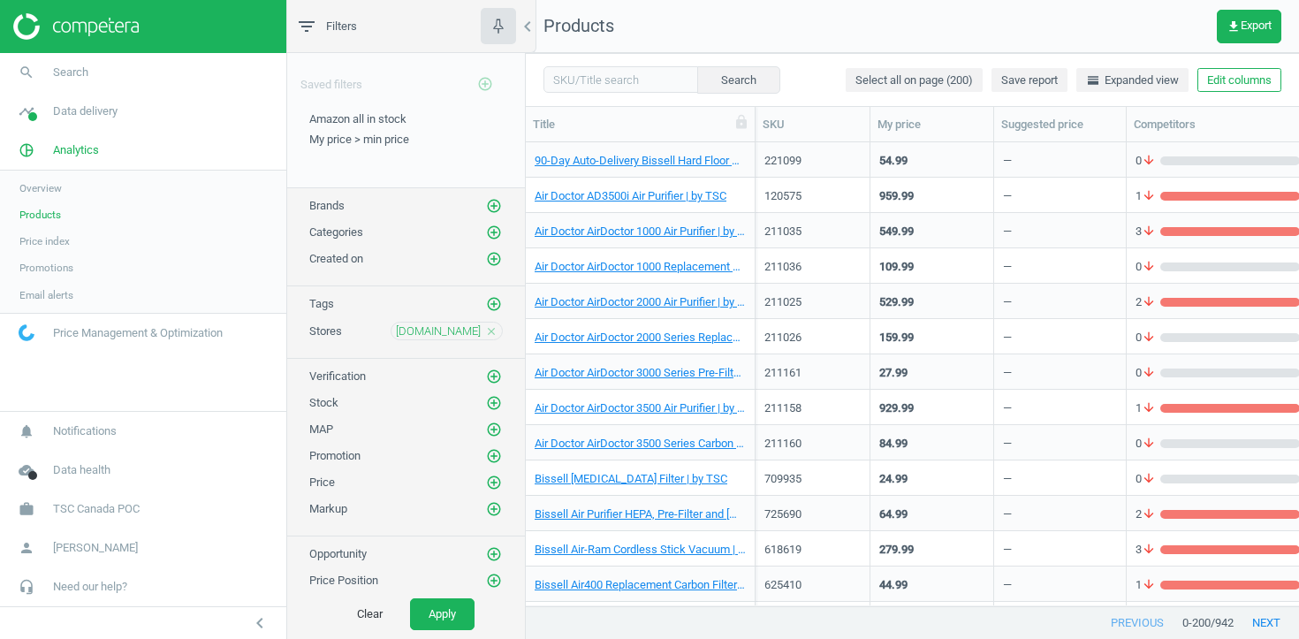
click at [490, 332] on icon "close" at bounding box center [491, 331] width 12 height 12
click at [493, 333] on icon "add_circle_outline" at bounding box center [494, 330] width 16 height 16
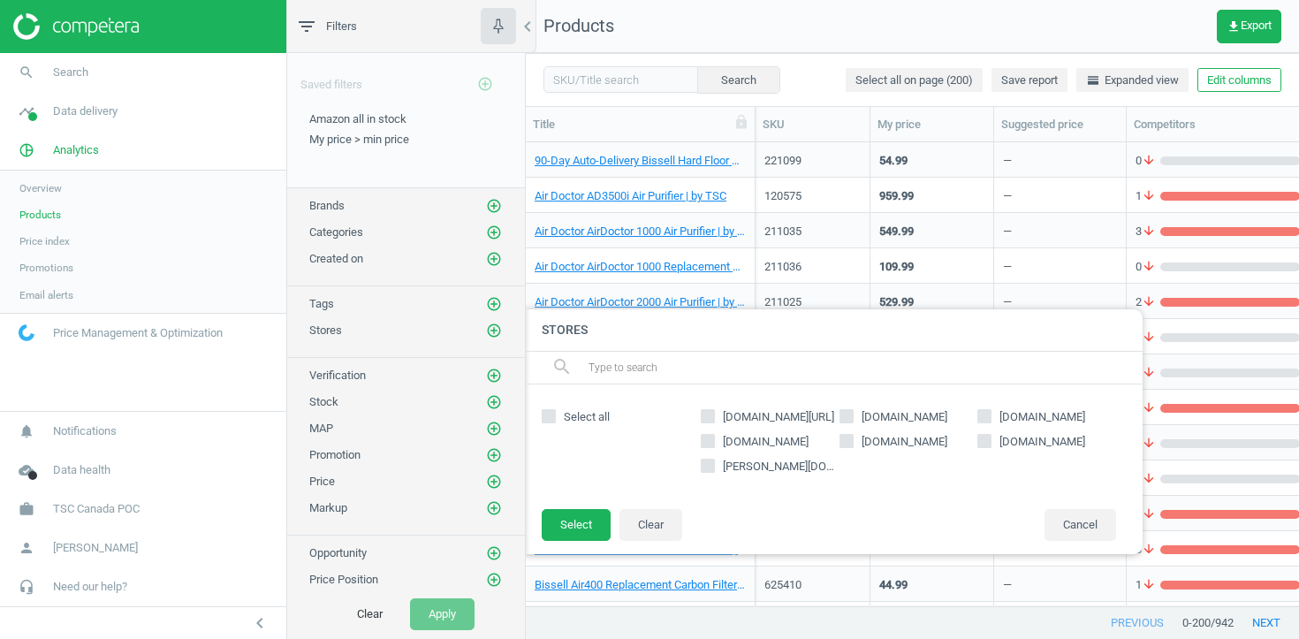
click at [989, 418] on input "walmart.ca" at bounding box center [984, 416] width 11 height 11
checkbox input "true"
click at [587, 521] on button "Select" at bounding box center [576, 525] width 69 height 32
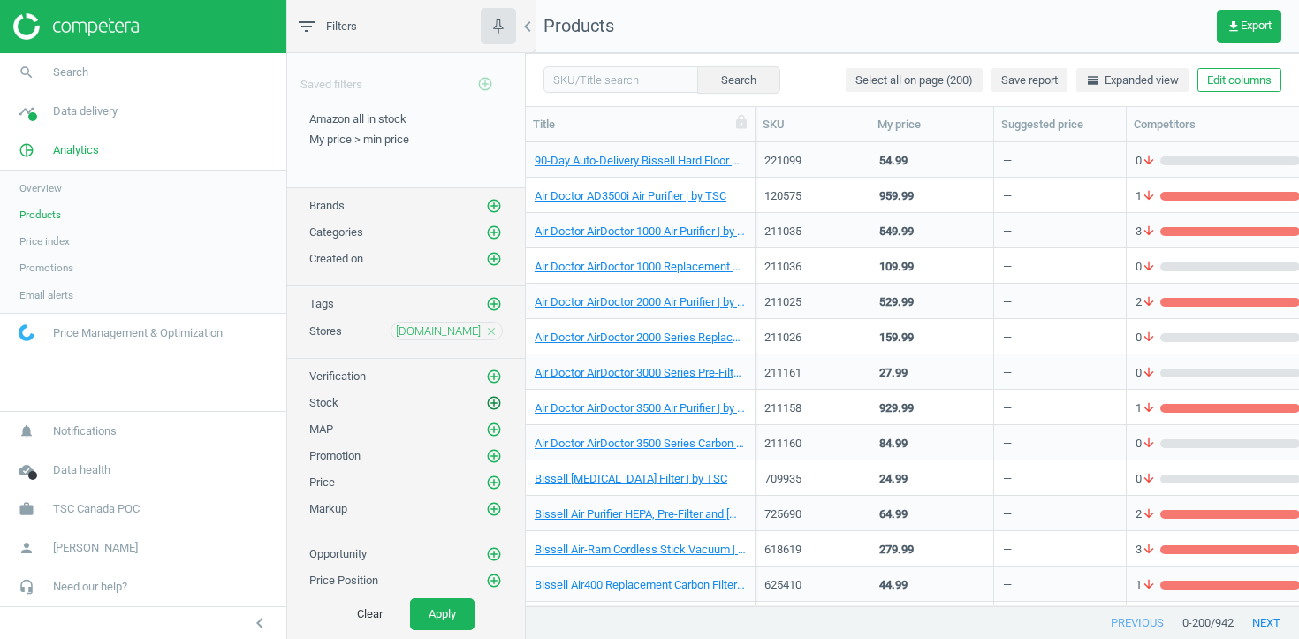
click at [497, 401] on icon "add_circle_outline" at bounding box center [494, 403] width 16 height 16
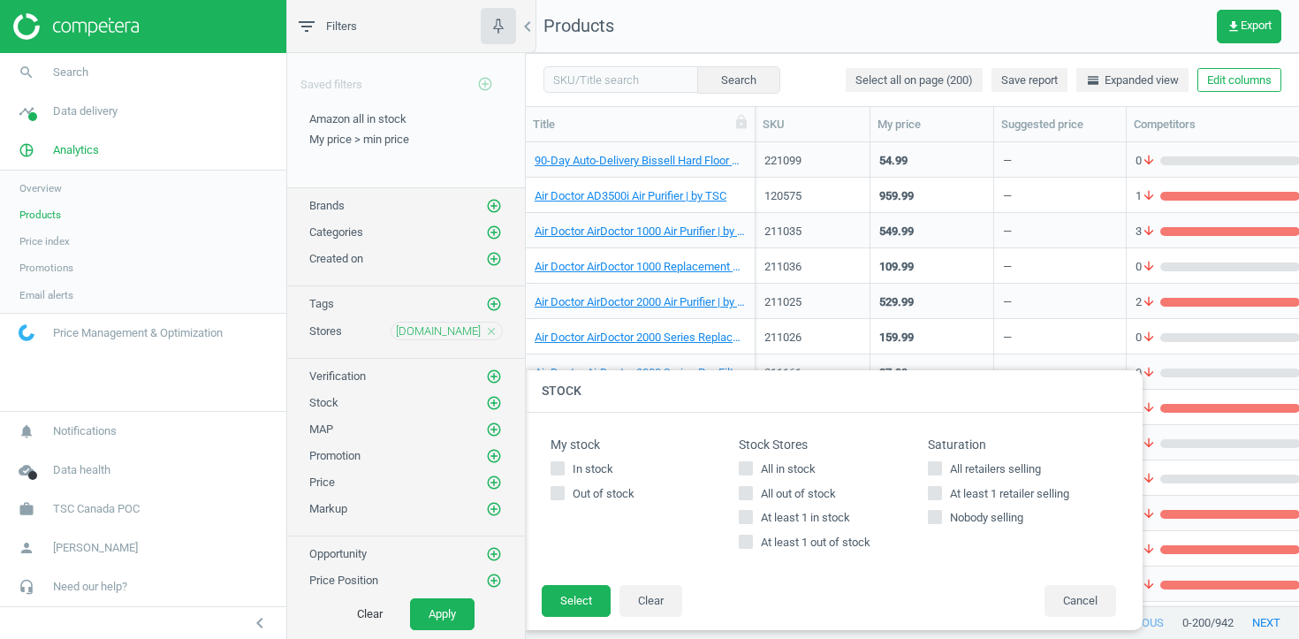
click at [748, 522] on input "At least 1 in stock" at bounding box center [745, 517] width 11 height 11
checkbox input "true"
click at [587, 603] on button "Select" at bounding box center [576, 601] width 69 height 32
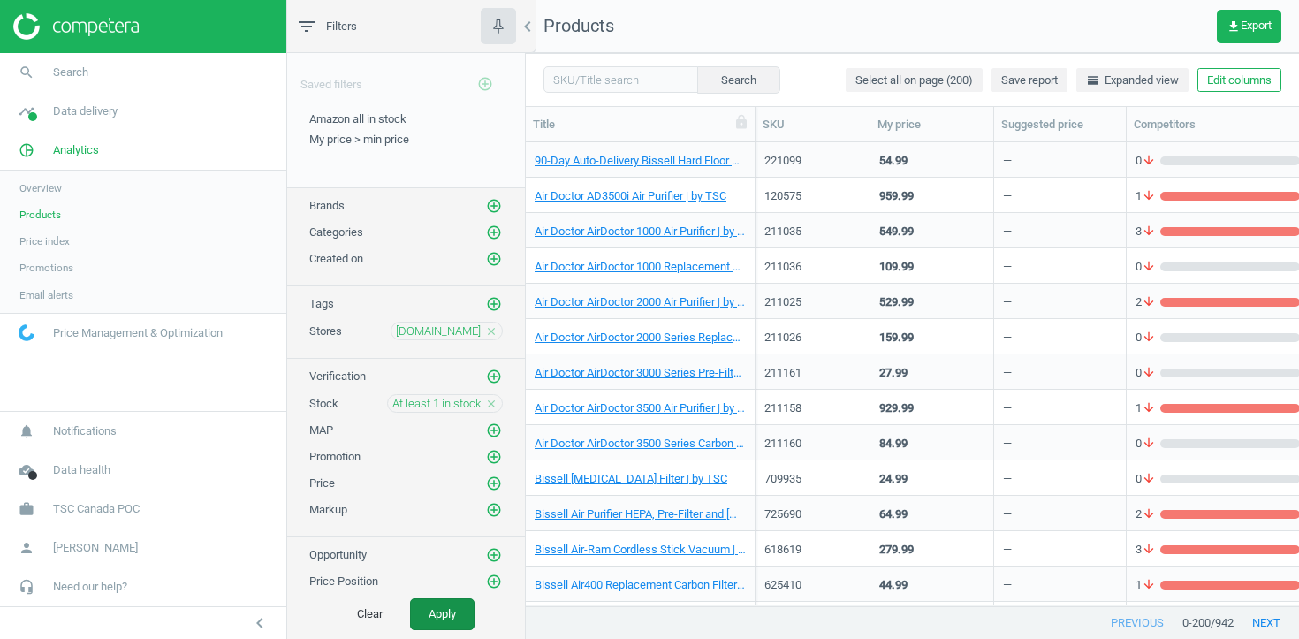
click at [453, 610] on button "Apply" at bounding box center [442, 614] width 64 height 32
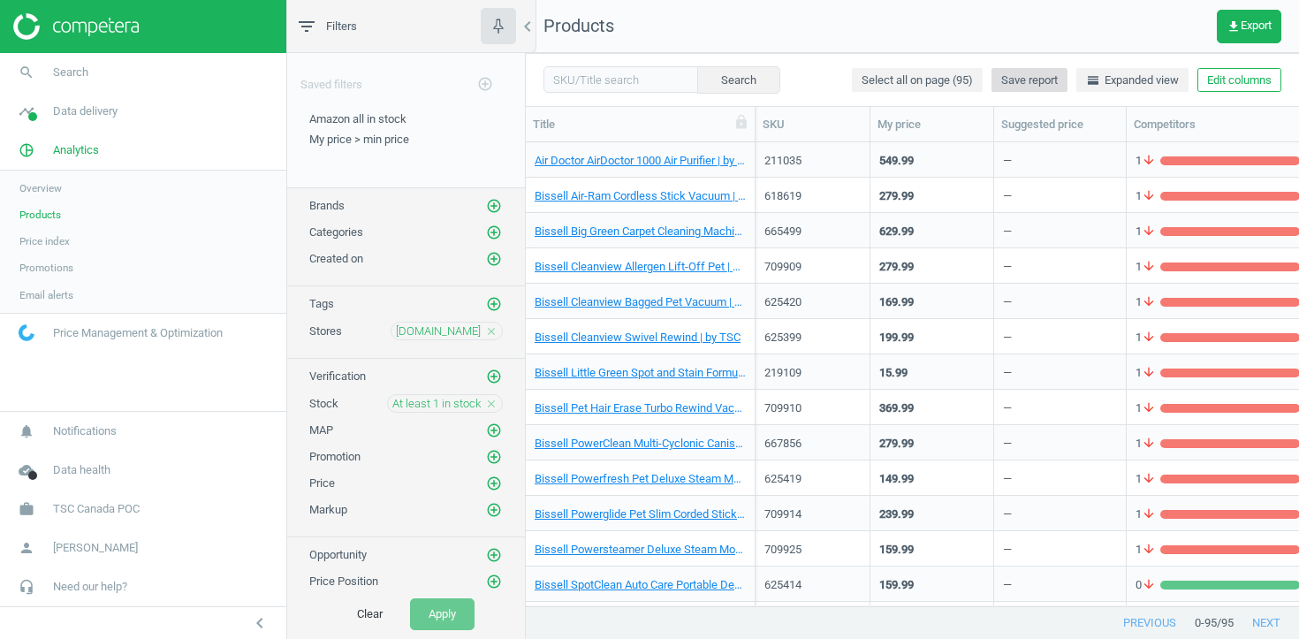
click at [1001, 77] on span "Save report" at bounding box center [1029, 80] width 57 height 16
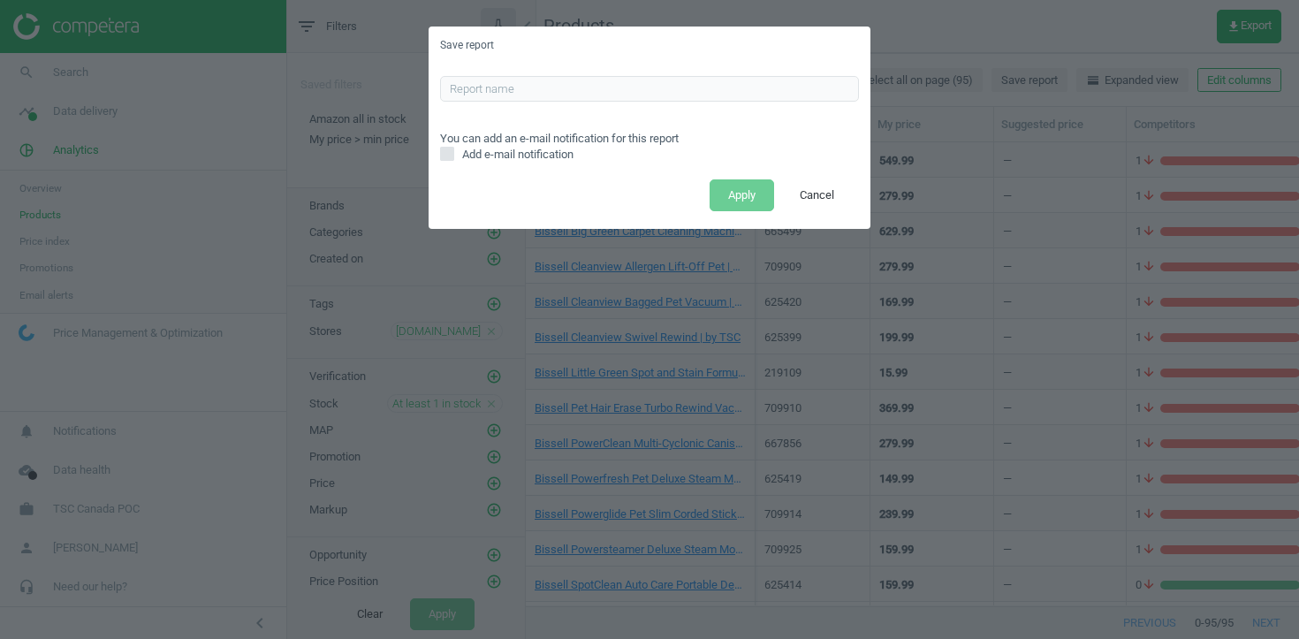
click at [443, 155] on input "Add e-mail notification" at bounding box center [447, 153] width 11 height 11
checkbox input "true"
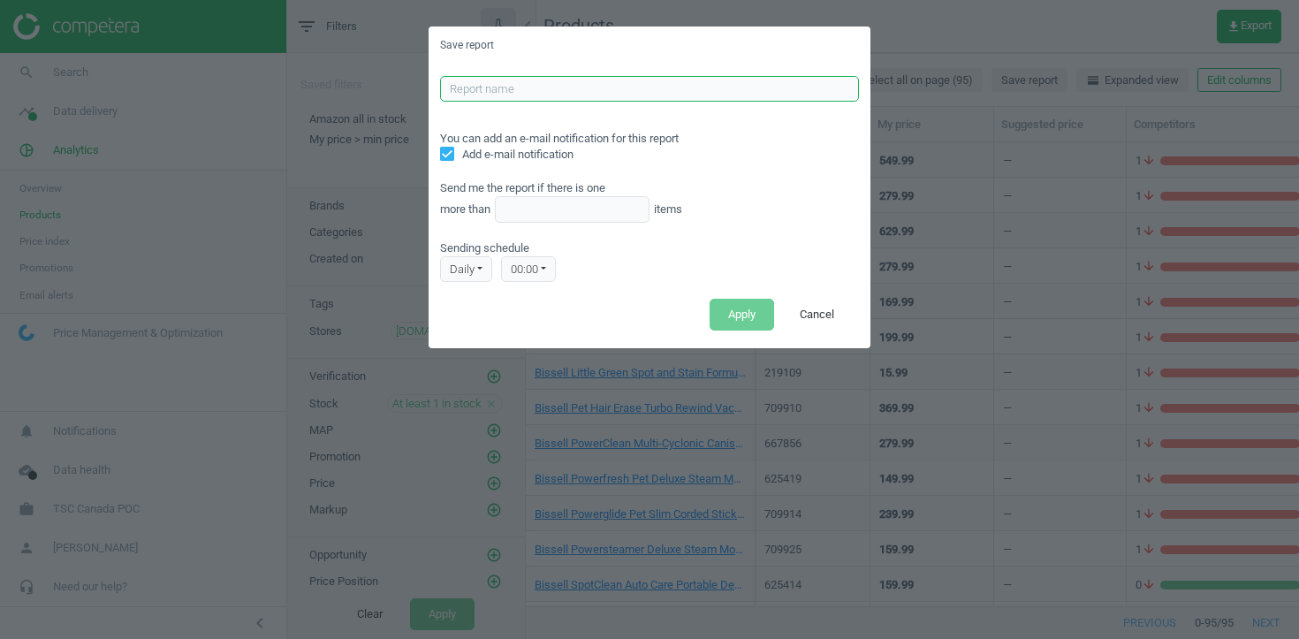
click at [492, 85] on input "text" at bounding box center [649, 89] width 419 height 27
type input "wallmart in stock"
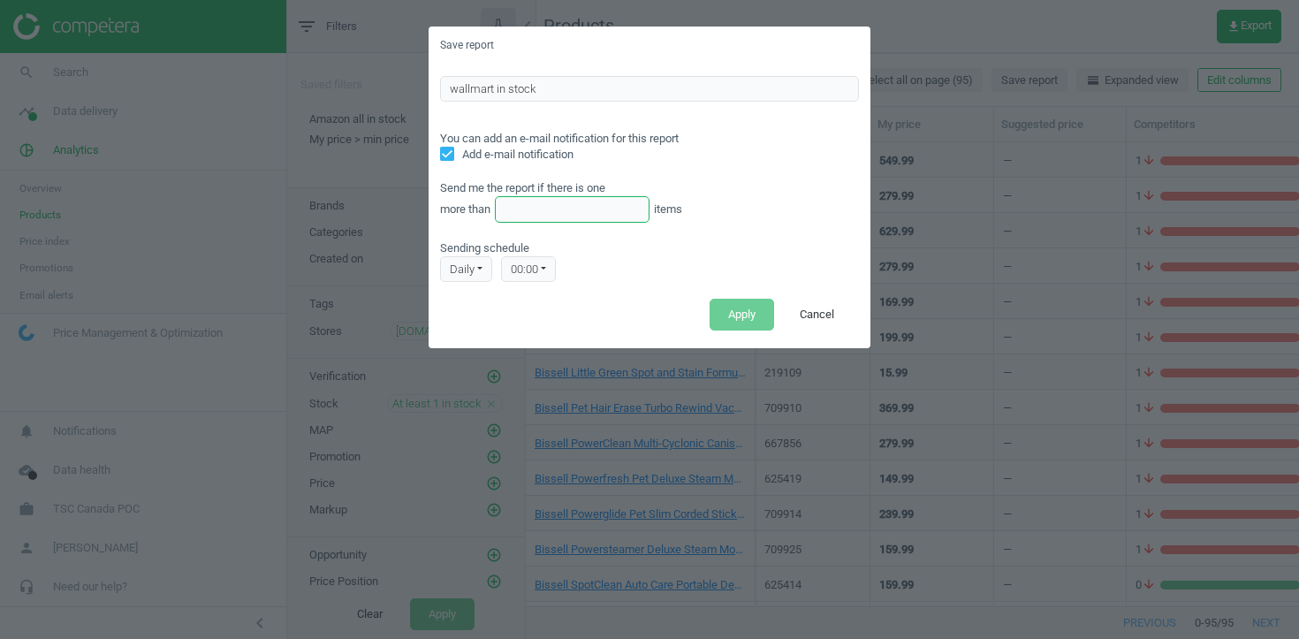
click at [523, 217] on input "text" at bounding box center [572, 209] width 155 height 27
type input "1"
click at [526, 249] on span "Sending schedule" at bounding box center [484, 248] width 89 height 16
click at [526, 264] on div "00:00" at bounding box center [528, 269] width 55 height 27
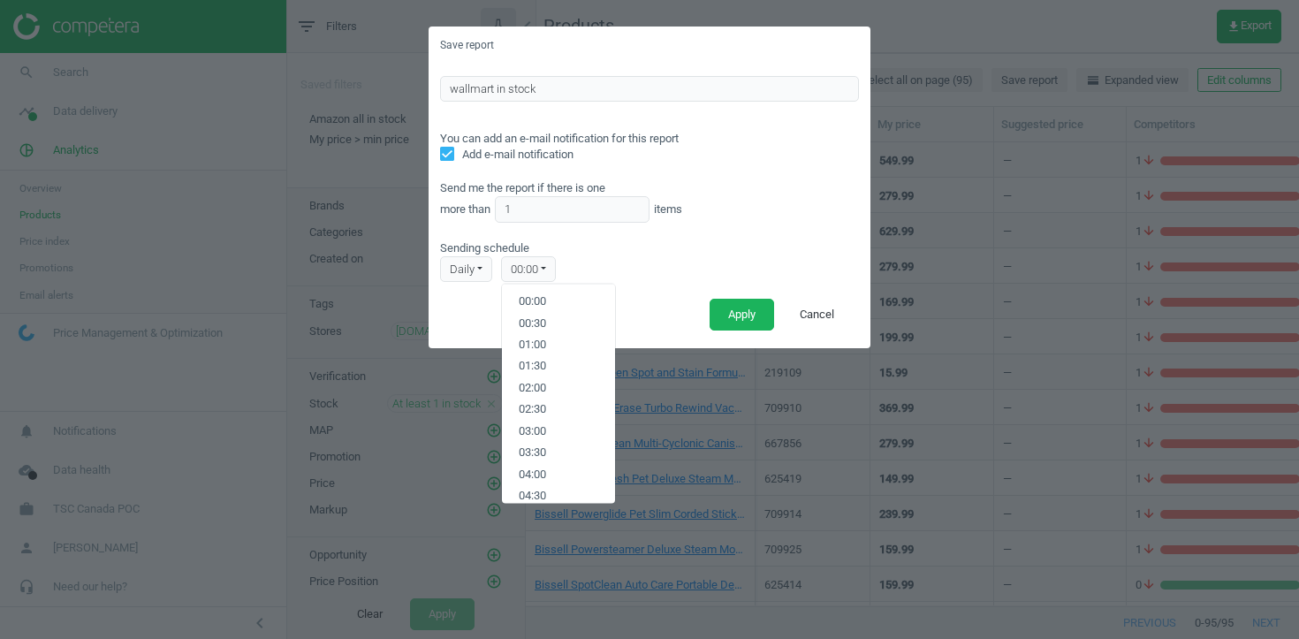
click at [467, 266] on div "daily" at bounding box center [466, 269] width 52 height 27
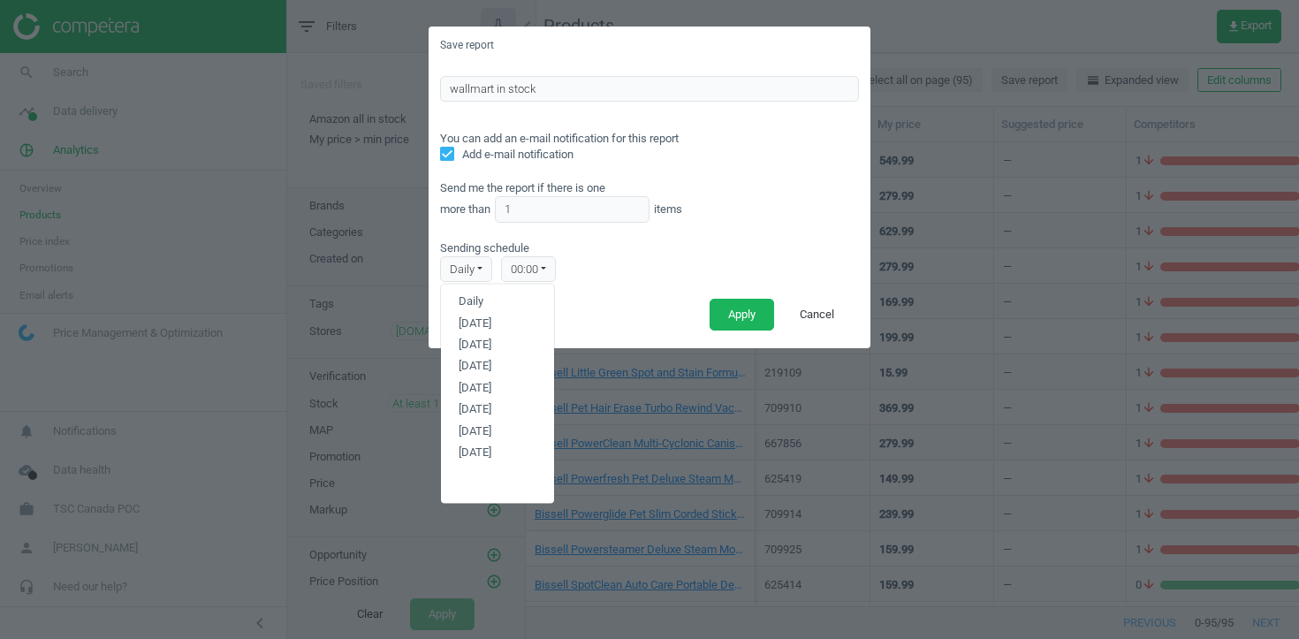
click at [538, 271] on div "00:00" at bounding box center [528, 269] width 55 height 27
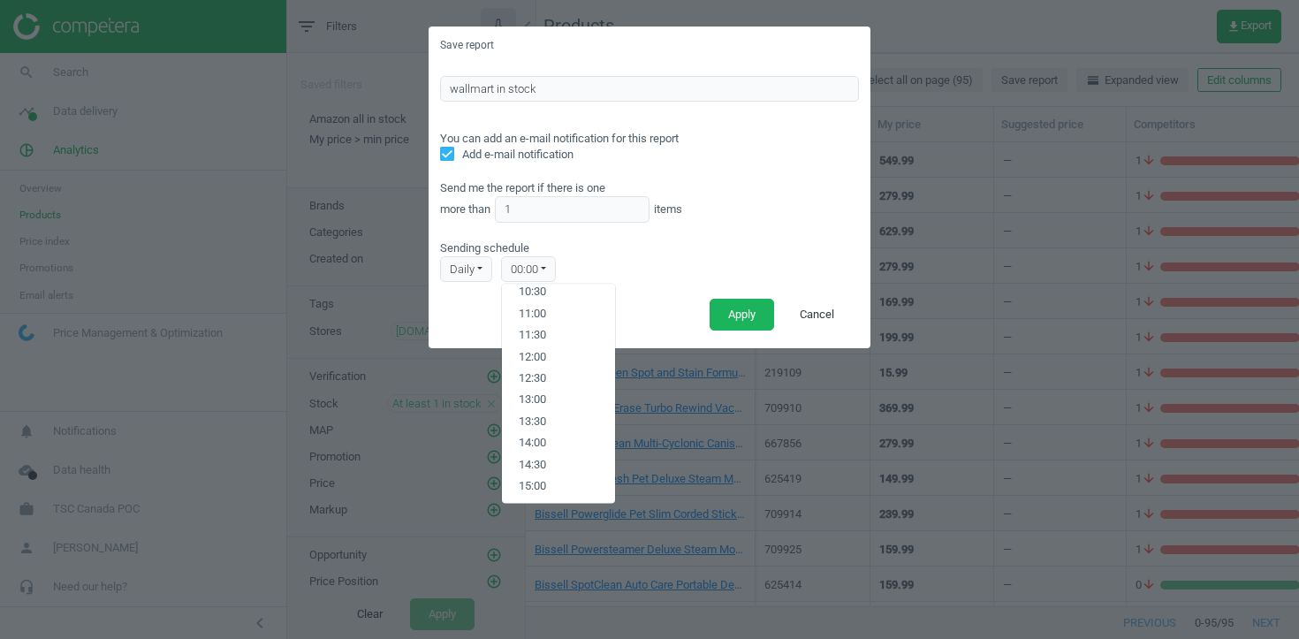
scroll to position [463, 0]
click at [555, 425] on button "13:30" at bounding box center [558, 420] width 113 height 21
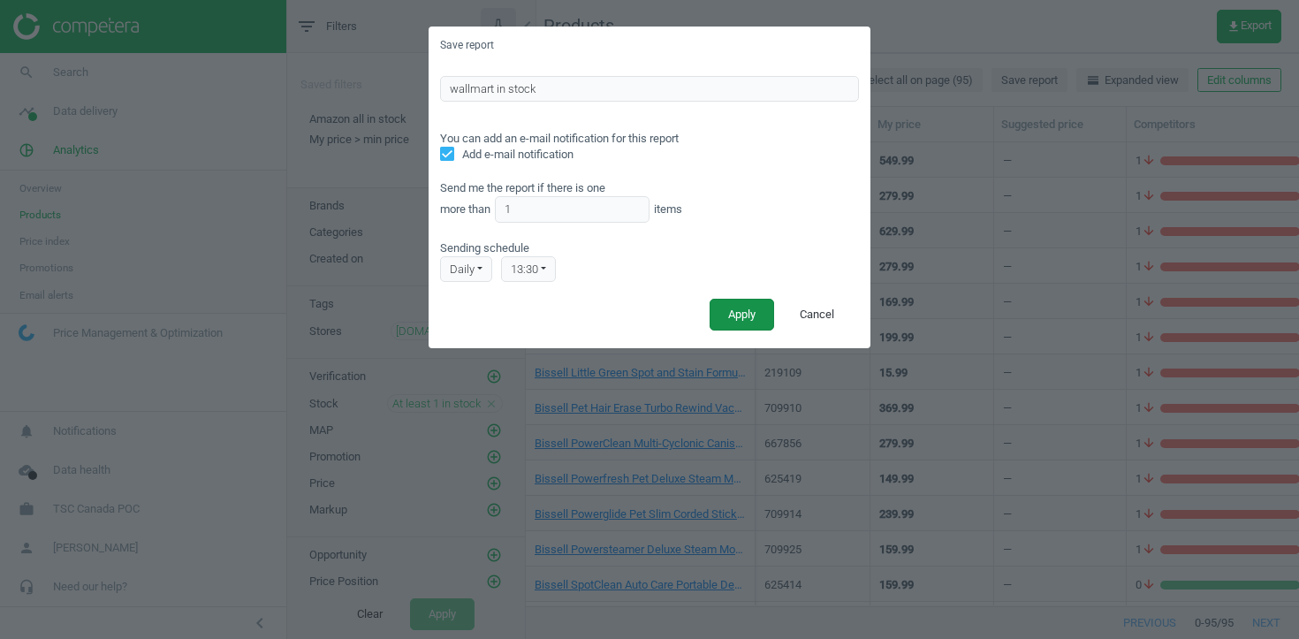
click at [737, 313] on button "Apply" at bounding box center [741, 315] width 64 height 32
checkbox input "false"
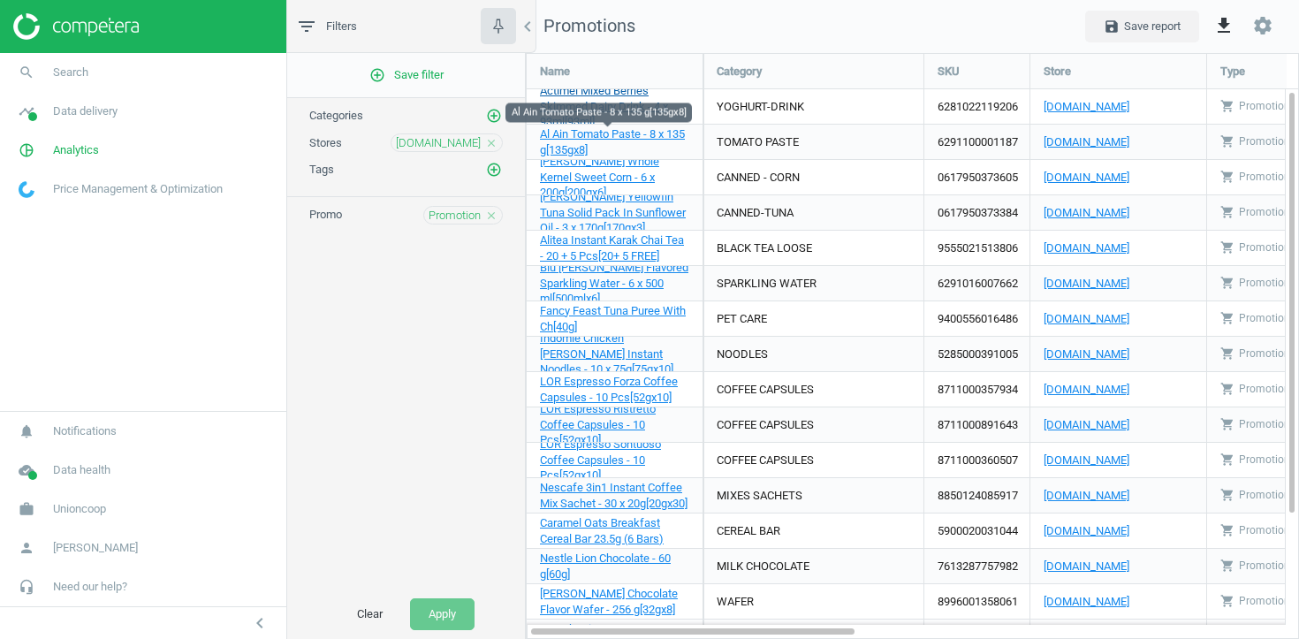
scroll to position [587, 774]
click at [496, 133] on div "Stores [DOMAIN_NAME] close" at bounding box center [405, 142] width 193 height 19
click at [496, 133] on div "[DOMAIN_NAME] close" at bounding box center [446, 142] width 112 height 19
click at [496, 138] on icon "close" at bounding box center [491, 143] width 12 height 12
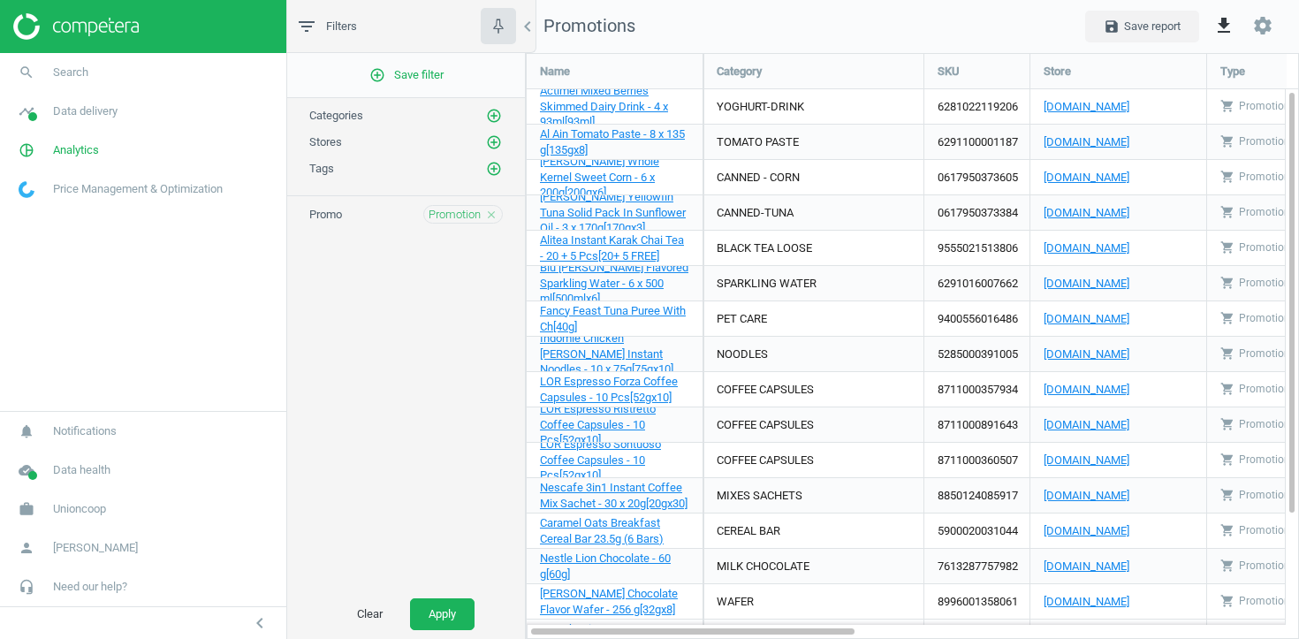
click at [496, 138] on icon "add_circle_outline" at bounding box center [494, 142] width 16 height 16
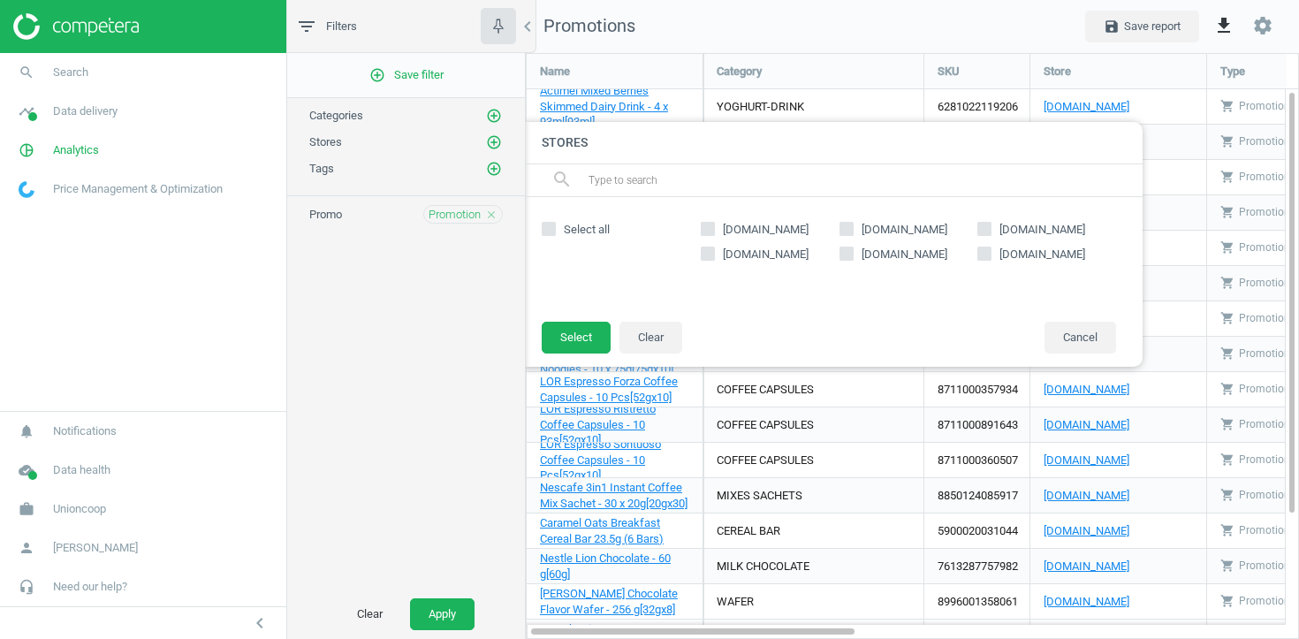
click at [737, 224] on span "[DOMAIN_NAME]" at bounding box center [765, 230] width 93 height 16
click at [714, 224] on input "[DOMAIN_NAME]" at bounding box center [707, 228] width 11 height 11
click at [711, 224] on input "[DOMAIN_NAME]" at bounding box center [707, 228] width 11 height 11
checkbox input "false"
click at [855, 254] on label "[DOMAIN_NAME]" at bounding box center [908, 254] width 139 height 16
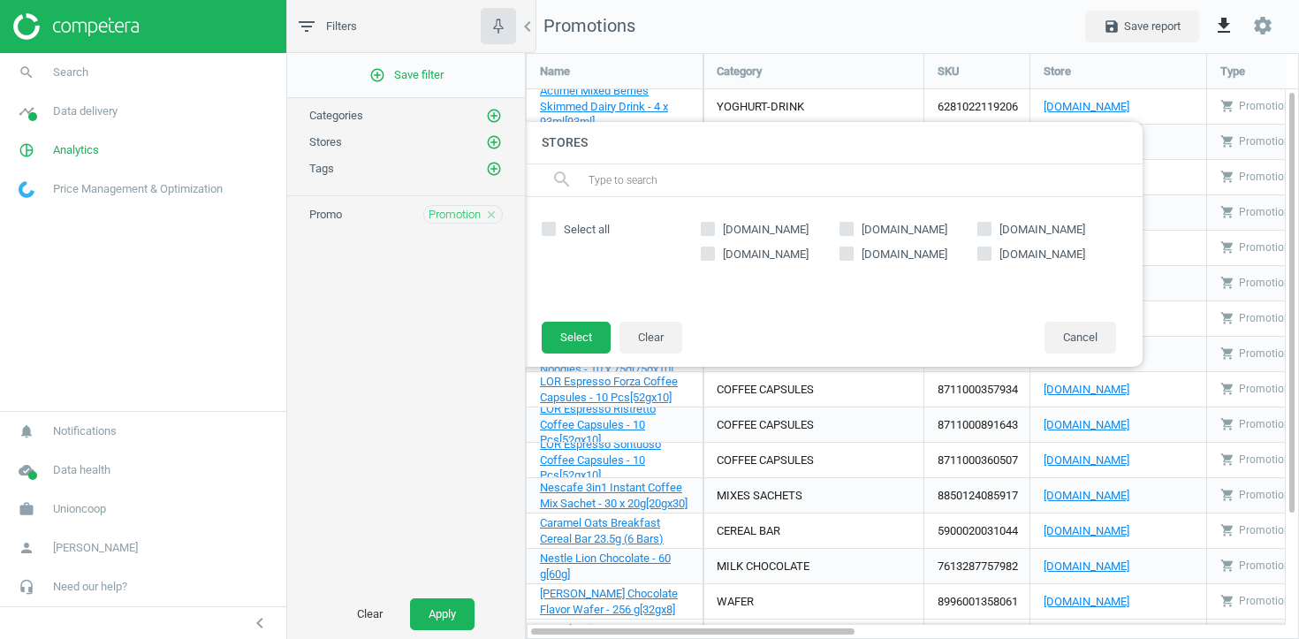
click at [852, 254] on input "[DOMAIN_NAME]" at bounding box center [845, 252] width 11 height 11
checkbox input "true"
click at [592, 335] on button "Select" at bounding box center [576, 338] width 69 height 32
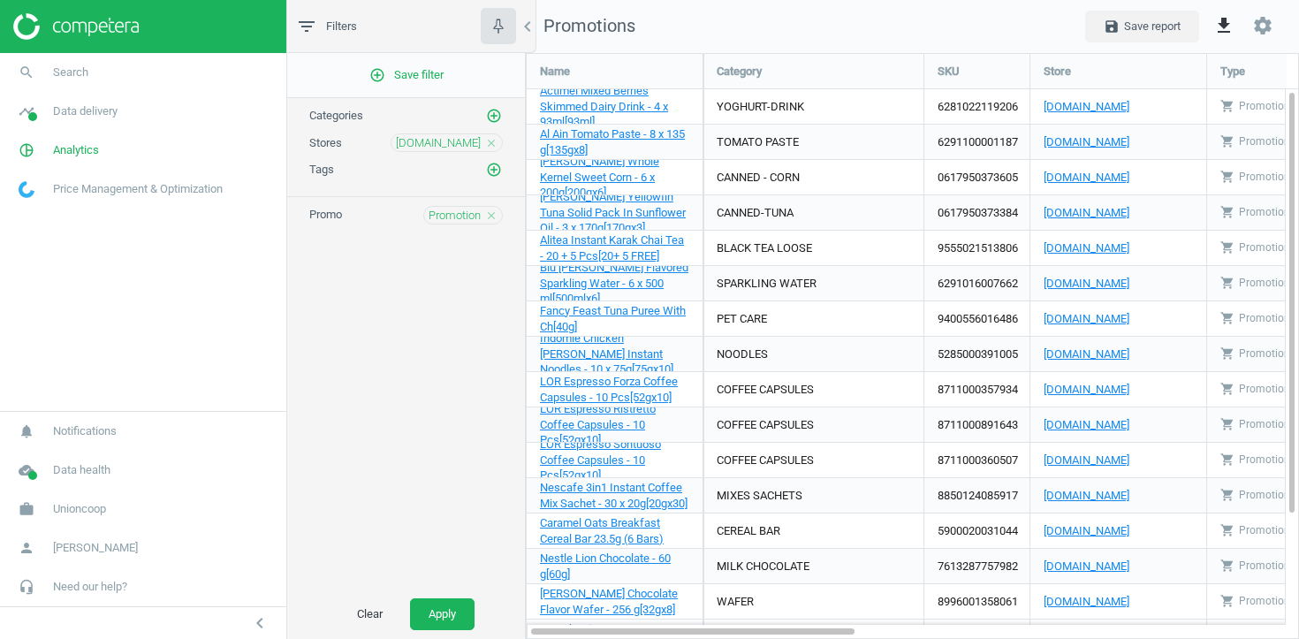
click at [498, 211] on div "Promotion close" at bounding box center [463, 215] width 80 height 19
click at [497, 211] on div "Promotion close" at bounding box center [463, 215] width 80 height 19
click at [495, 211] on icon "close" at bounding box center [491, 215] width 12 height 12
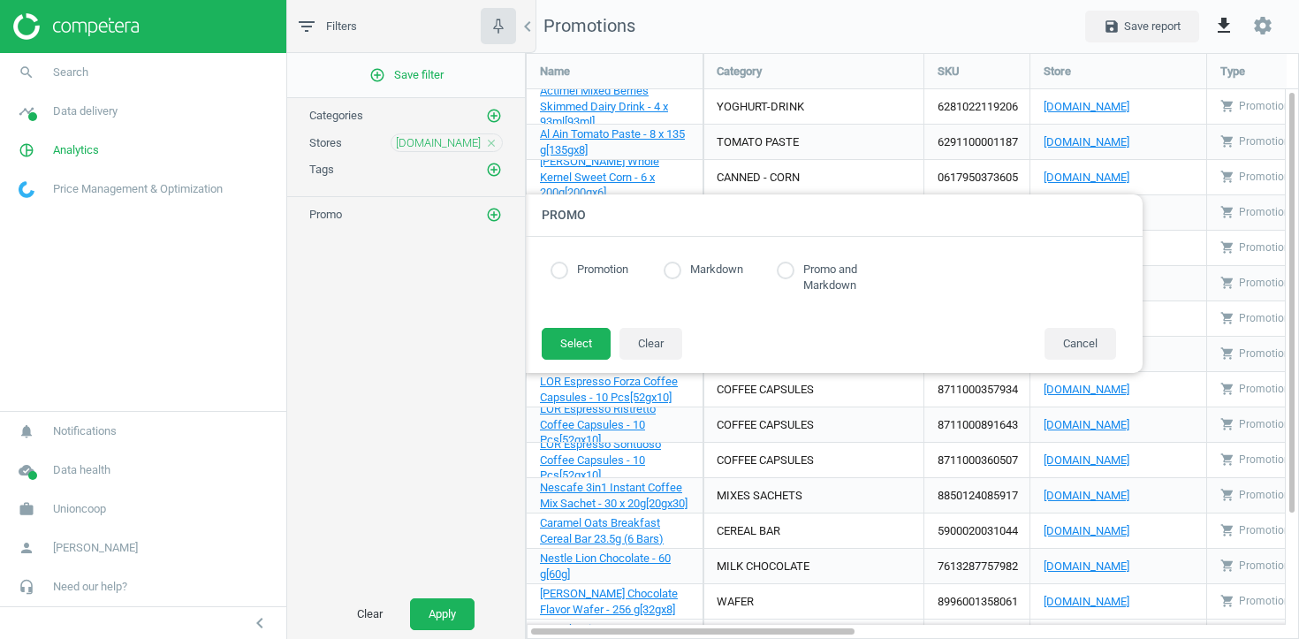
click at [790, 268] on input "radio" at bounding box center [786, 270] width 18 height 18
radio input "true"
click at [790, 268] on input "radio" at bounding box center [786, 270] width 18 height 18
click at [575, 349] on button "Select" at bounding box center [576, 344] width 69 height 32
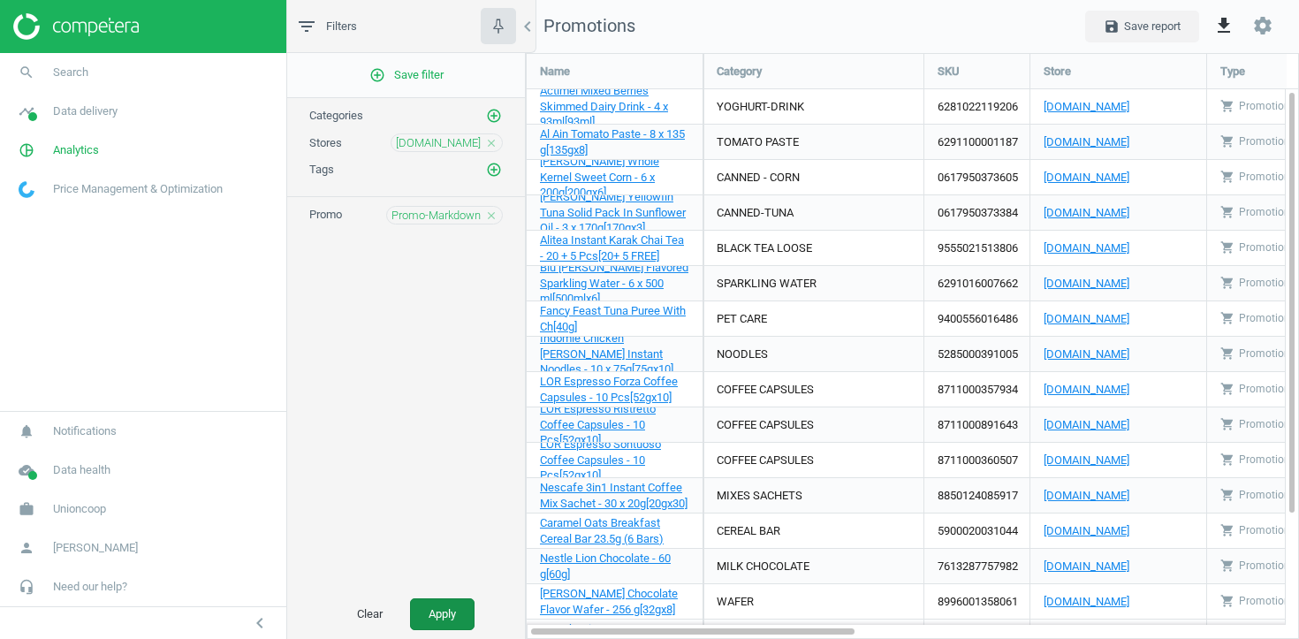
click at [443, 599] on button "Apply" at bounding box center [442, 614] width 64 height 32
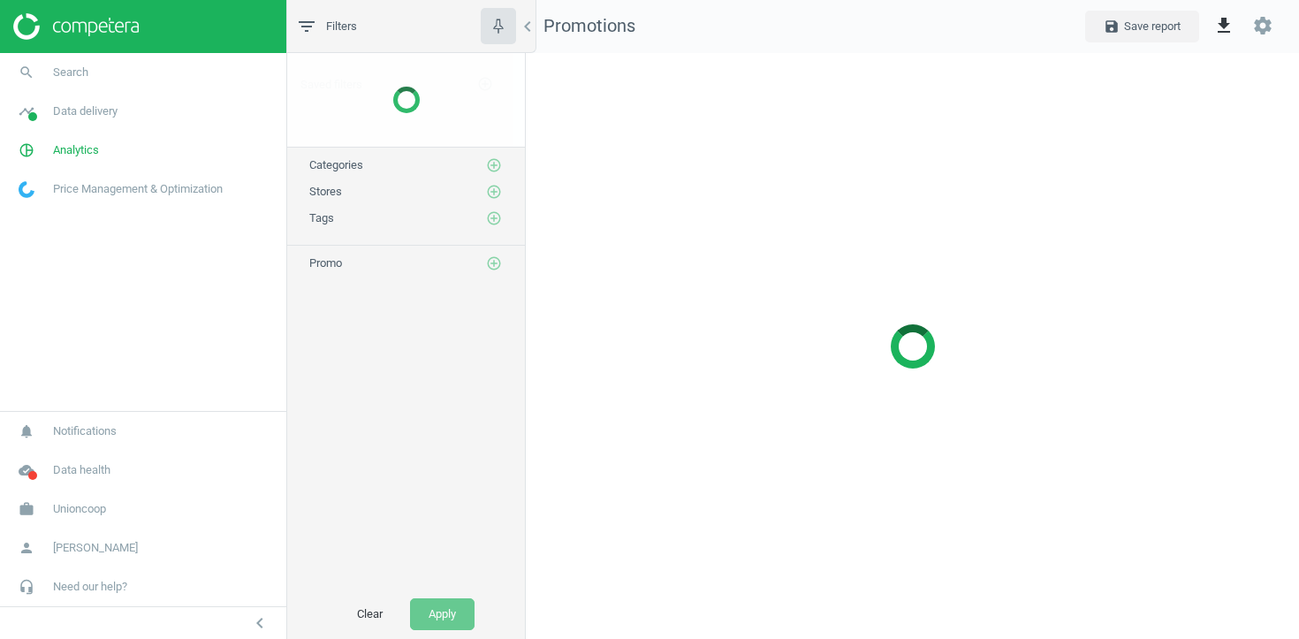
scroll to position [587, 774]
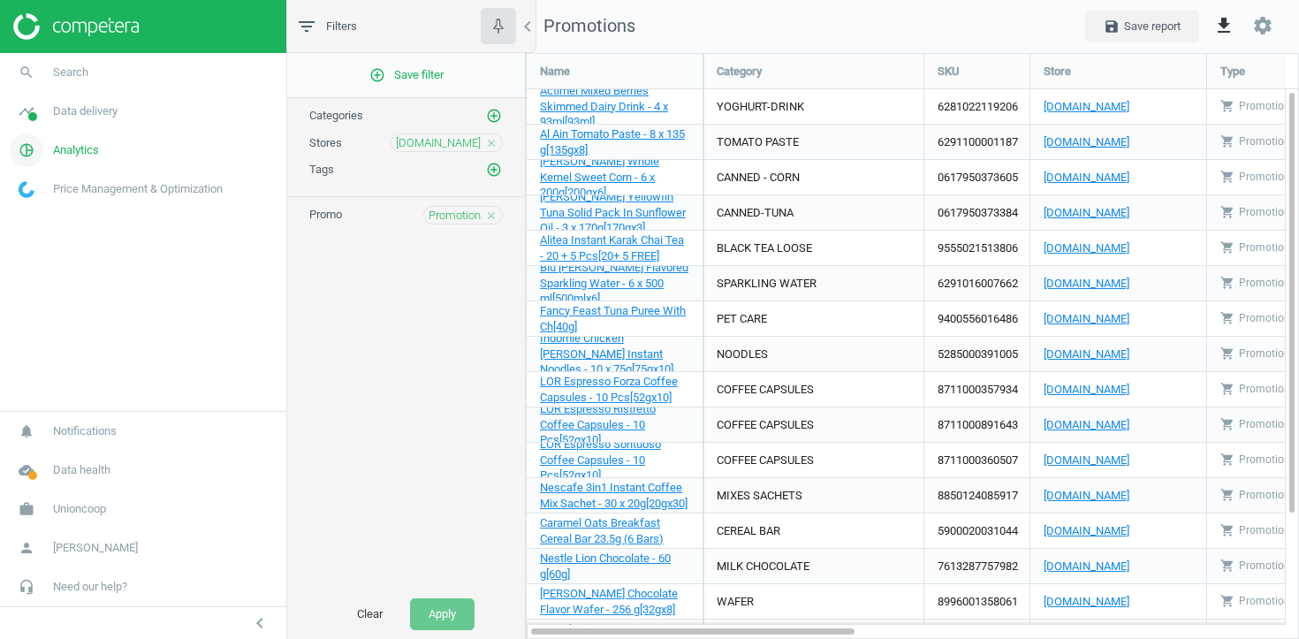
click at [75, 146] on span "Analytics" at bounding box center [76, 150] width 46 height 16
click at [46, 214] on span "Products" at bounding box center [40, 215] width 42 height 14
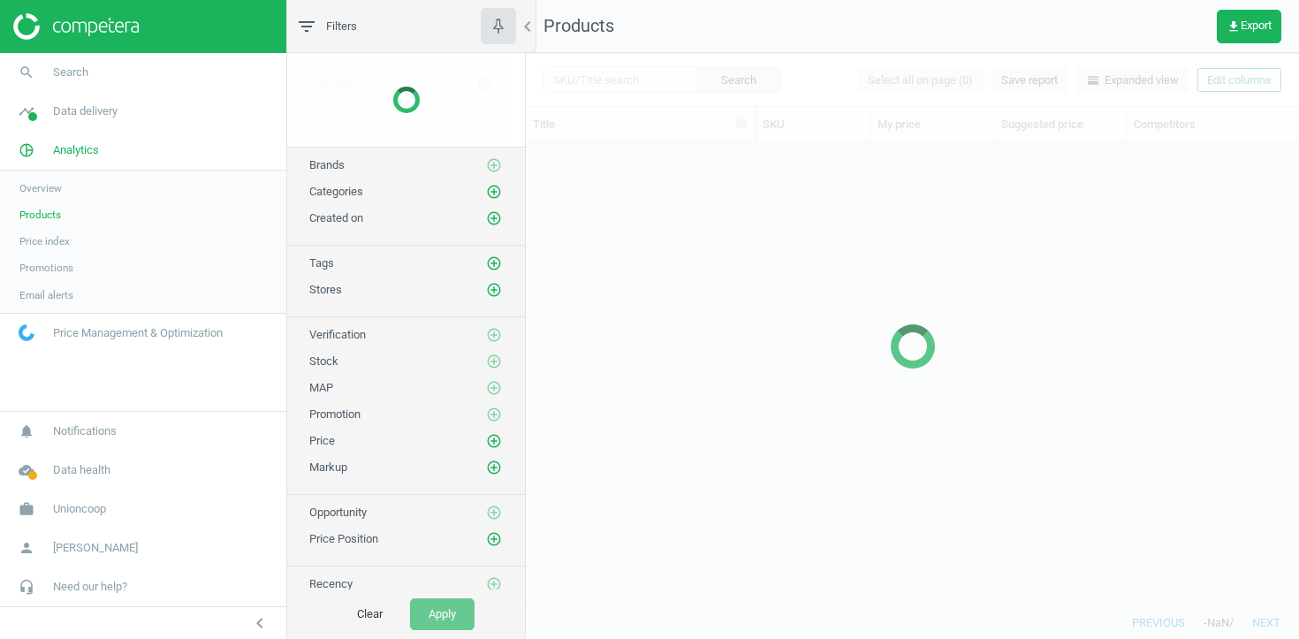
scroll to position [463, 773]
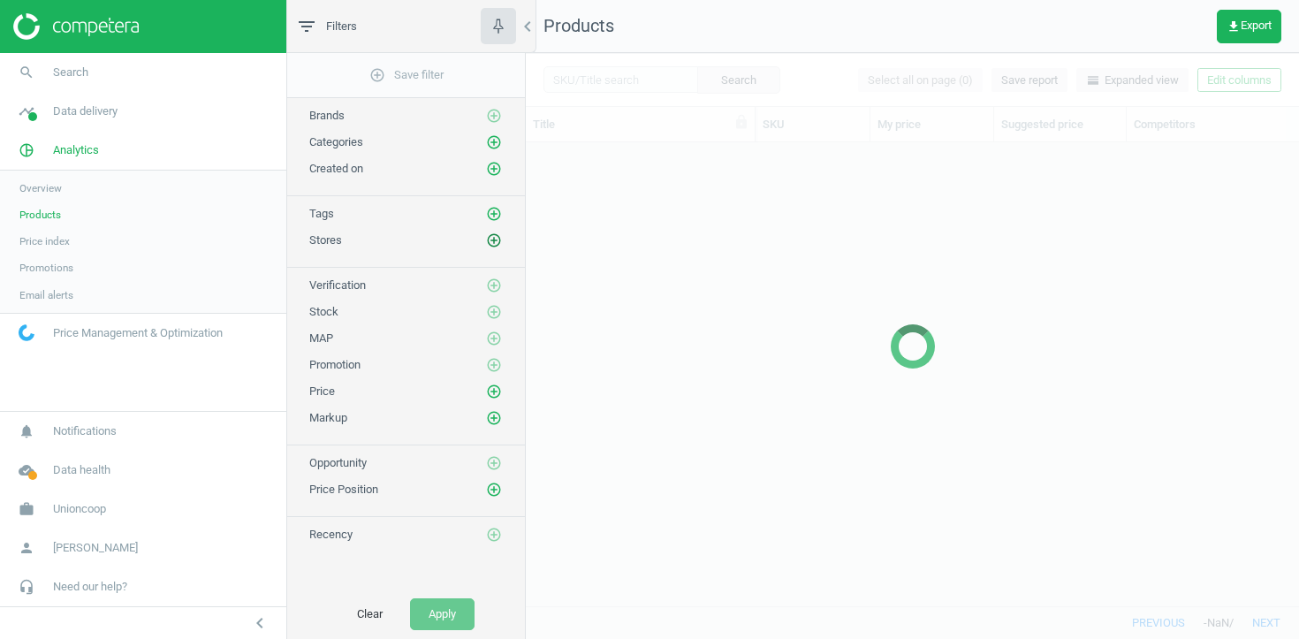
click at [499, 238] on icon "add_circle_outline" at bounding box center [494, 240] width 16 height 16
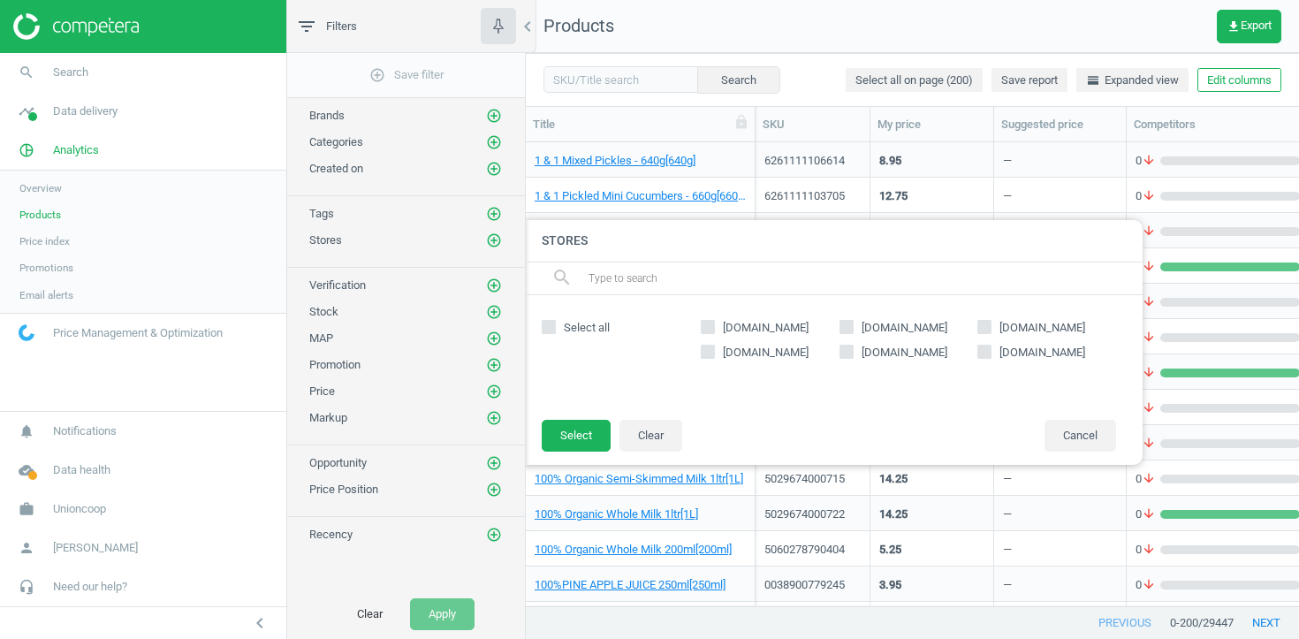
click at [757, 349] on span "[DOMAIN_NAME]" at bounding box center [765, 353] width 93 height 16
click at [714, 349] on input "[DOMAIN_NAME]" at bounding box center [707, 350] width 11 height 11
checkbox input "true"
click at [586, 429] on button "Select" at bounding box center [576, 436] width 69 height 32
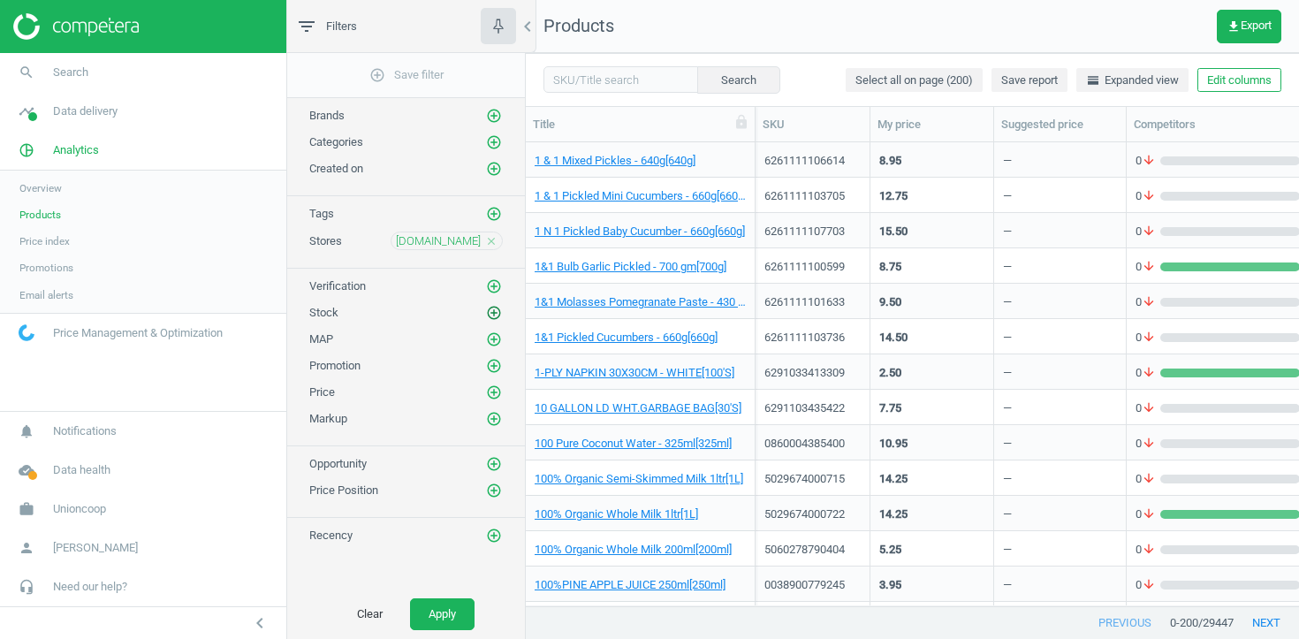
click at [500, 308] on icon "add_circle_outline" at bounding box center [494, 313] width 16 height 16
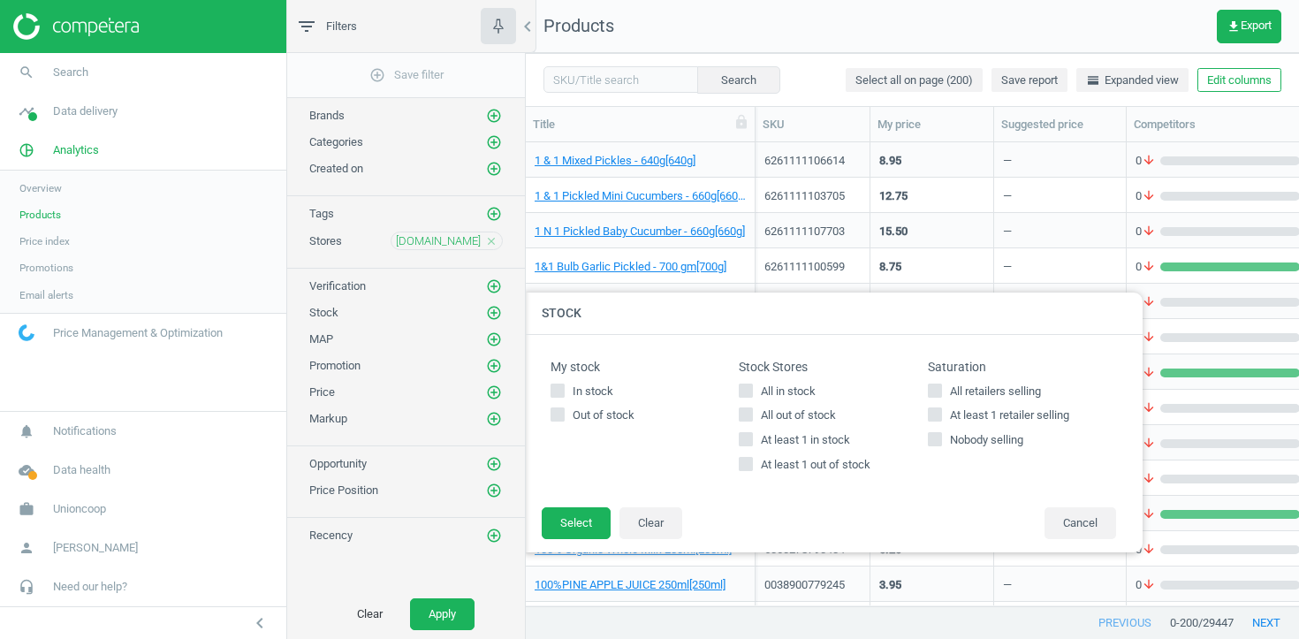
click at [788, 439] on span "At least 1 in stock" at bounding box center [805, 440] width 96 height 16
click at [752, 439] on input "At least 1 in stock" at bounding box center [745, 439] width 11 height 11
checkbox input "true"
click at [555, 516] on button "Select" at bounding box center [576, 523] width 69 height 32
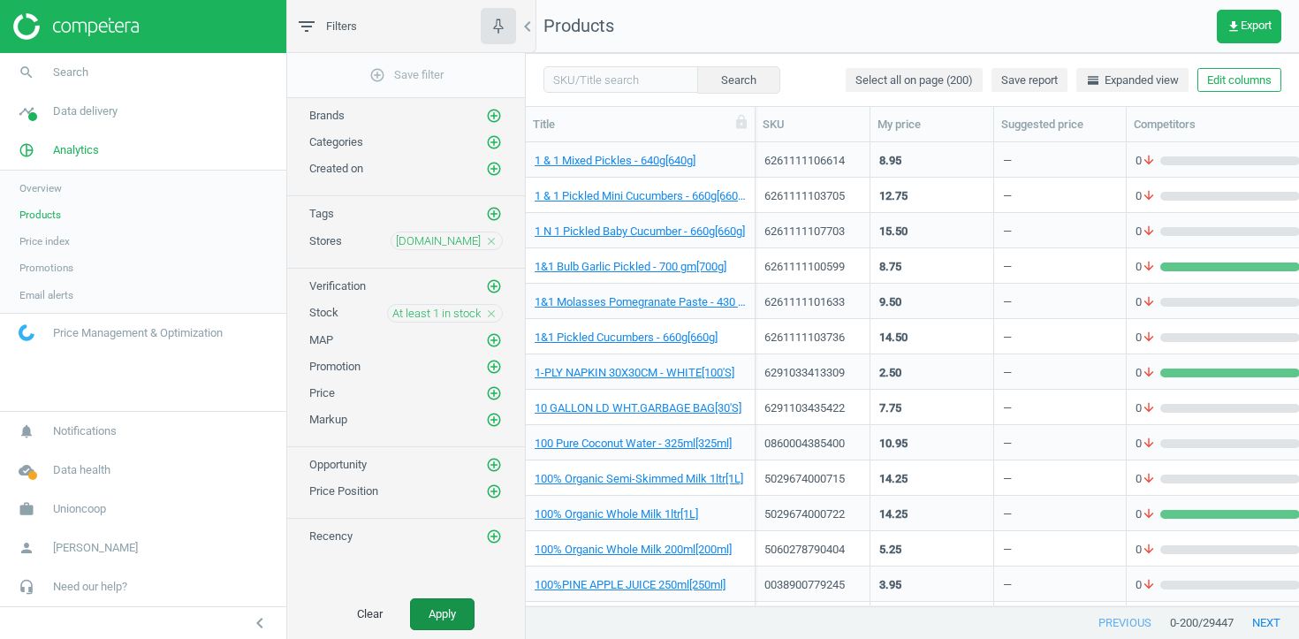
click at [463, 610] on button "Apply" at bounding box center [442, 614] width 64 height 32
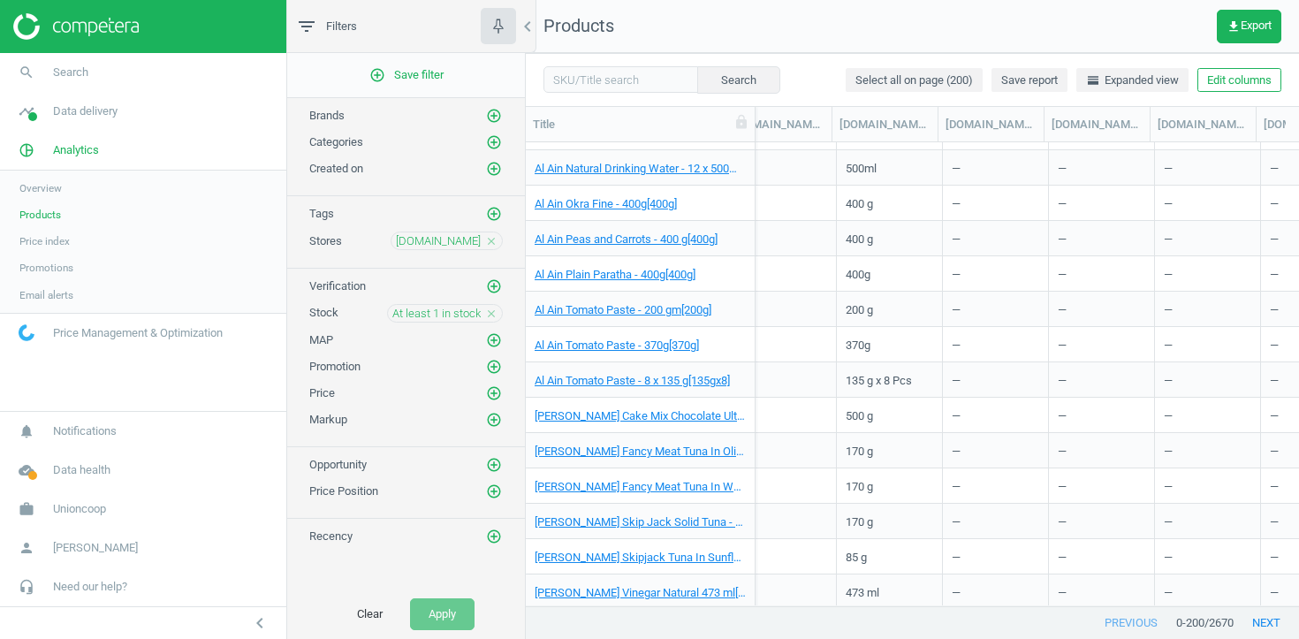
scroll to position [0, 3501]
click at [1239, 35] on button "get_app Export" at bounding box center [1248, 27] width 64 height 34
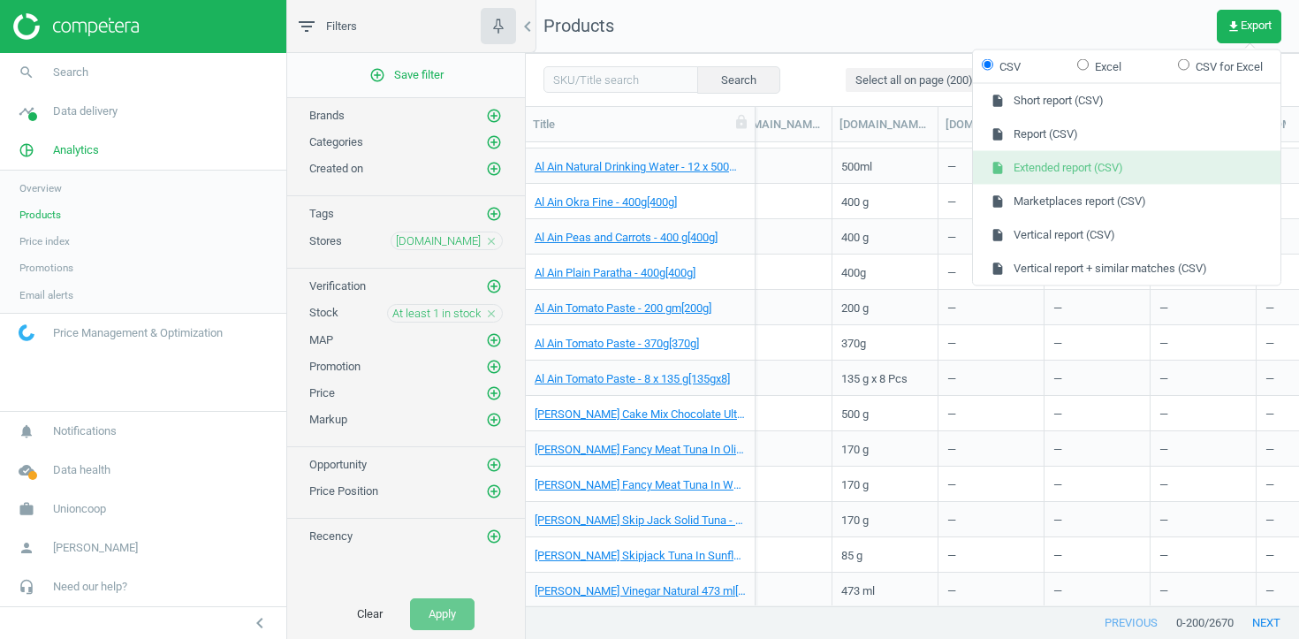
click at [1141, 172] on button "insert_drive_file Extended report (CSV)" at bounding box center [1126, 168] width 307 height 34
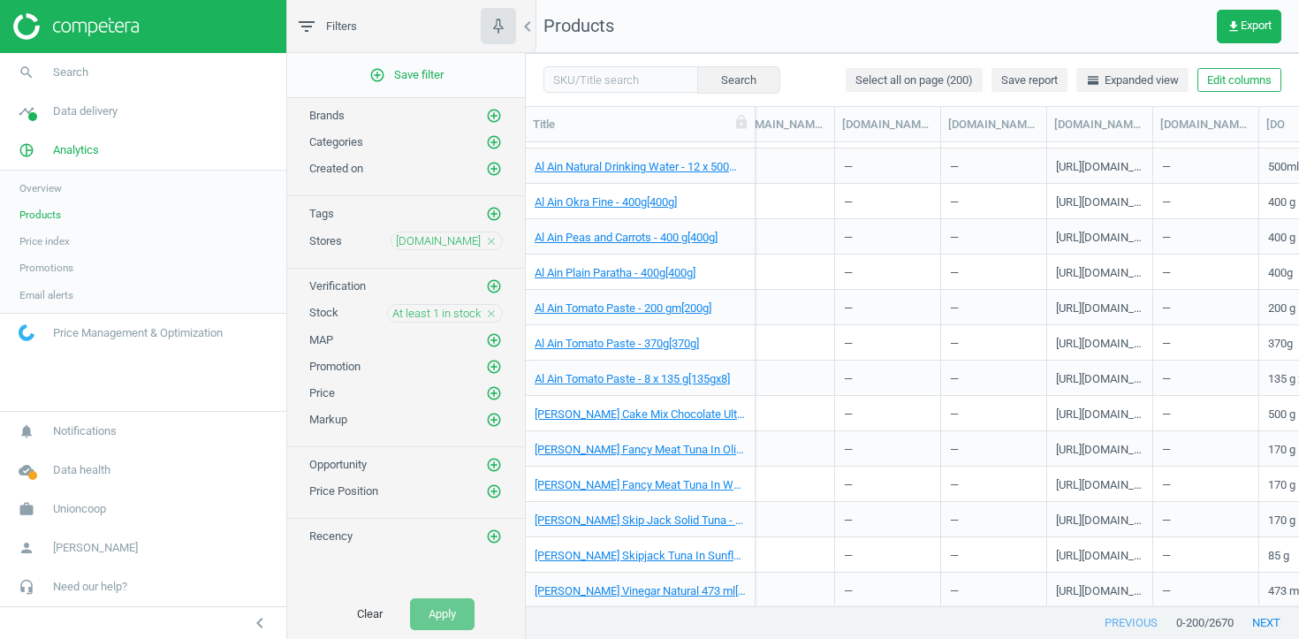
scroll to position [0, 3065]
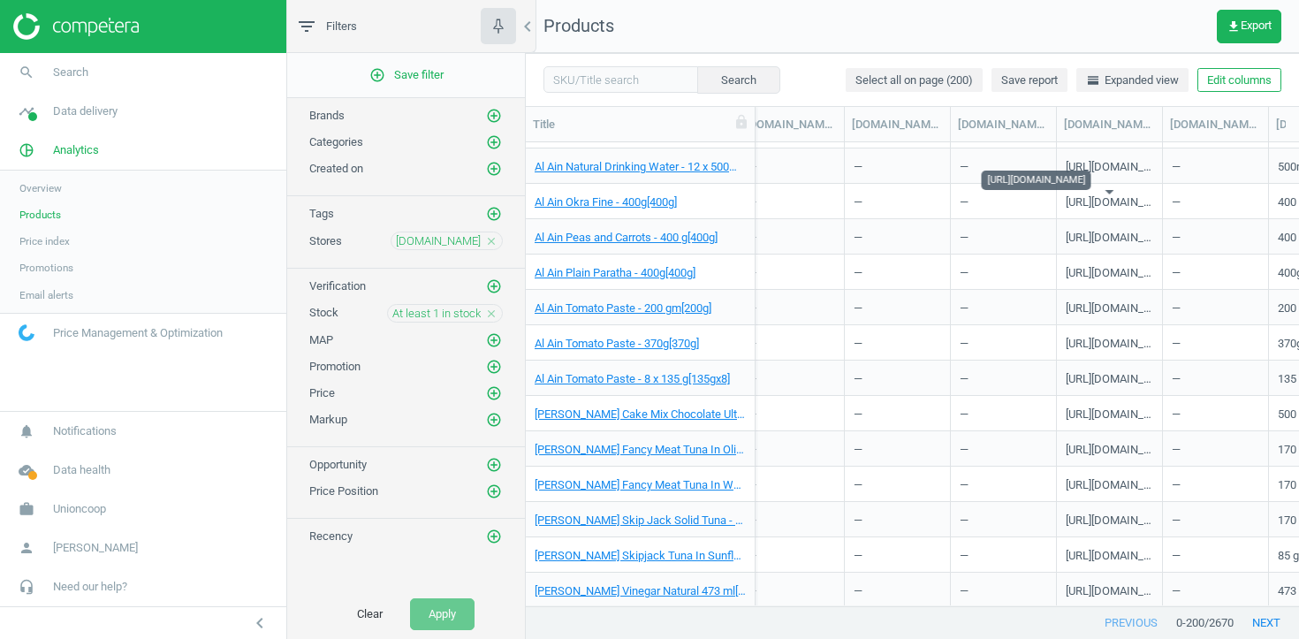
click at [1117, 201] on div "[URL][DOMAIN_NAME]" at bounding box center [1108, 205] width 87 height 22
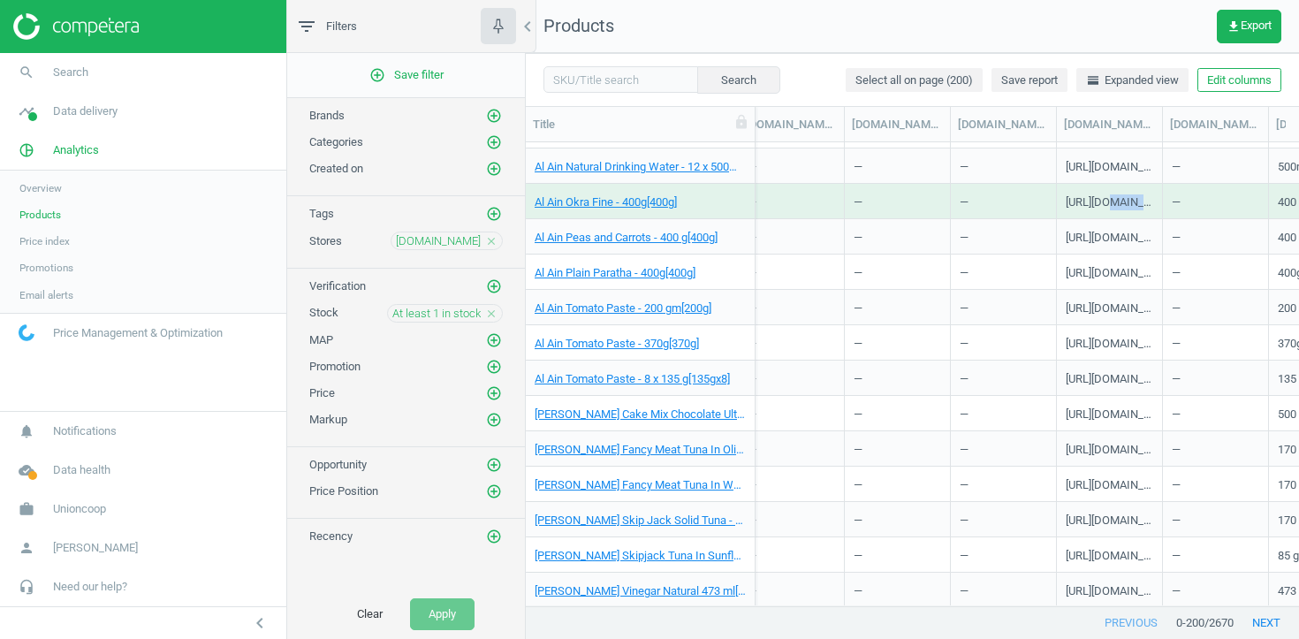
click at [1117, 201] on div "[URL][DOMAIN_NAME]" at bounding box center [1108, 205] width 87 height 22
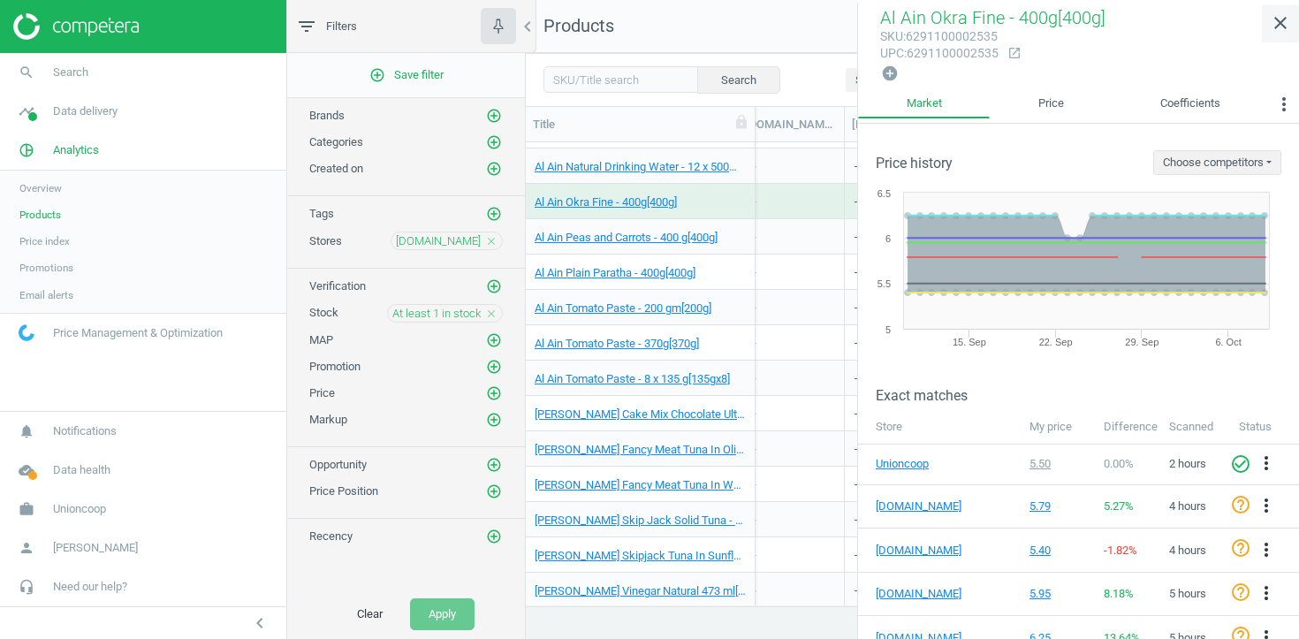
click at [1275, 26] on icon "close" at bounding box center [1279, 22] width 21 height 21
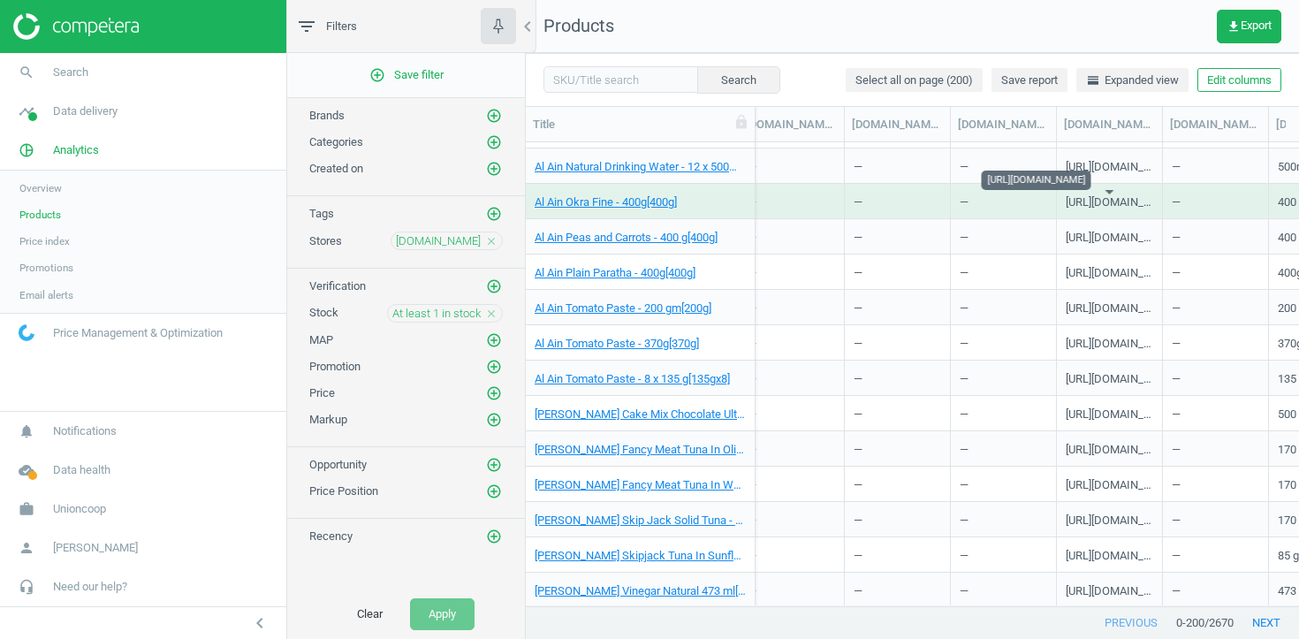
click at [1072, 204] on div "[URL][DOMAIN_NAME]" at bounding box center [1108, 205] width 87 height 22
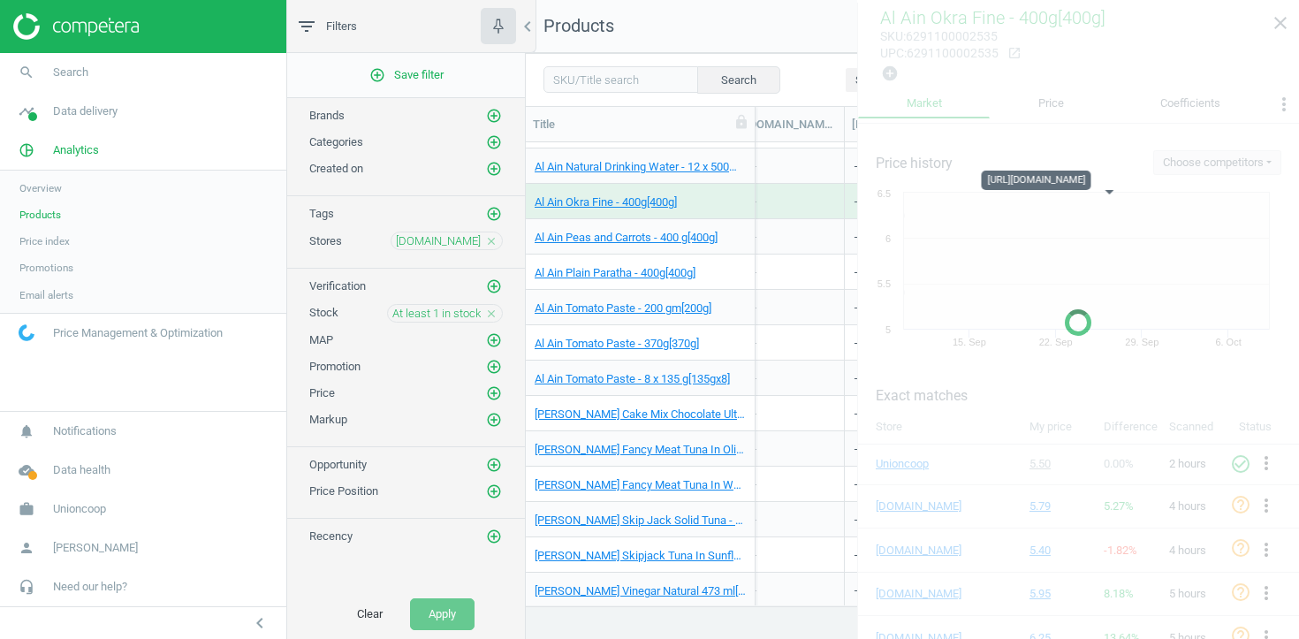
click at [1072, 204] on body "Group 2 Created with Sketch. ic/cloud_download/grey600 Created with Sketch. gra…" at bounding box center [649, 319] width 1299 height 639
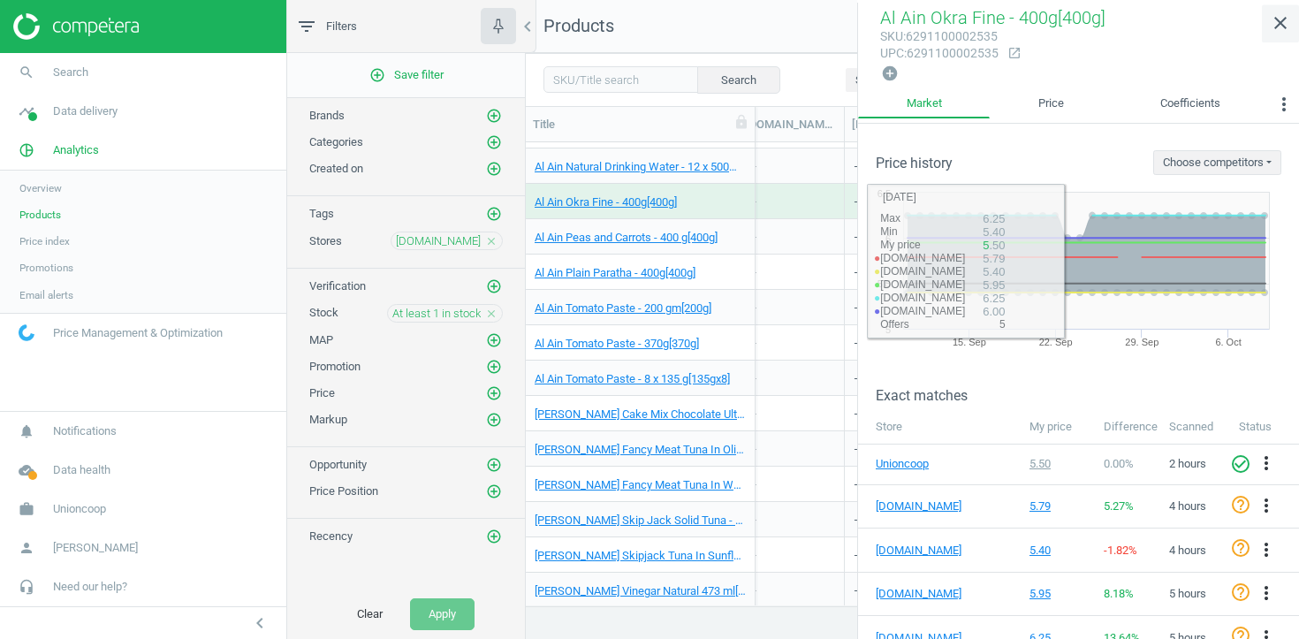
click at [1270, 25] on icon "close" at bounding box center [1279, 22] width 21 height 21
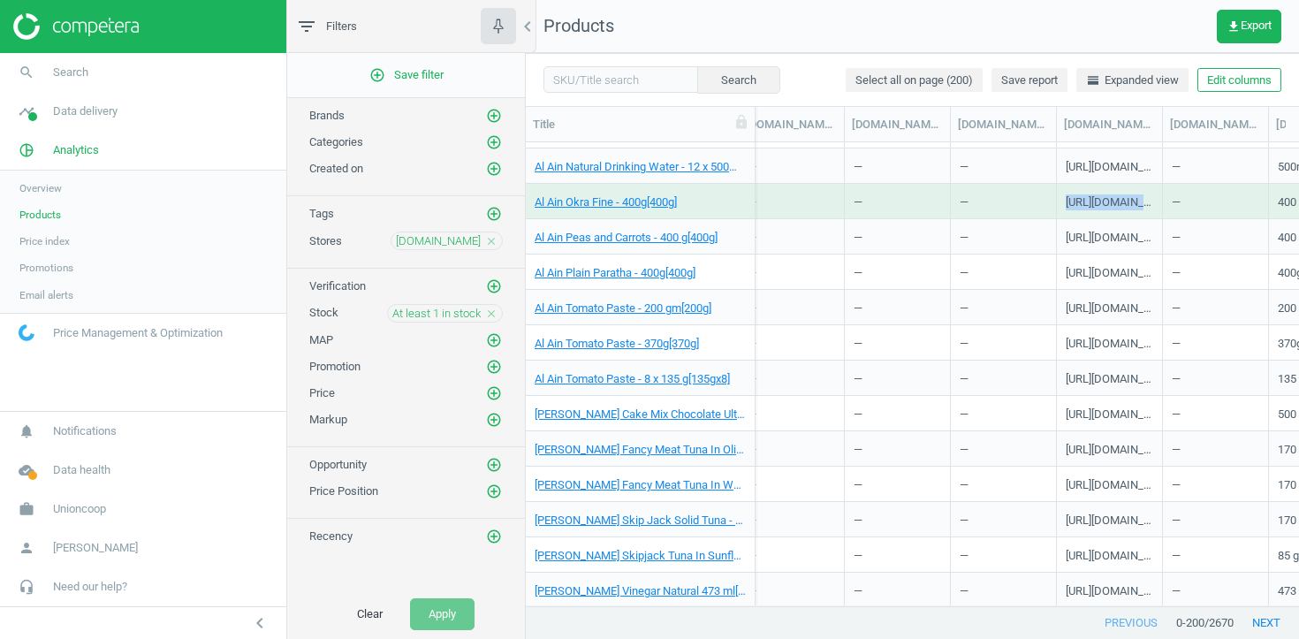
copy div "[URL][DOMAIN_NAME]"
click at [610, 204] on link "Al Ain Okra Fine - 400g[400g]" at bounding box center [605, 202] width 142 height 16
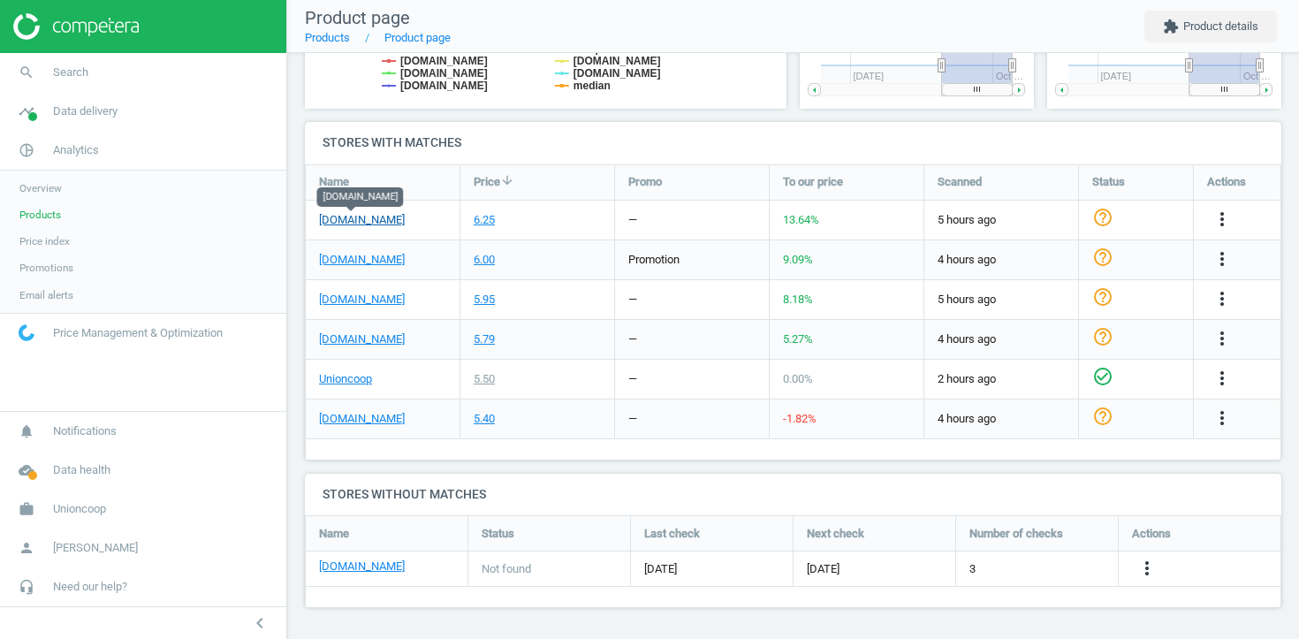
click at [360, 217] on link "[DOMAIN_NAME]" at bounding box center [362, 220] width 86 height 16
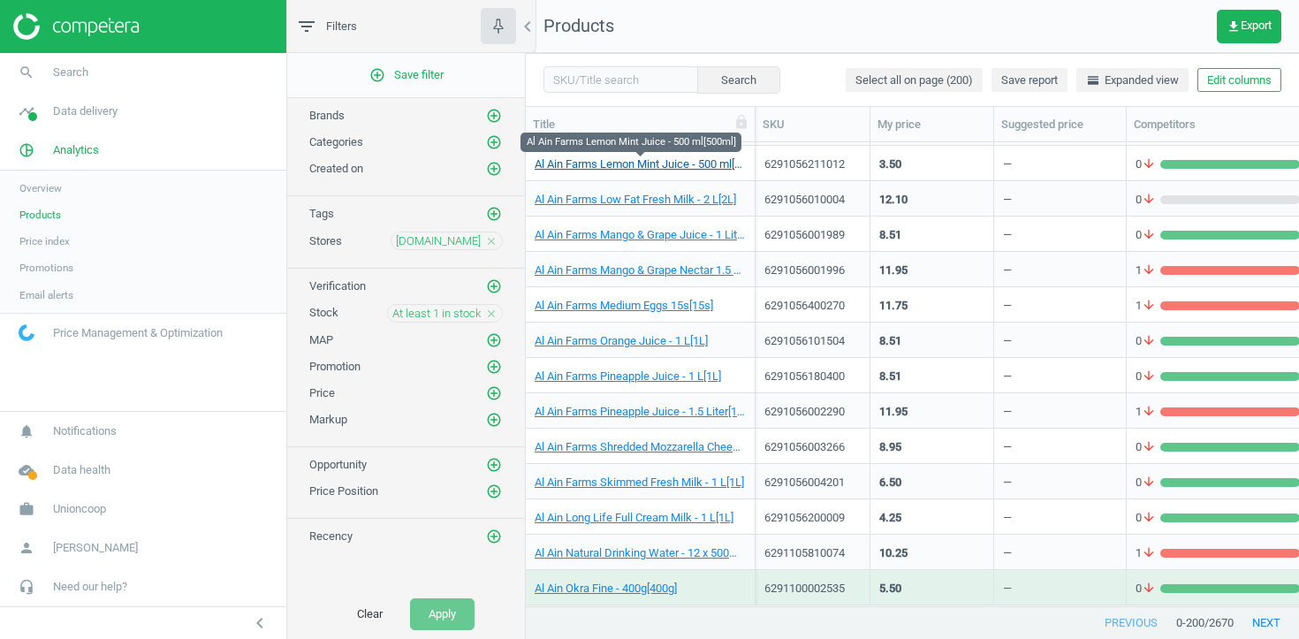
click at [678, 164] on link "Al Ain Farms Lemon Mint Juice - 500 ml[500ml]" at bounding box center [639, 164] width 211 height 16
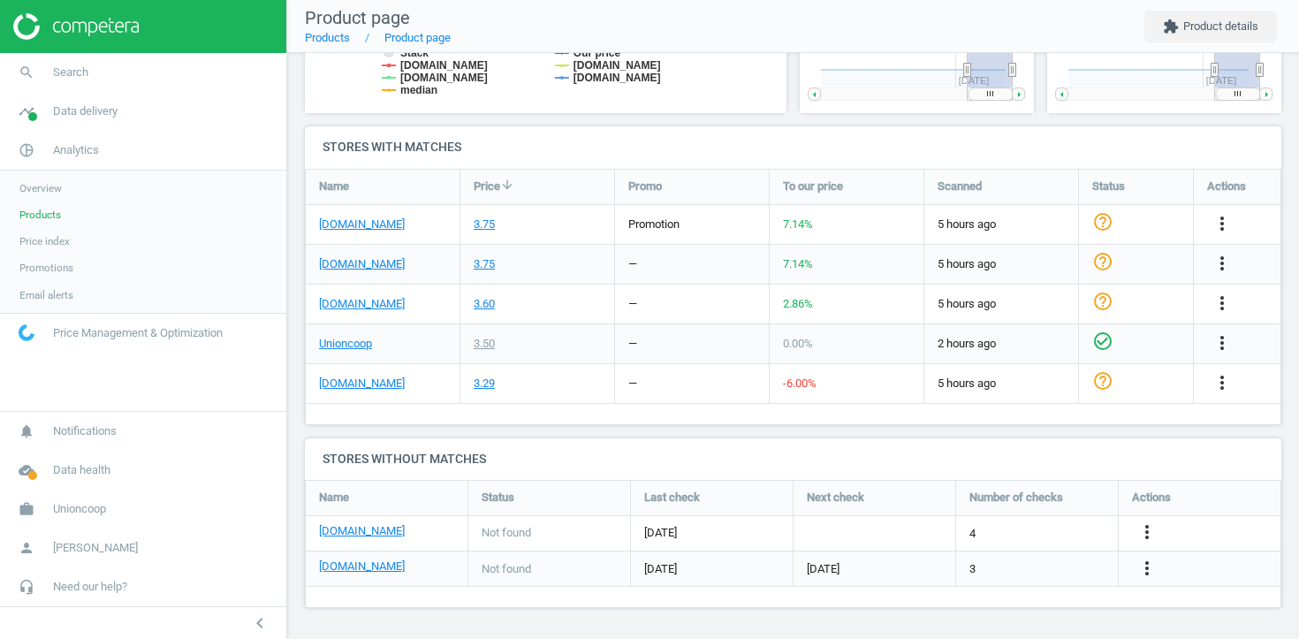
scroll to position [493, 0]
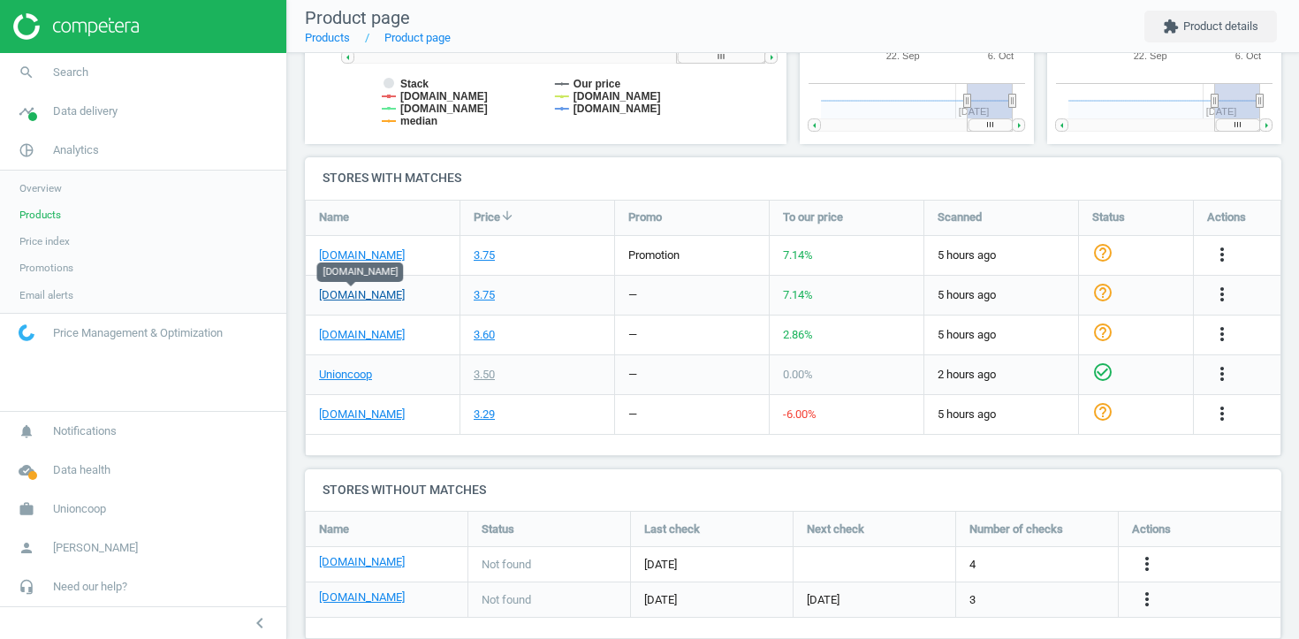
click at [359, 288] on link "[DOMAIN_NAME]" at bounding box center [362, 295] width 86 height 16
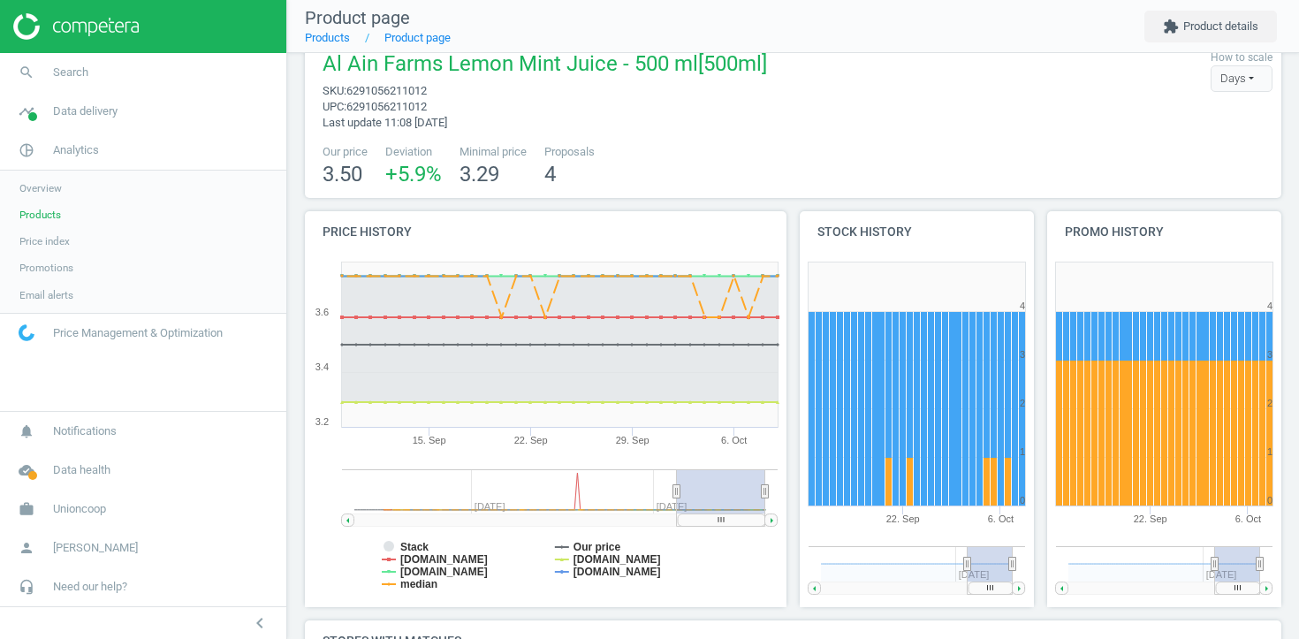
scroll to position [0, 0]
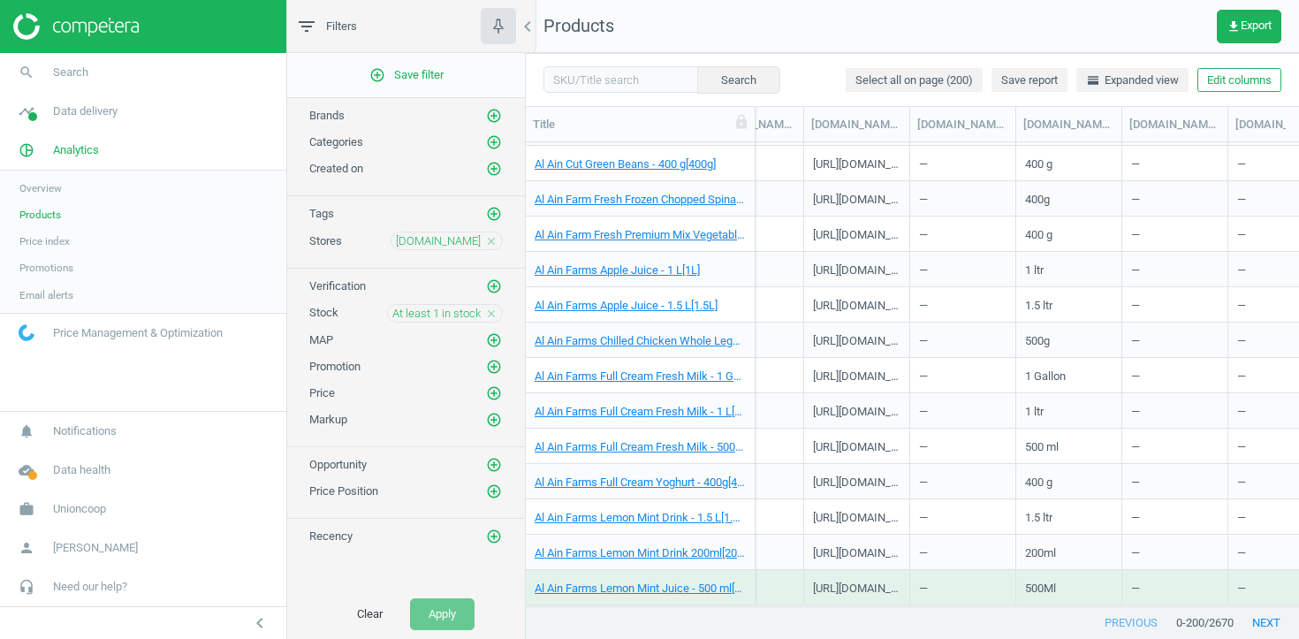
scroll to position [0, 3317]
click at [462, 243] on span "[DOMAIN_NAME]" at bounding box center [438, 241] width 85 height 16
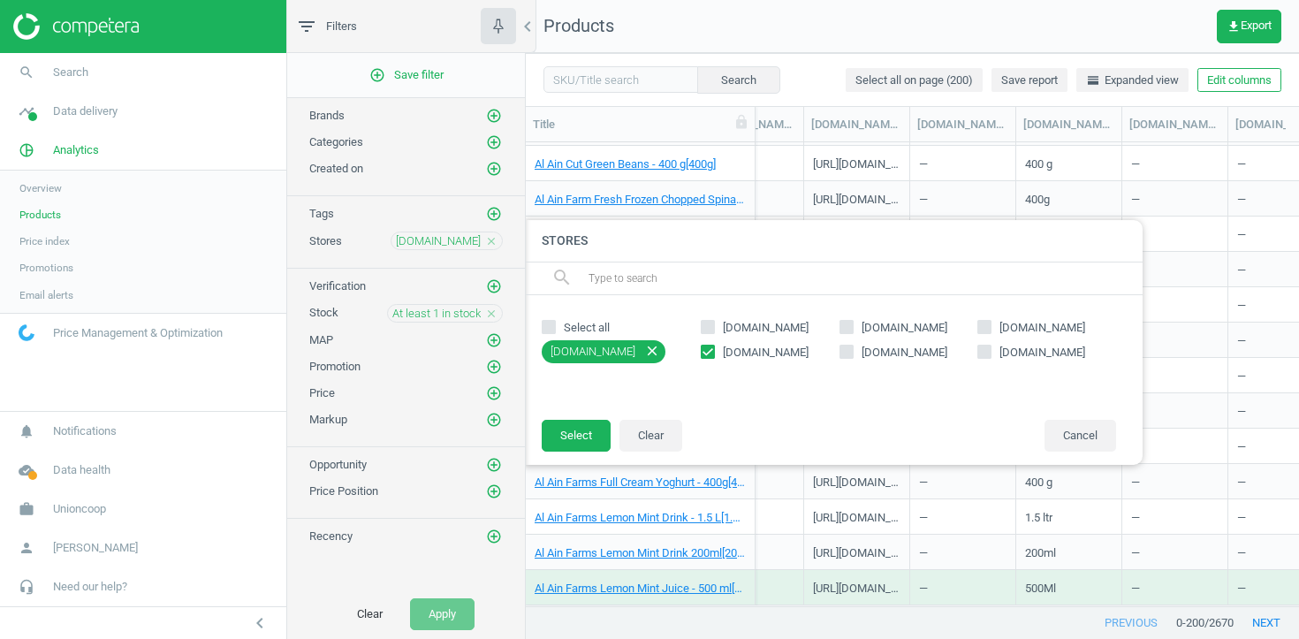
click at [492, 243] on icon "close" at bounding box center [491, 241] width 12 height 12
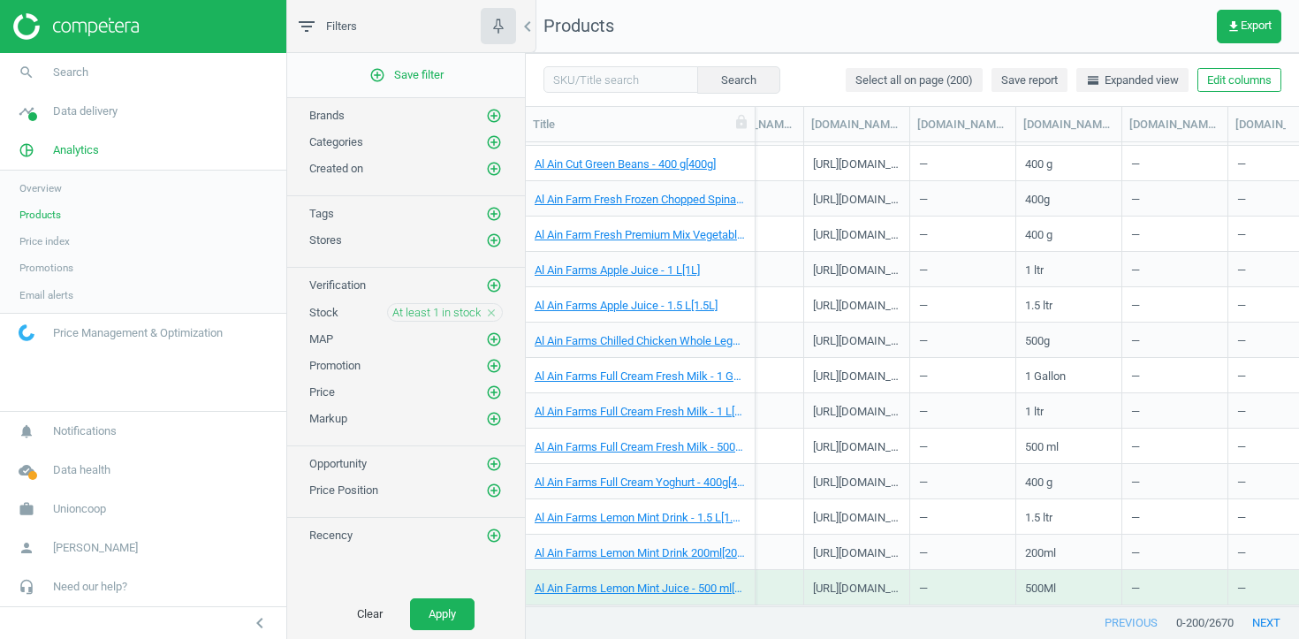
click at [492, 243] on icon "add_circle_outline" at bounding box center [494, 240] width 16 height 16
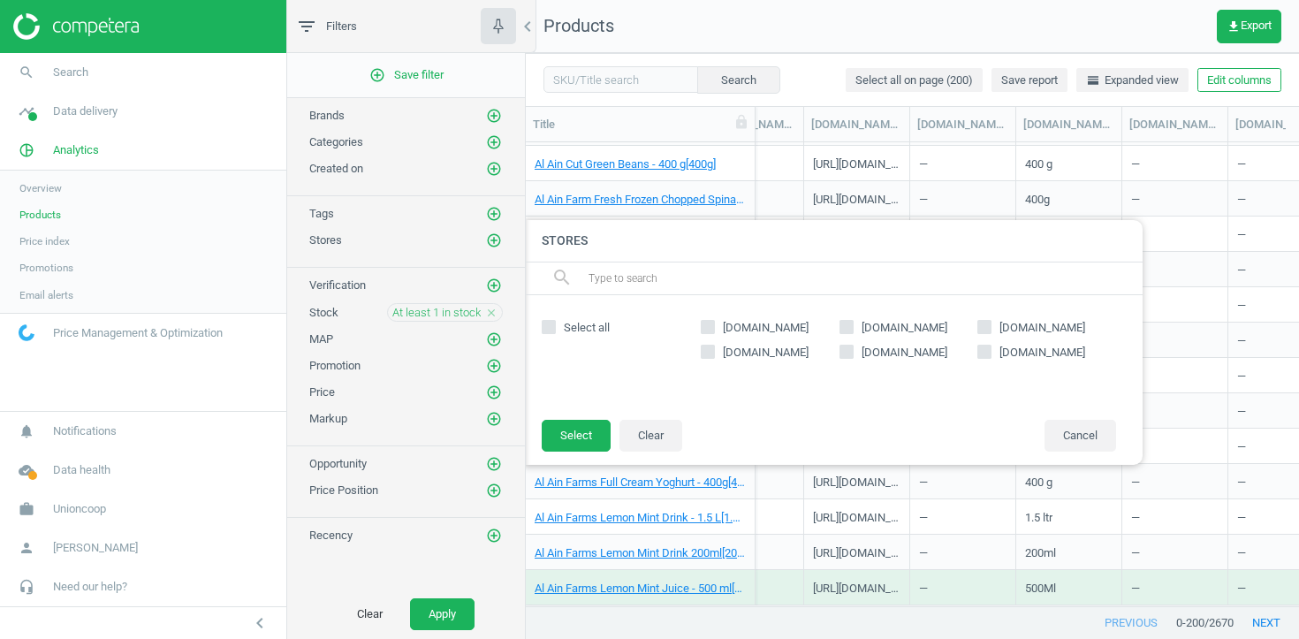
click at [902, 352] on span "[DOMAIN_NAME]" at bounding box center [904, 353] width 93 height 16
click at [852, 352] on input "[DOMAIN_NAME]" at bounding box center [845, 350] width 11 height 11
checkbox input "true"
click at [594, 418] on div "[DOMAIN_NAME] close" at bounding box center [604, 384] width 124 height 88
click at [571, 444] on button "Select" at bounding box center [576, 436] width 69 height 32
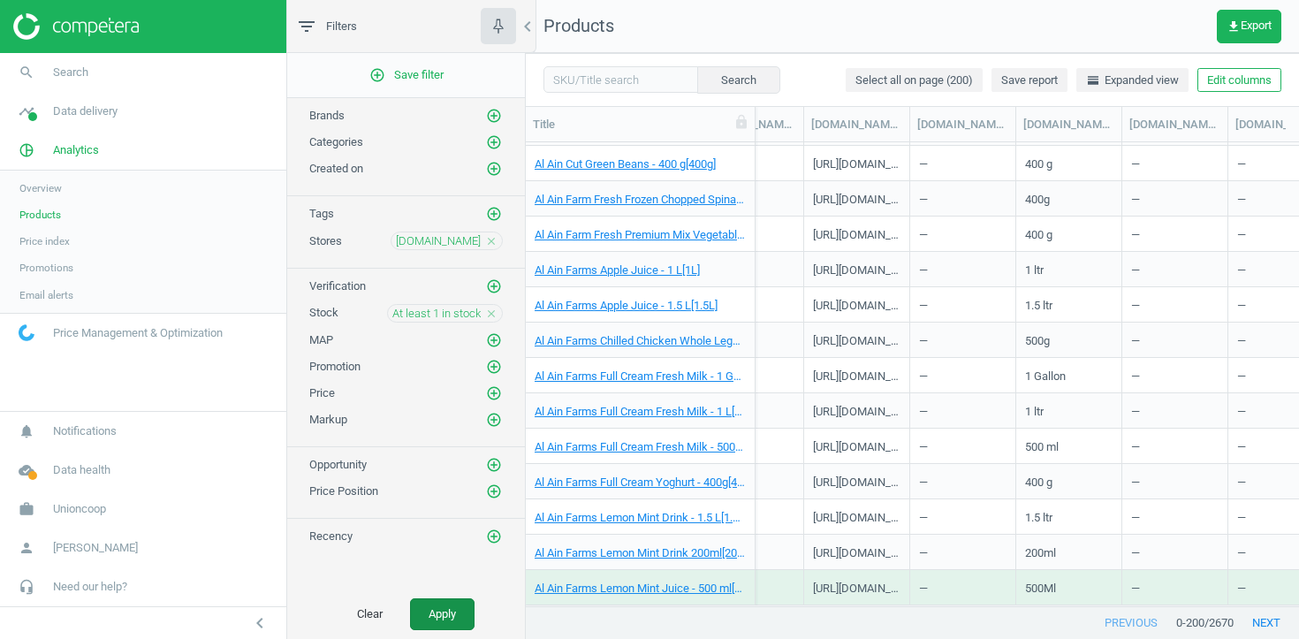
click at [459, 604] on button "Apply" at bounding box center [442, 614] width 64 height 32
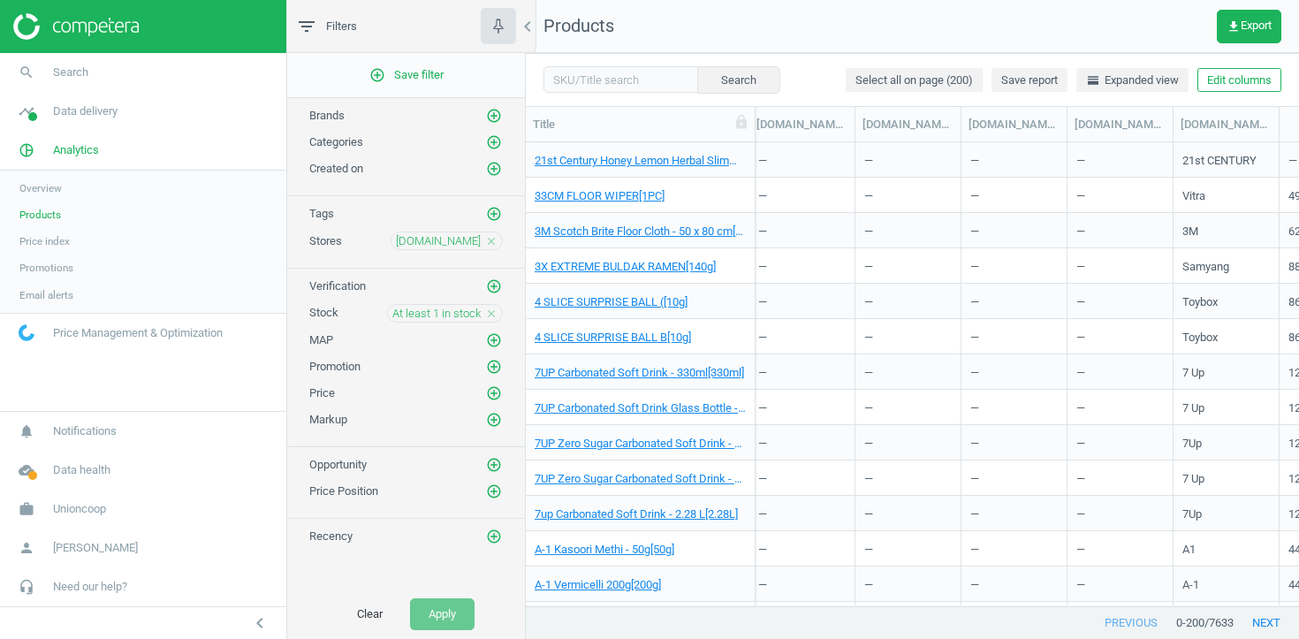
scroll to position [0, 3266]
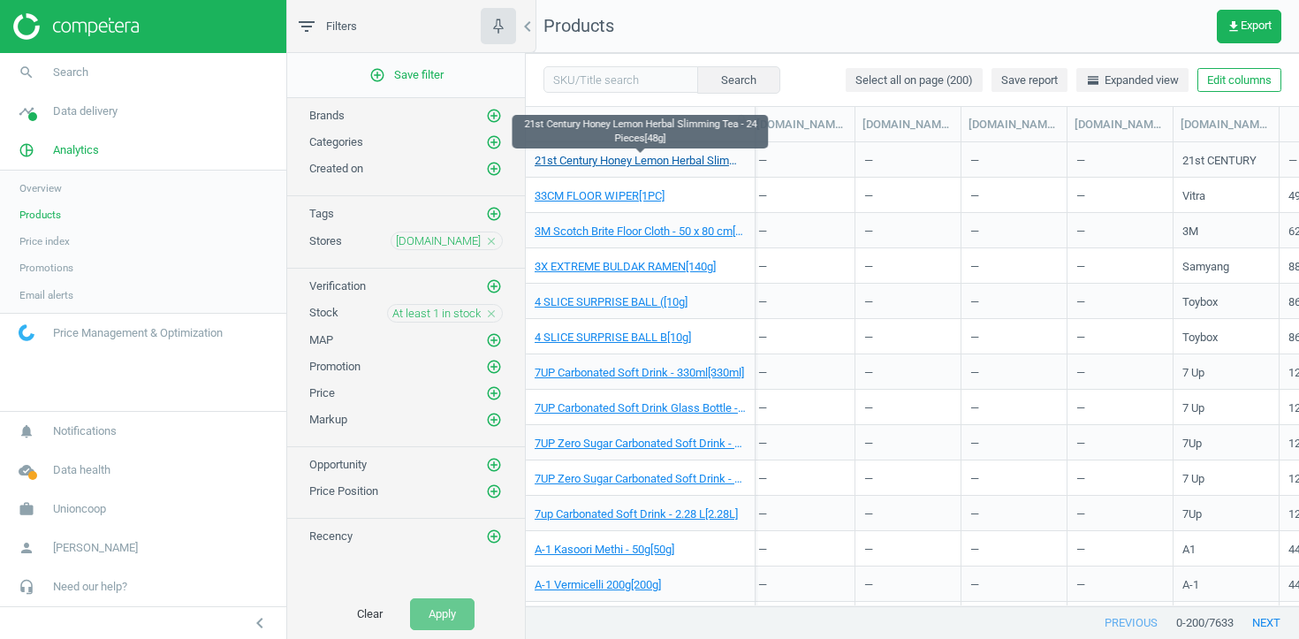
click at [656, 158] on link "21st Century Honey Lemon Herbal Slimming Tea - 24 Pieces[48g]" at bounding box center [639, 161] width 211 height 16
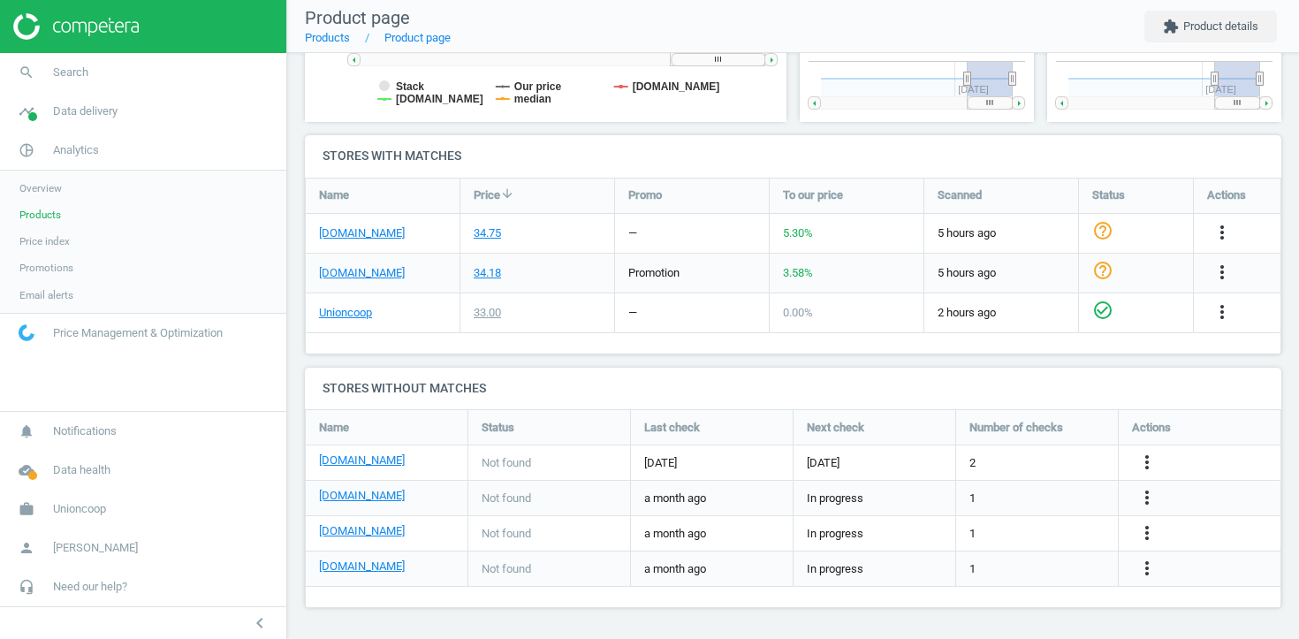
scroll to position [505, 0]
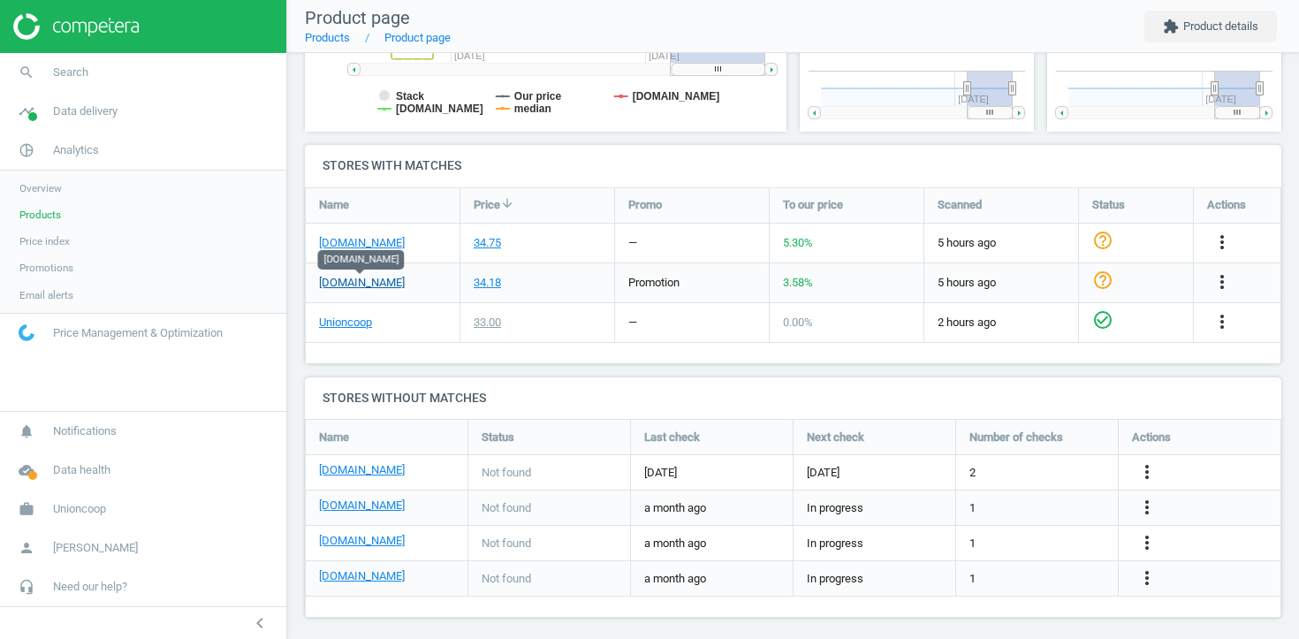
click at [381, 282] on link "[DOMAIN_NAME]" at bounding box center [362, 283] width 86 height 16
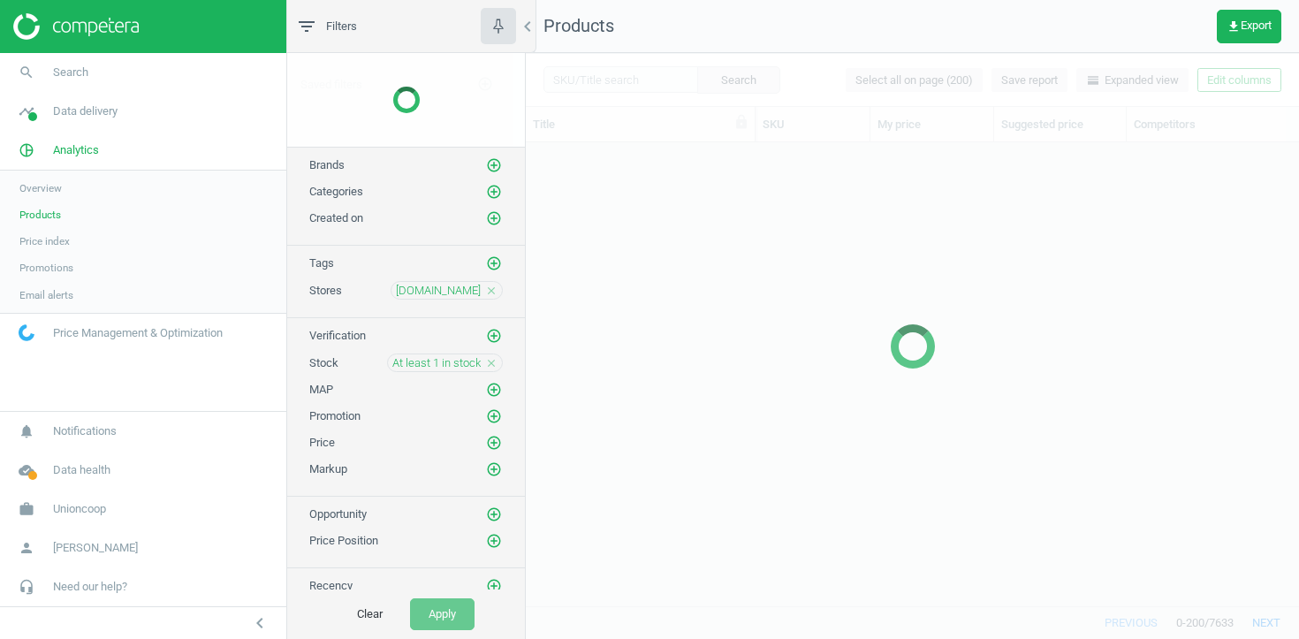
scroll to position [463, 773]
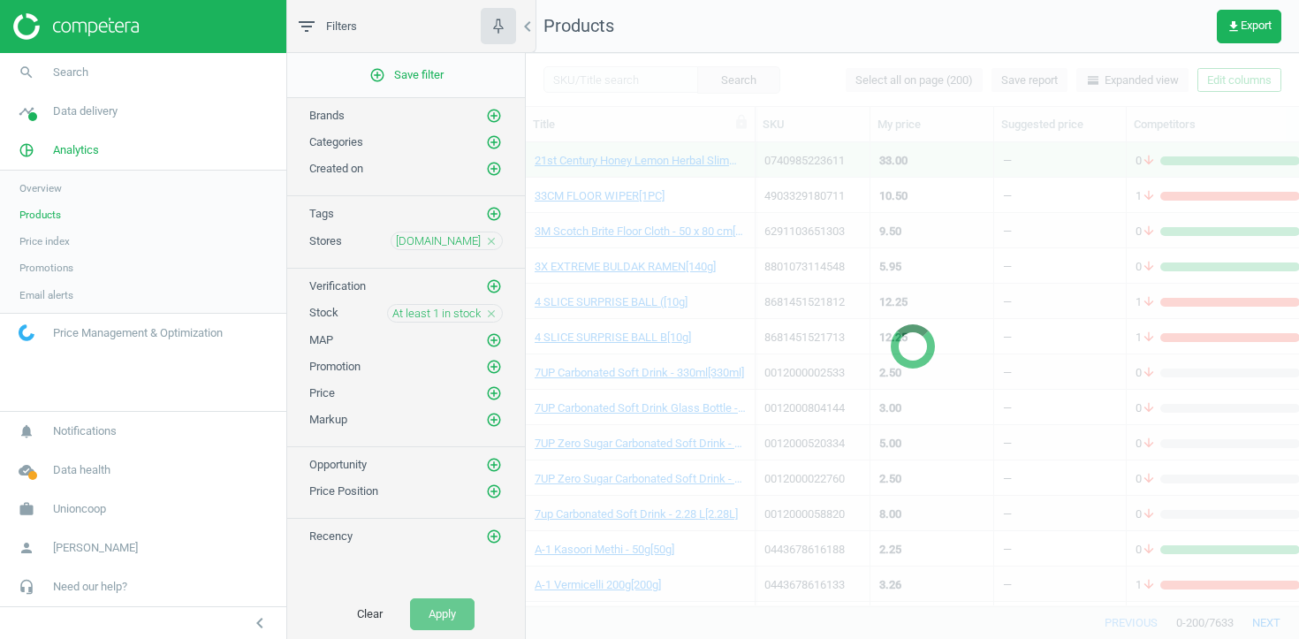
click at [489, 312] on icon "close" at bounding box center [491, 313] width 12 height 12
click at [489, 312] on icon "add_circle_outline" at bounding box center [494, 313] width 16 height 16
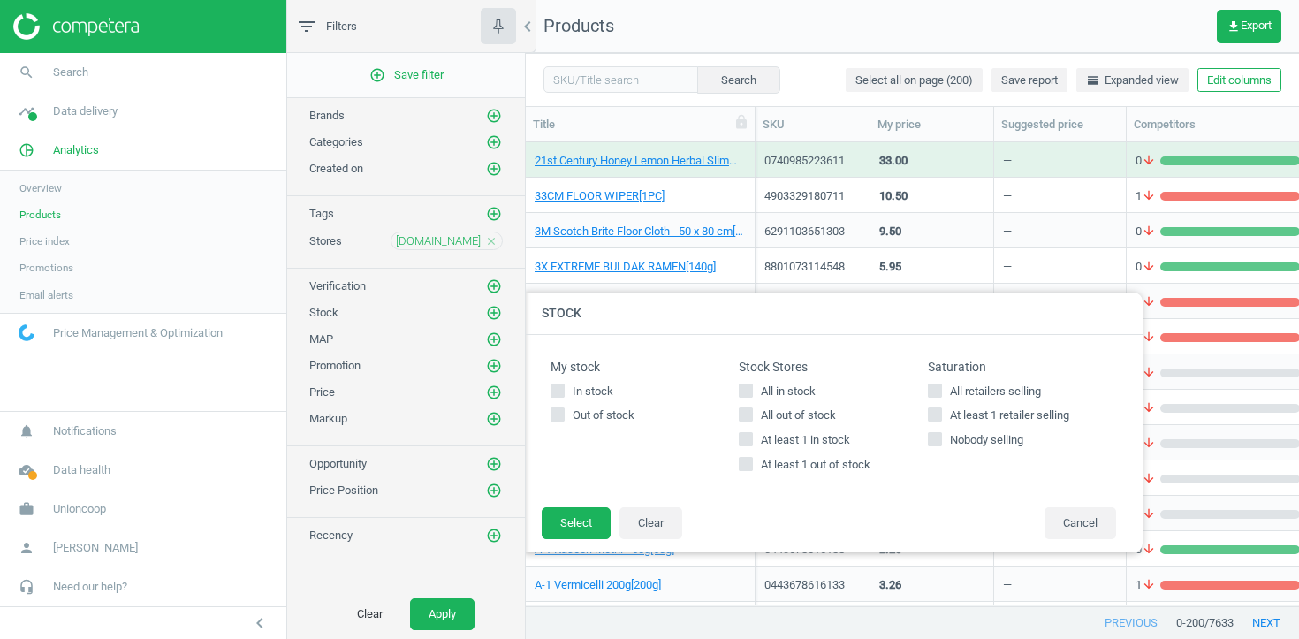
click at [845, 464] on span "At least 1 out of stock" at bounding box center [815, 465] width 117 height 16
click at [752, 464] on input "At least 1 out of stock" at bounding box center [745, 464] width 11 height 11
checkbox input "true"
click at [567, 524] on button "Select" at bounding box center [576, 523] width 69 height 32
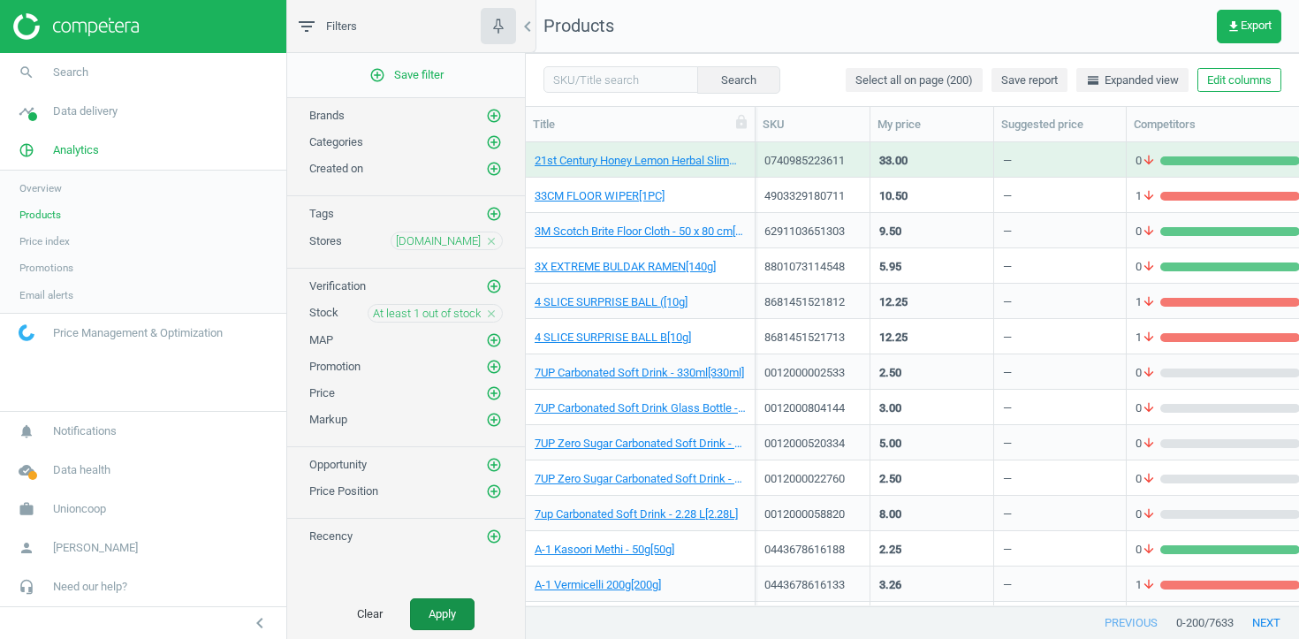
click at [437, 601] on button "Apply" at bounding box center [442, 614] width 64 height 32
